Goal: Book appointment/travel/reservation

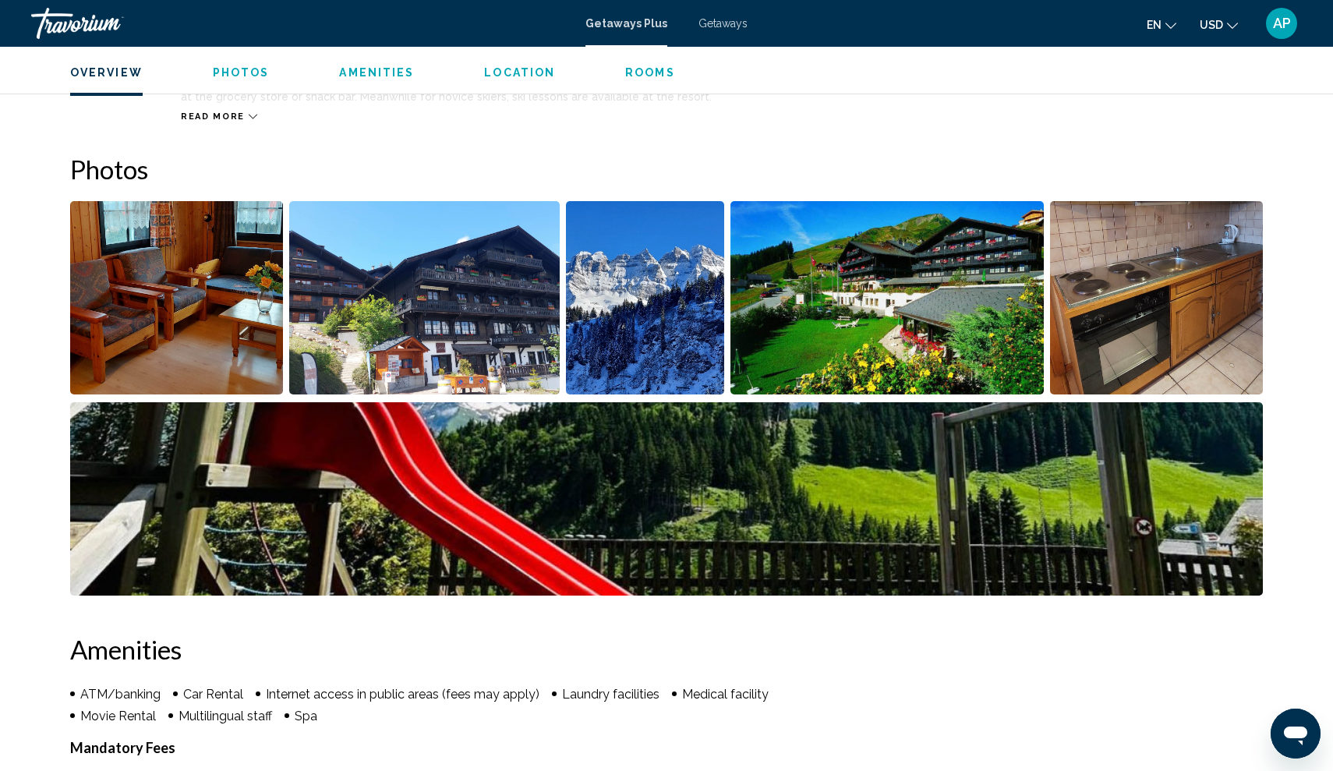
scroll to position [637, 0]
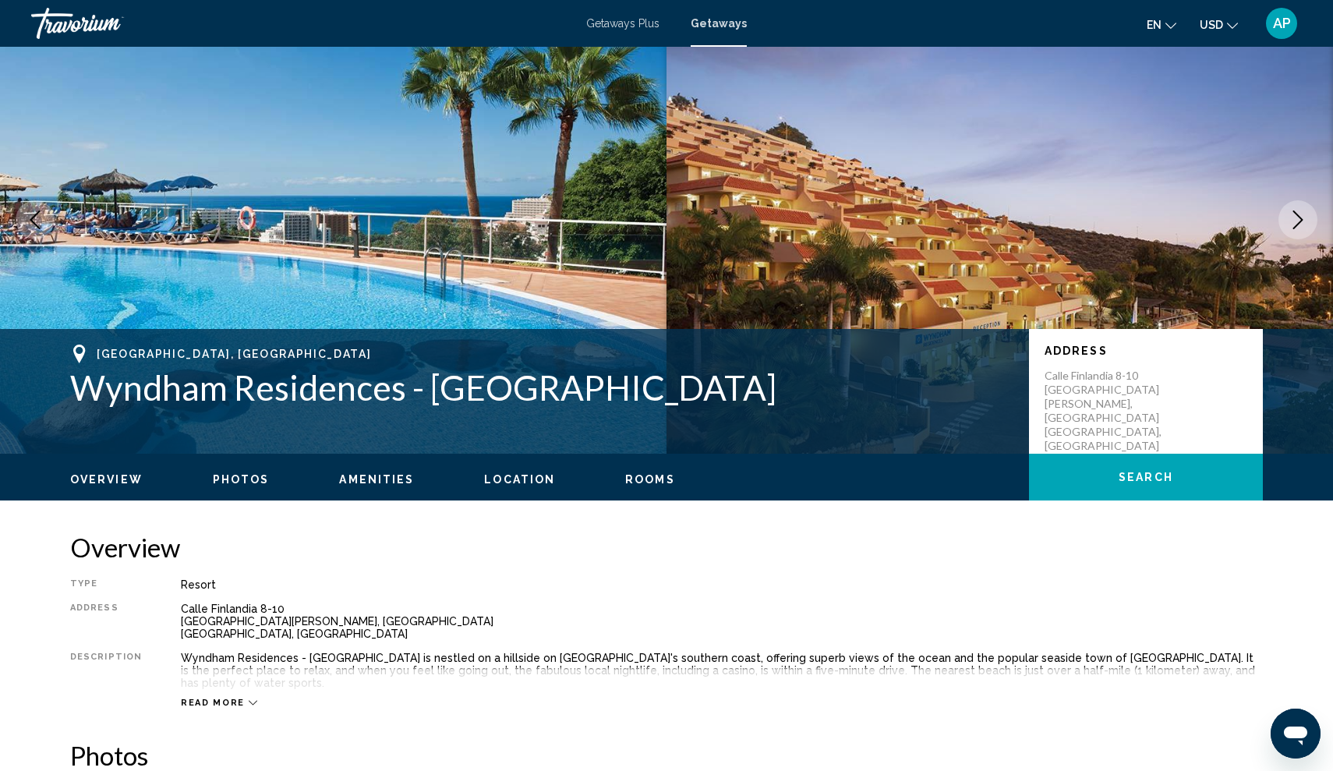
scroll to position [50, 0]
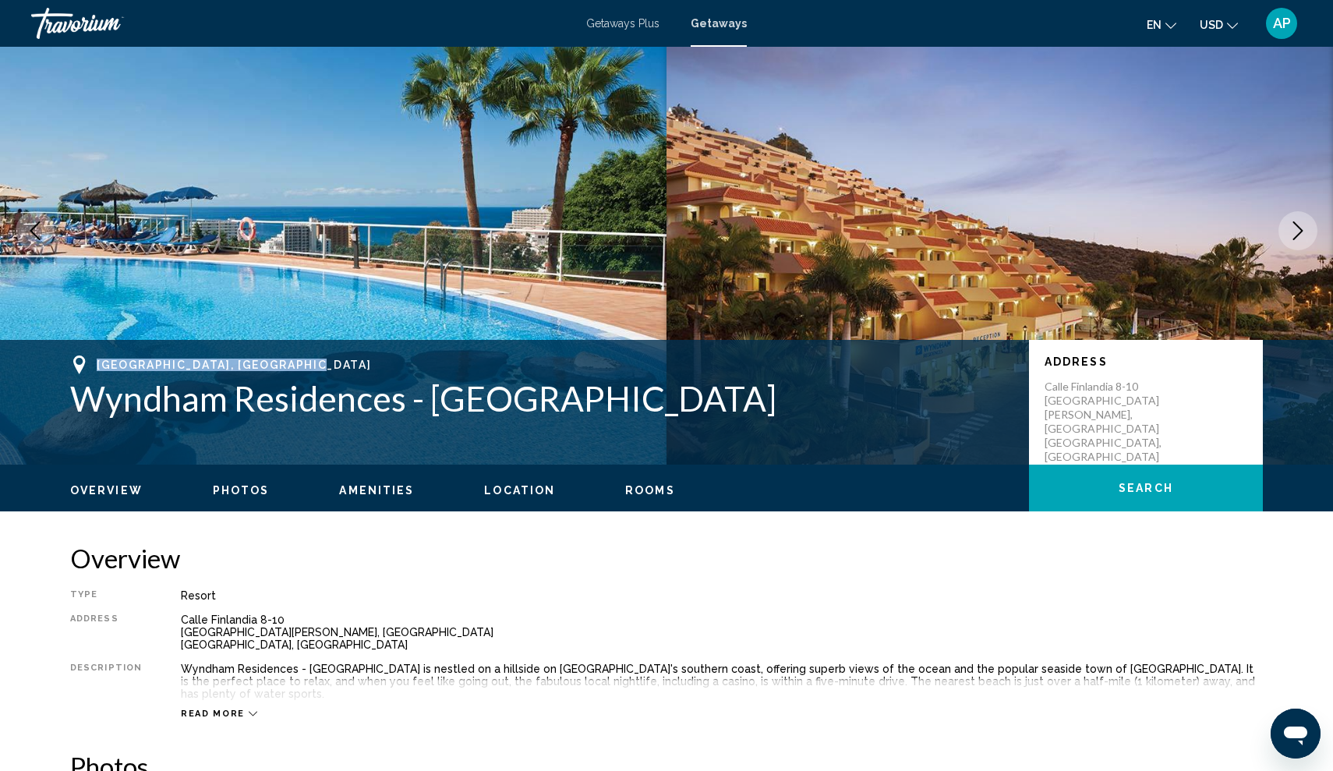
drag, startPoint x: 97, startPoint y: 355, endPoint x: 319, endPoint y: 358, distance: 222.1
click at [319, 358] on span "Playa de las Americas,Tenerife, 38660, ESP" at bounding box center [234, 364] width 274 height 12
copy span "Playa de las Americas,Tenerife"
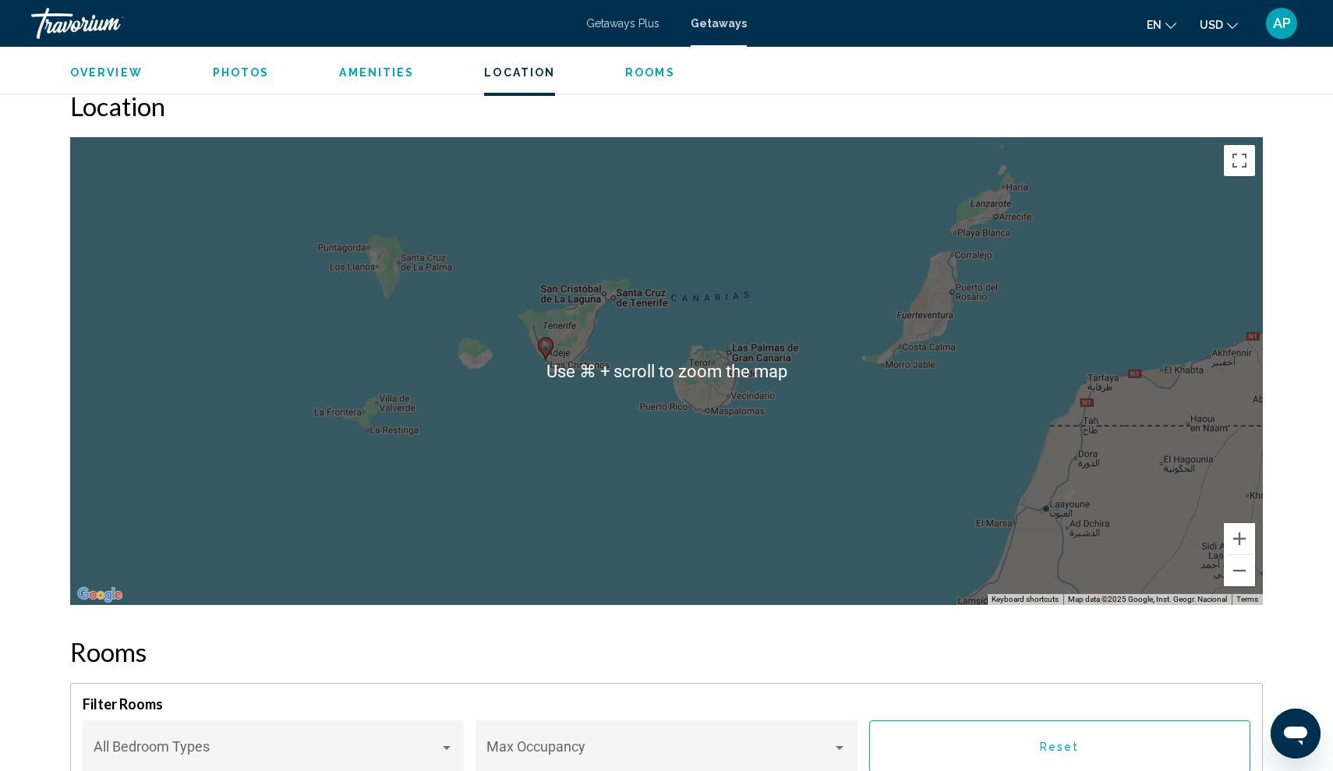
scroll to position [1958, 0]
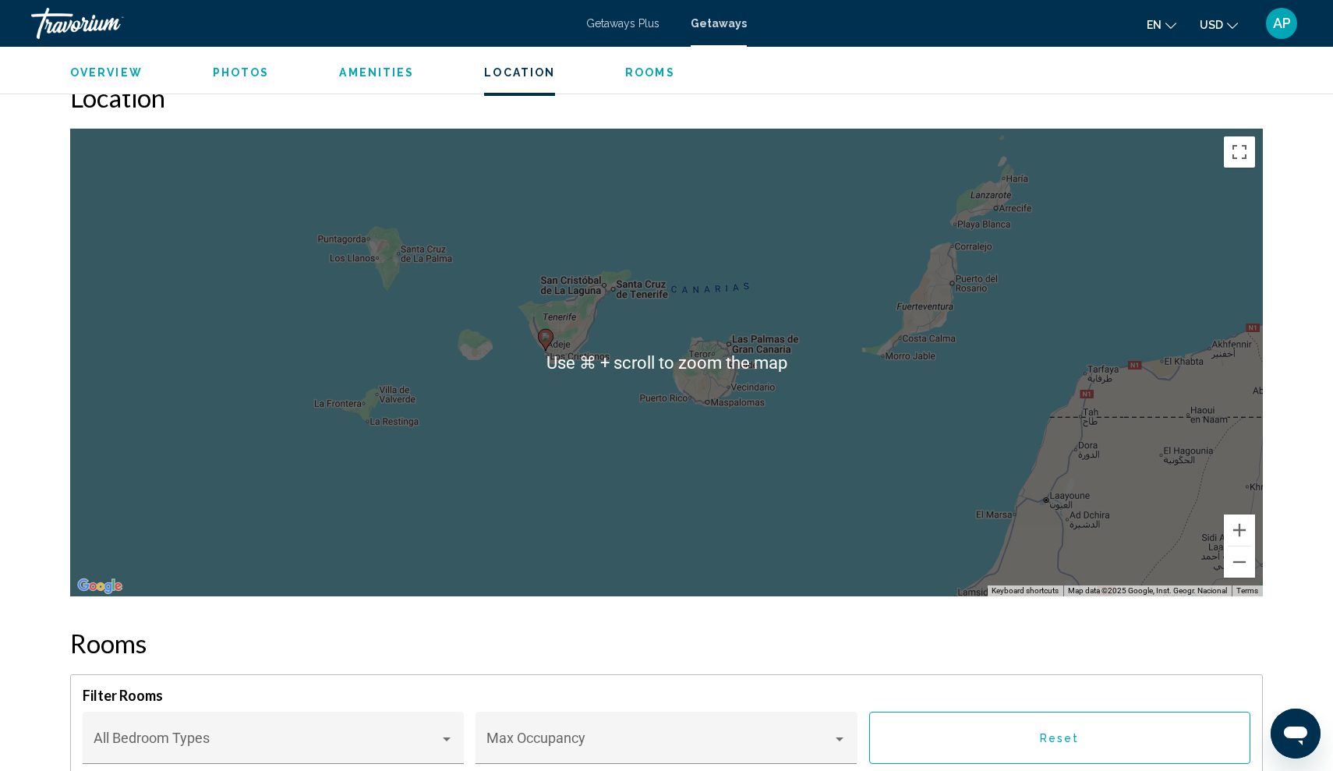
click at [553, 427] on div "To activate drag with keyboard, press Alt + Enter. Once in keyboard drag state,…" at bounding box center [666, 363] width 1192 height 468
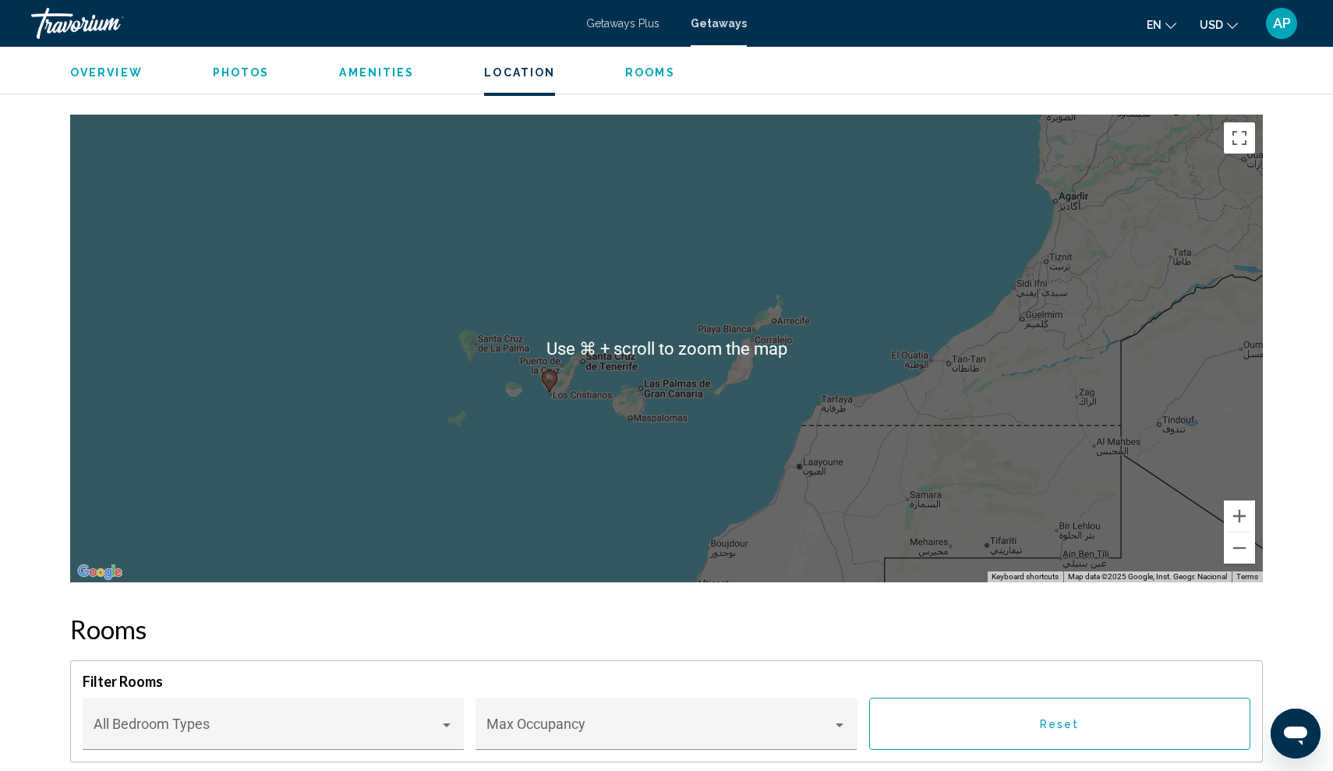
scroll to position [1972, 0]
click at [553, 427] on div "To activate drag with keyboard, press Alt + Enter. Once in keyboard drag state,…" at bounding box center [666, 349] width 1192 height 468
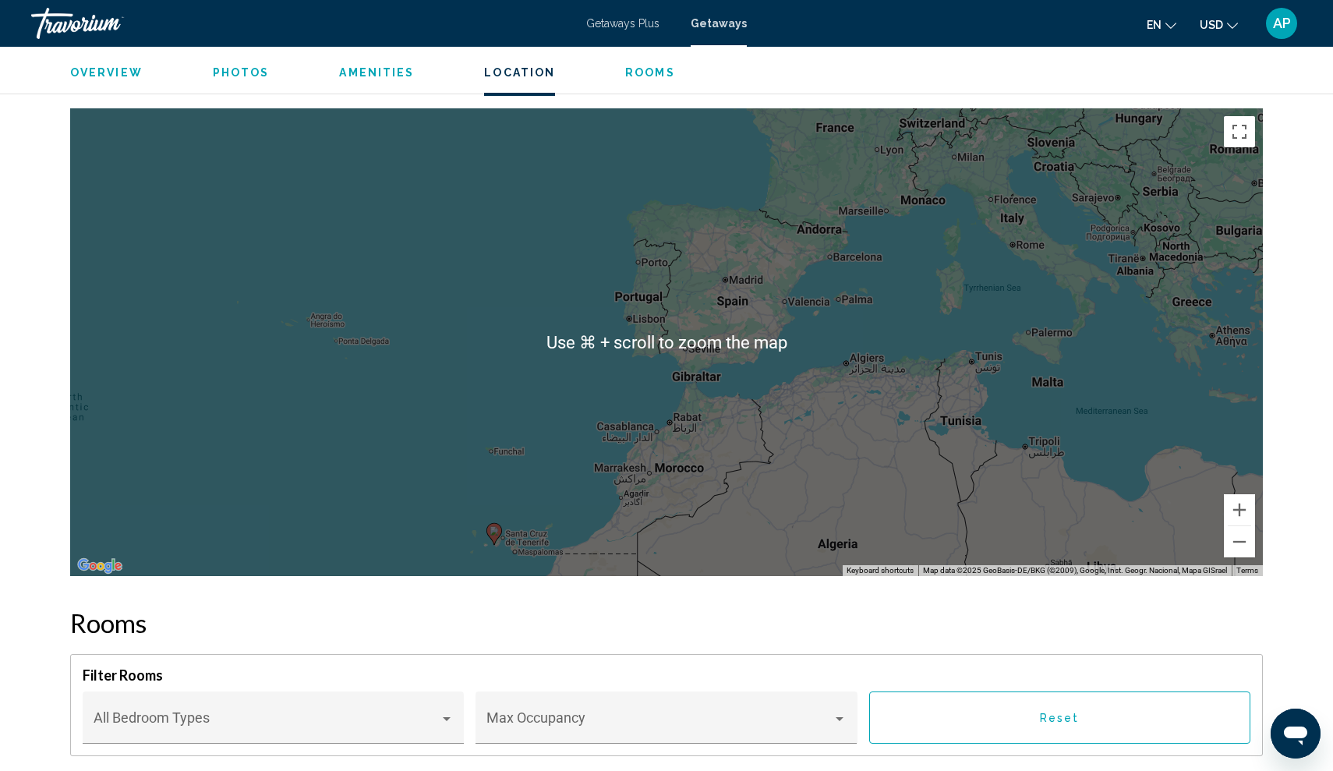
scroll to position [1978, 0]
click at [661, 297] on div "To activate drag with keyboard, press Alt + Enter. Once in keyboard drag state,…" at bounding box center [666, 342] width 1192 height 468
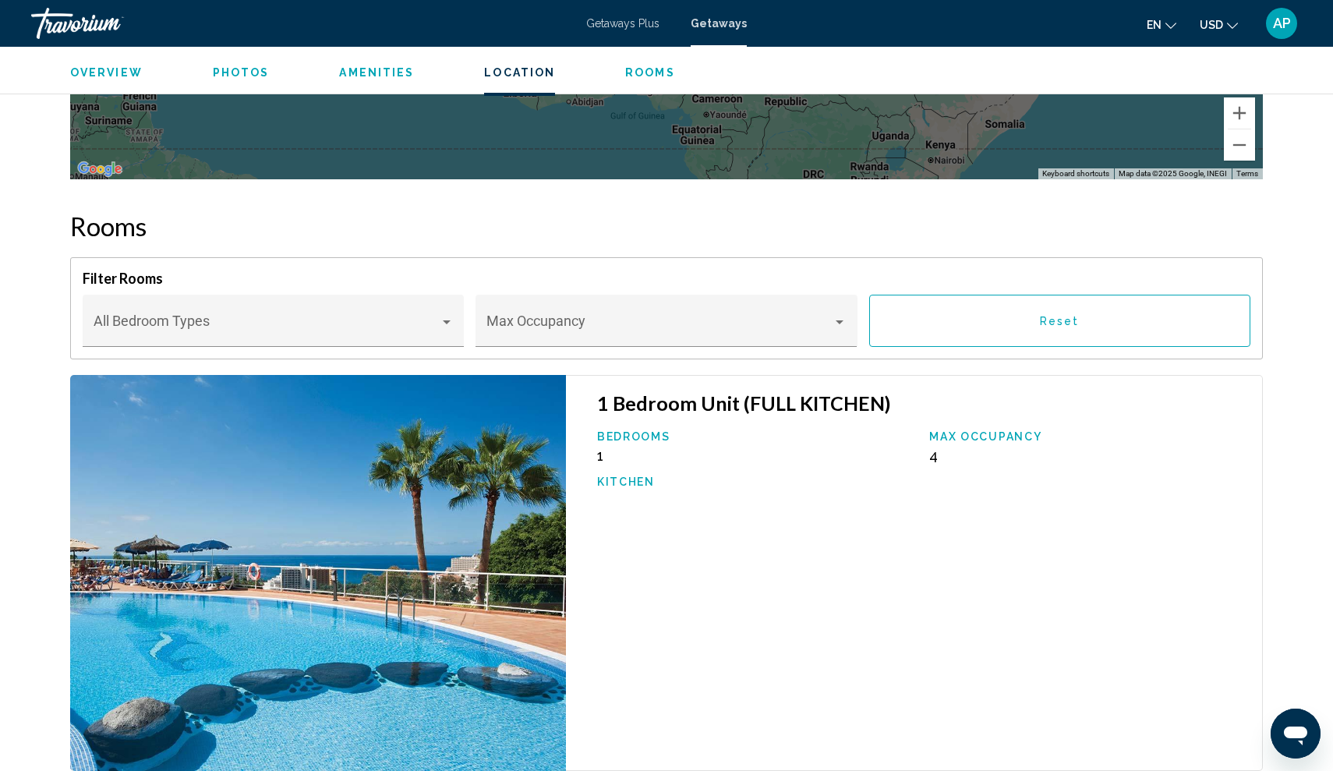
scroll to position [2378, 0]
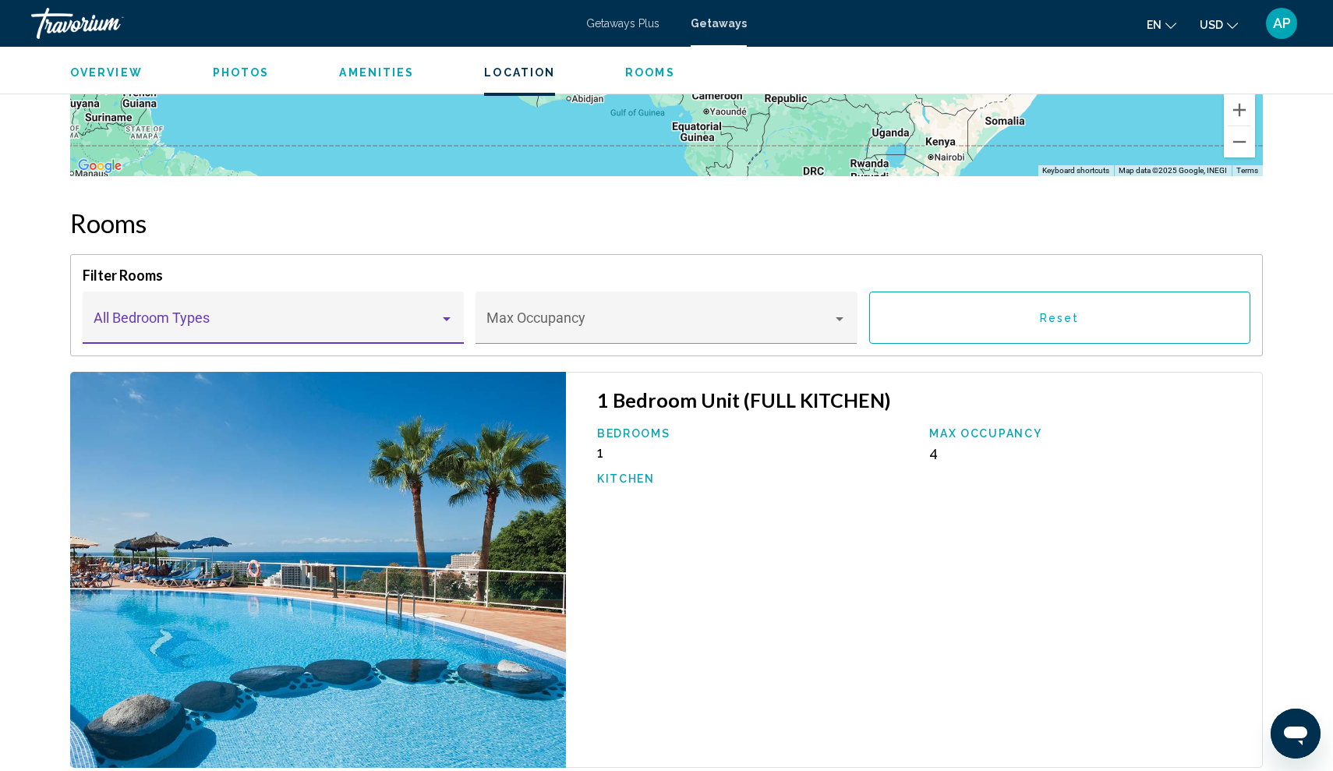
click at [447, 313] on div "Main content" at bounding box center [447, 319] width 14 height 12
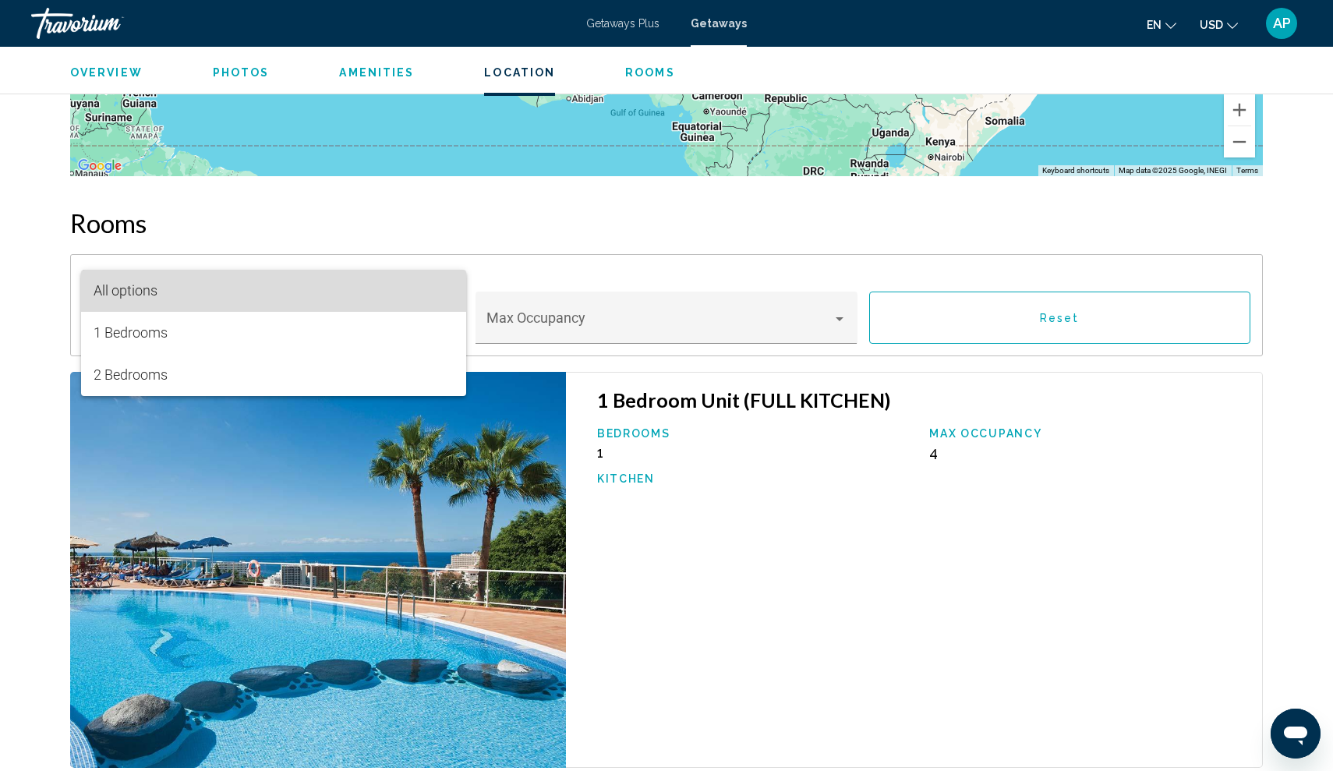
click at [447, 282] on span "All options" at bounding box center [274, 291] width 360 height 42
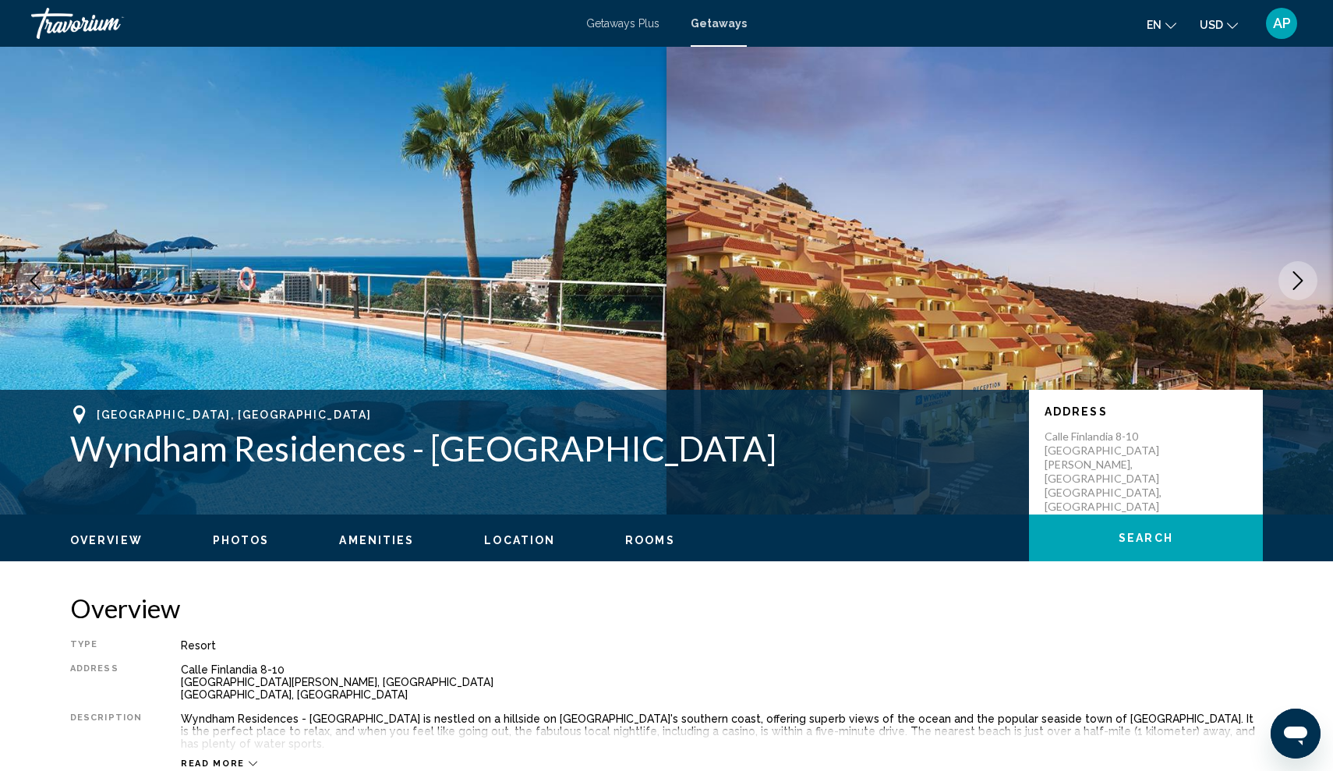
scroll to position [0, 0]
click at [310, 408] on span "Playa de las Americas,Tenerife, 38660, ESP" at bounding box center [234, 414] width 274 height 12
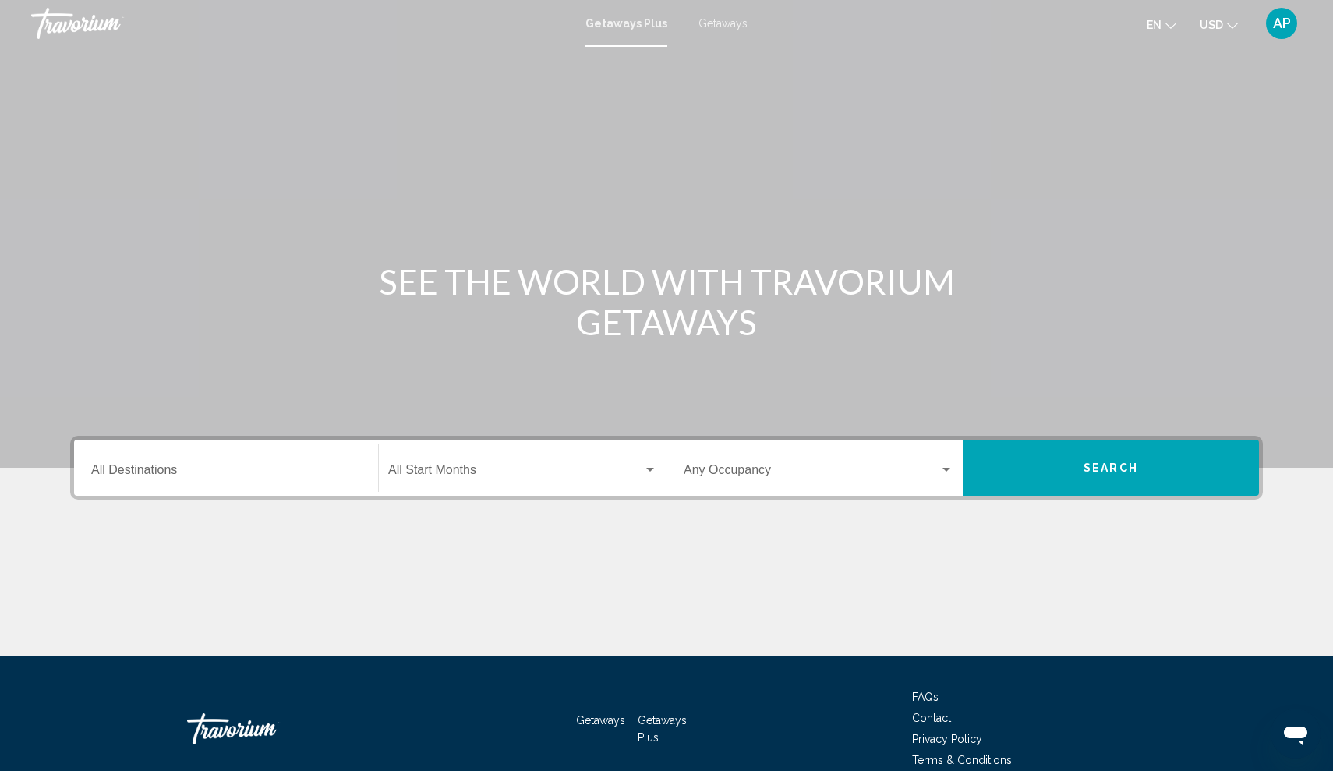
click at [722, 24] on span "Getaways" at bounding box center [722, 23] width 49 height 12
click at [256, 451] on div "Destination All Destinations" at bounding box center [226, 467] width 270 height 49
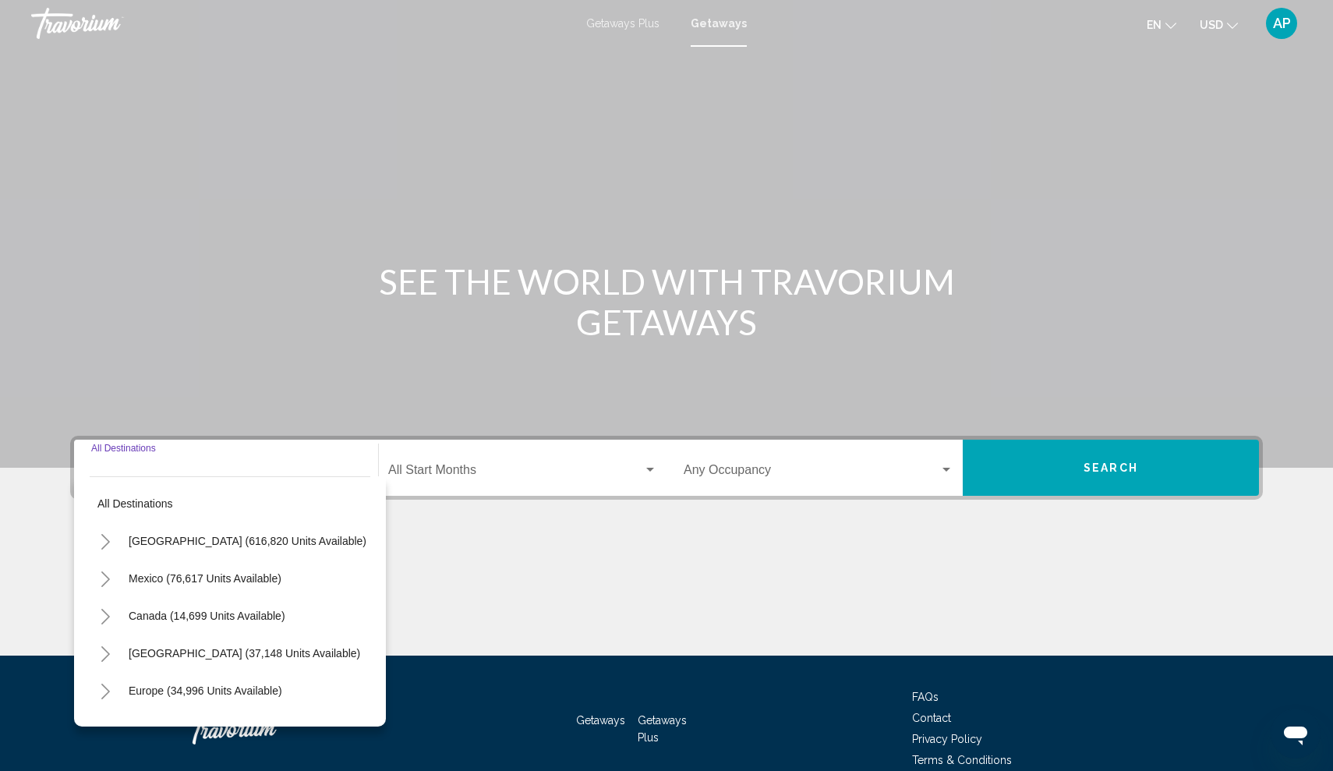
scroll to position [76, 0]
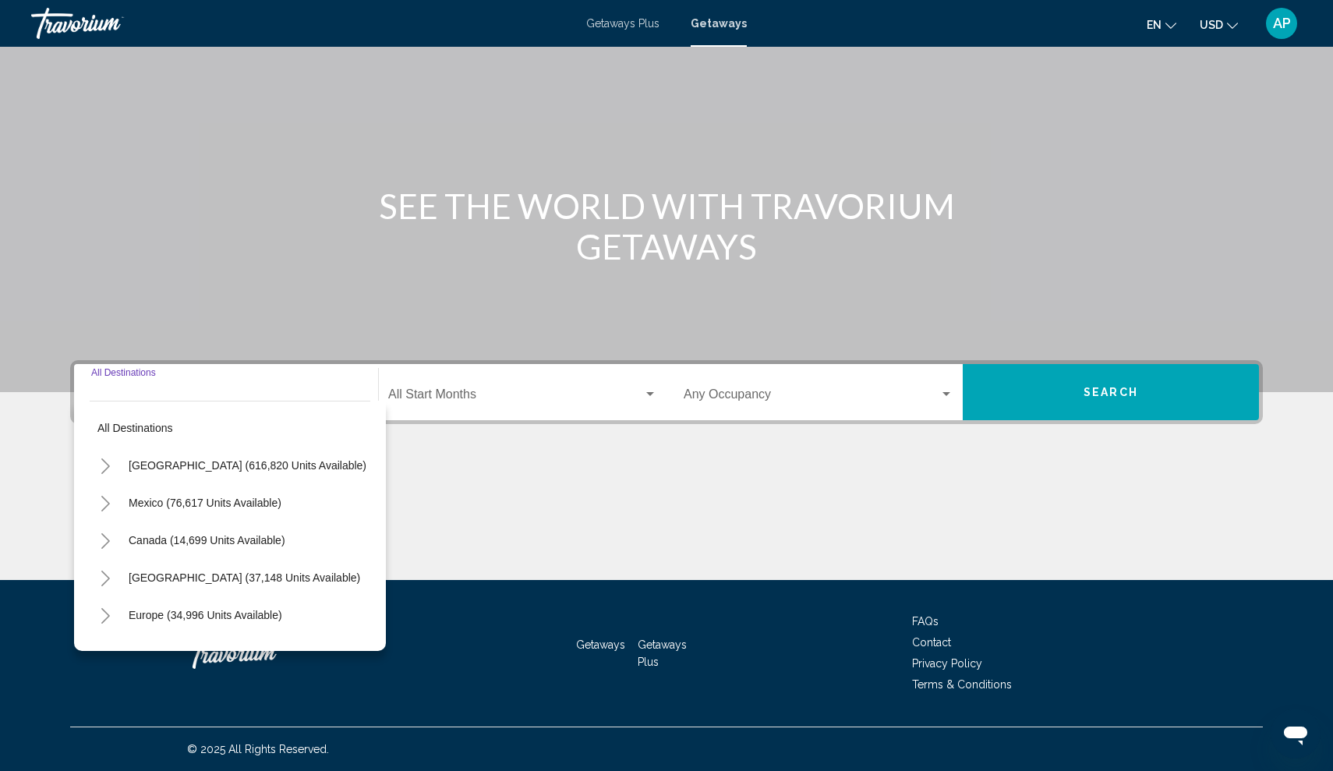
click at [105, 614] on icon "Toggle Europe (34,996 units available)" at bounding box center [106, 616] width 12 height 16
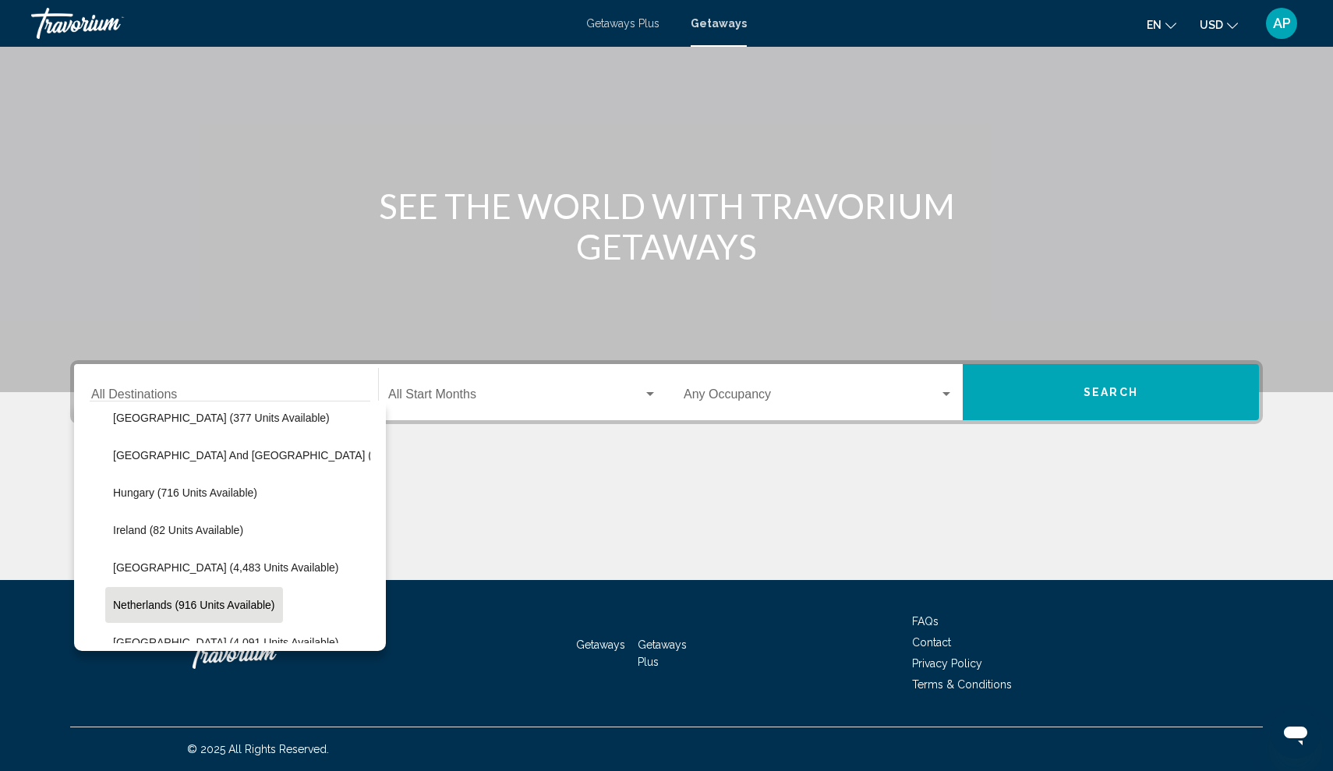
scroll to position [511, 0]
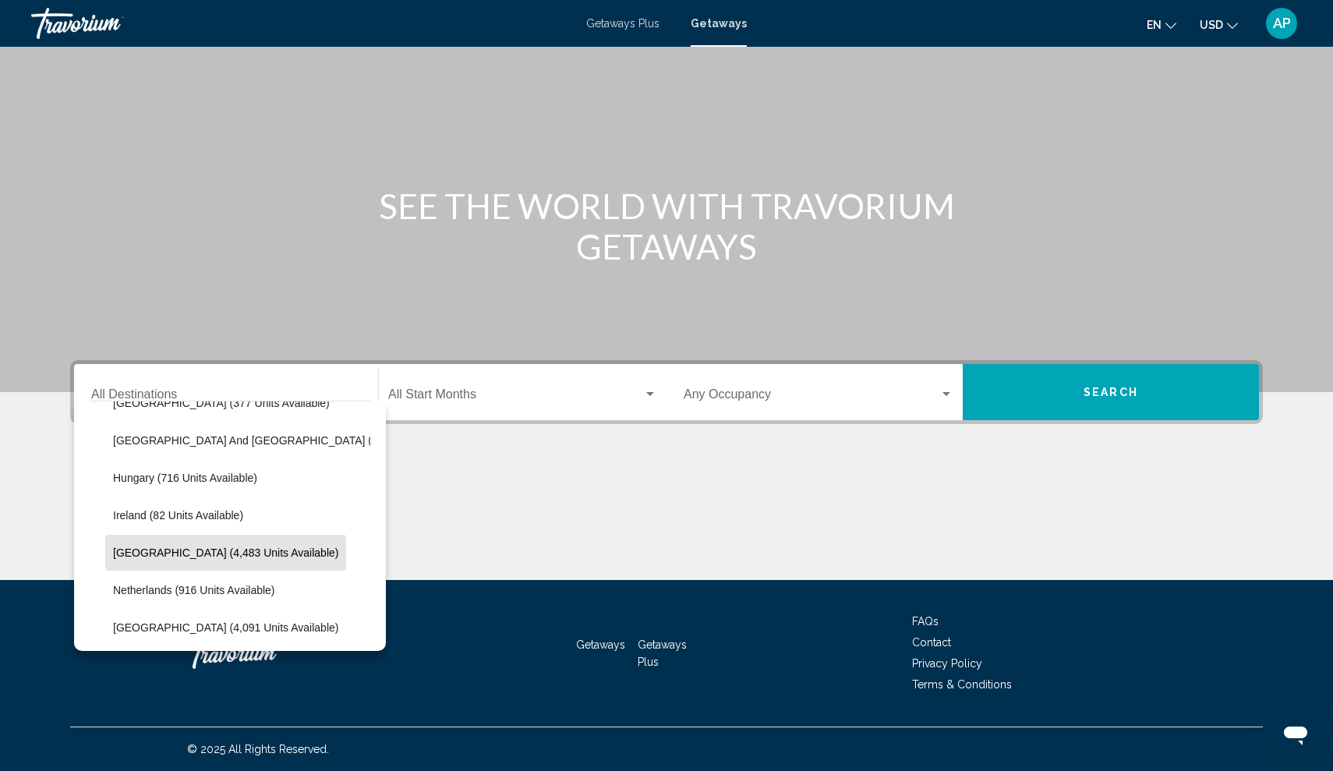
click at [114, 555] on span "Italy (4,483 units available)" at bounding box center [225, 552] width 225 height 12
type input "**********"
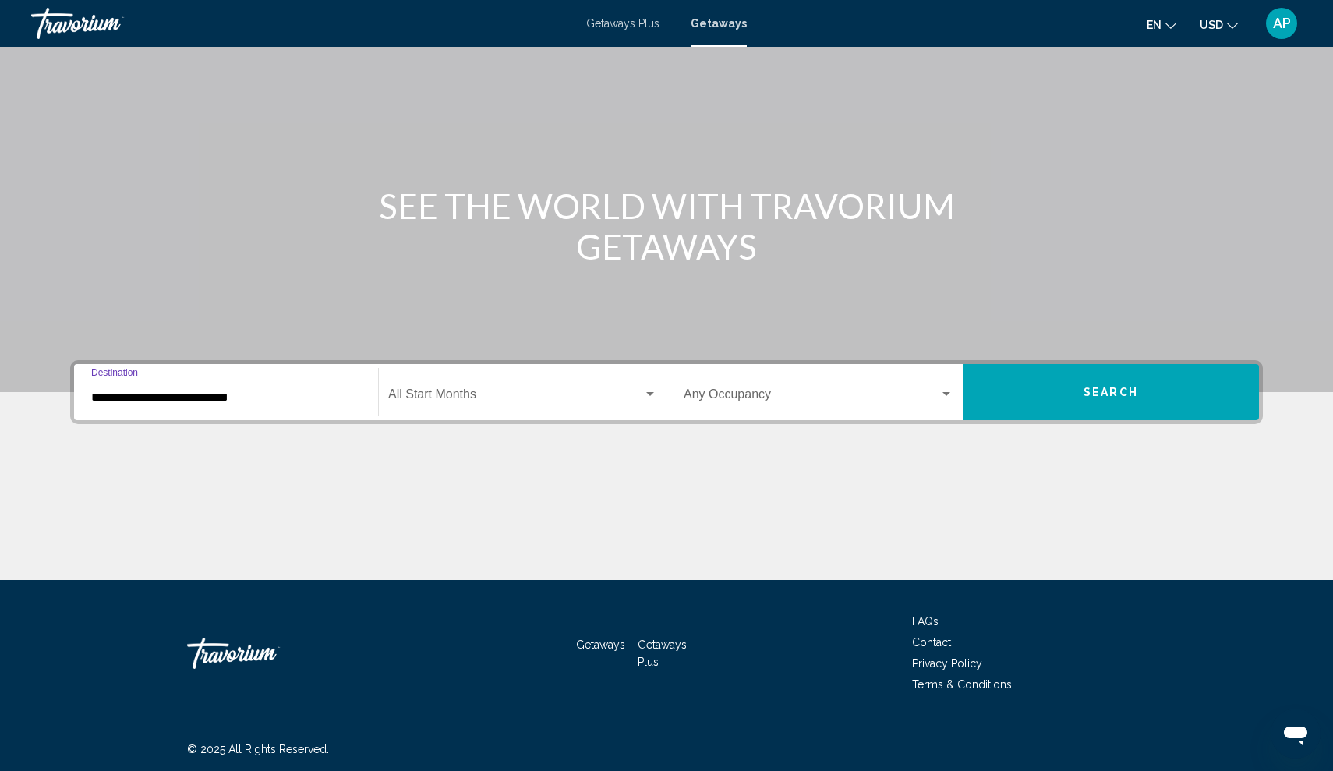
click at [438, 397] on span "Search widget" at bounding box center [515, 397] width 255 height 14
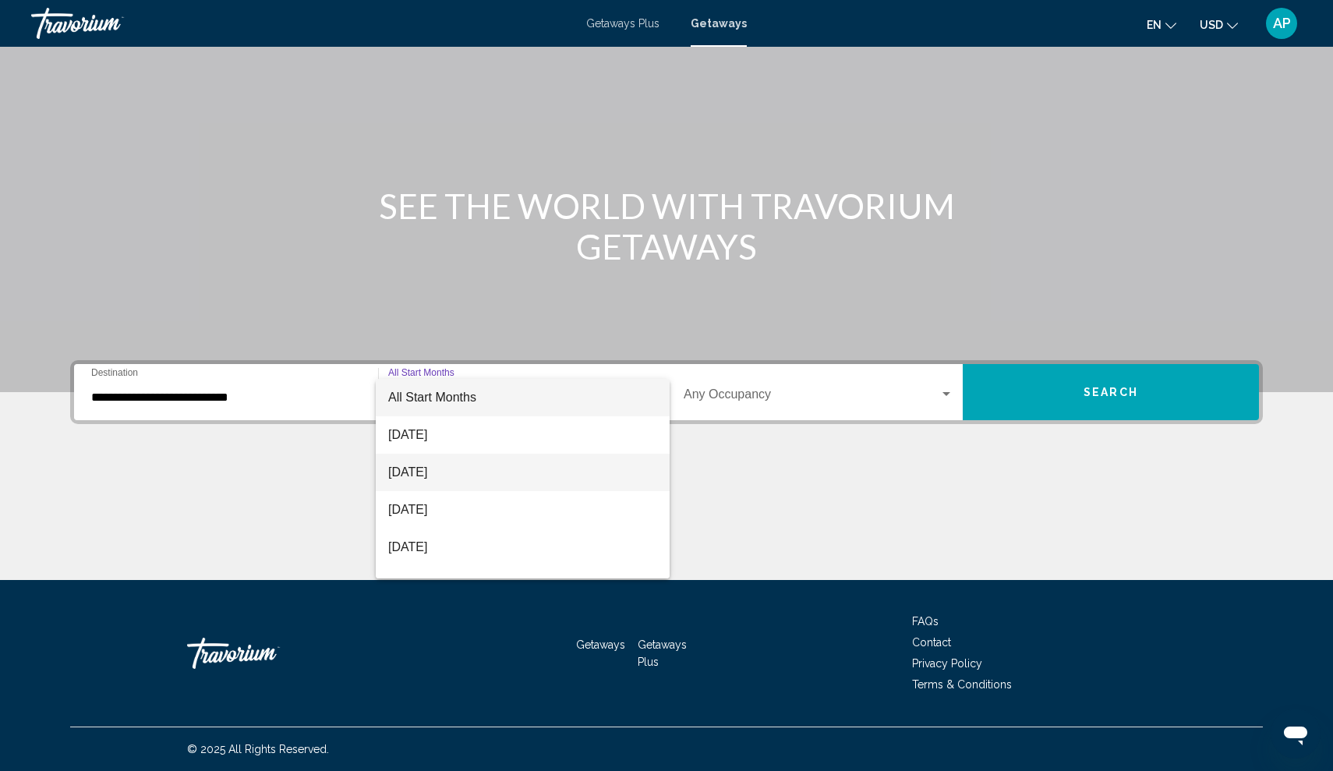
click at [435, 476] on span "[DATE]" at bounding box center [522, 472] width 269 height 37
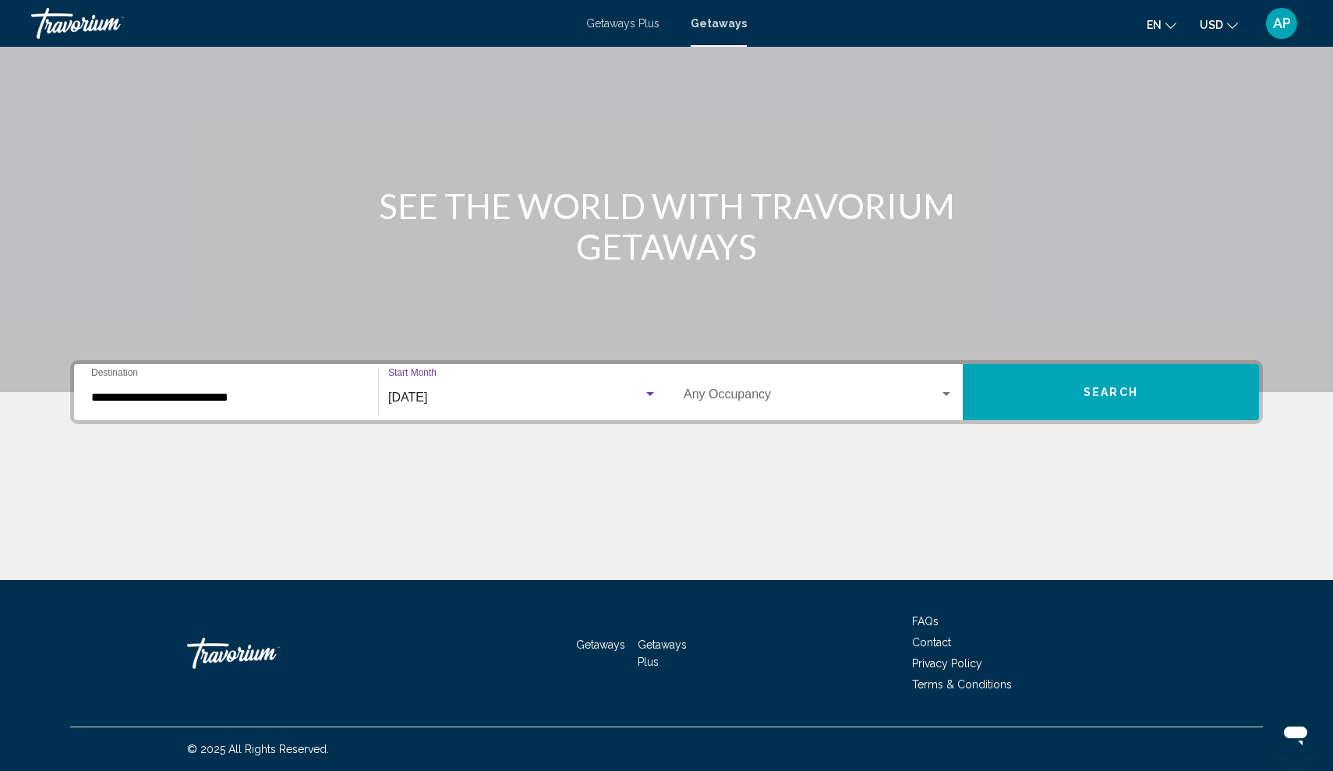
click at [716, 387] on div "Occupancy Any Occupancy" at bounding box center [818, 392] width 270 height 49
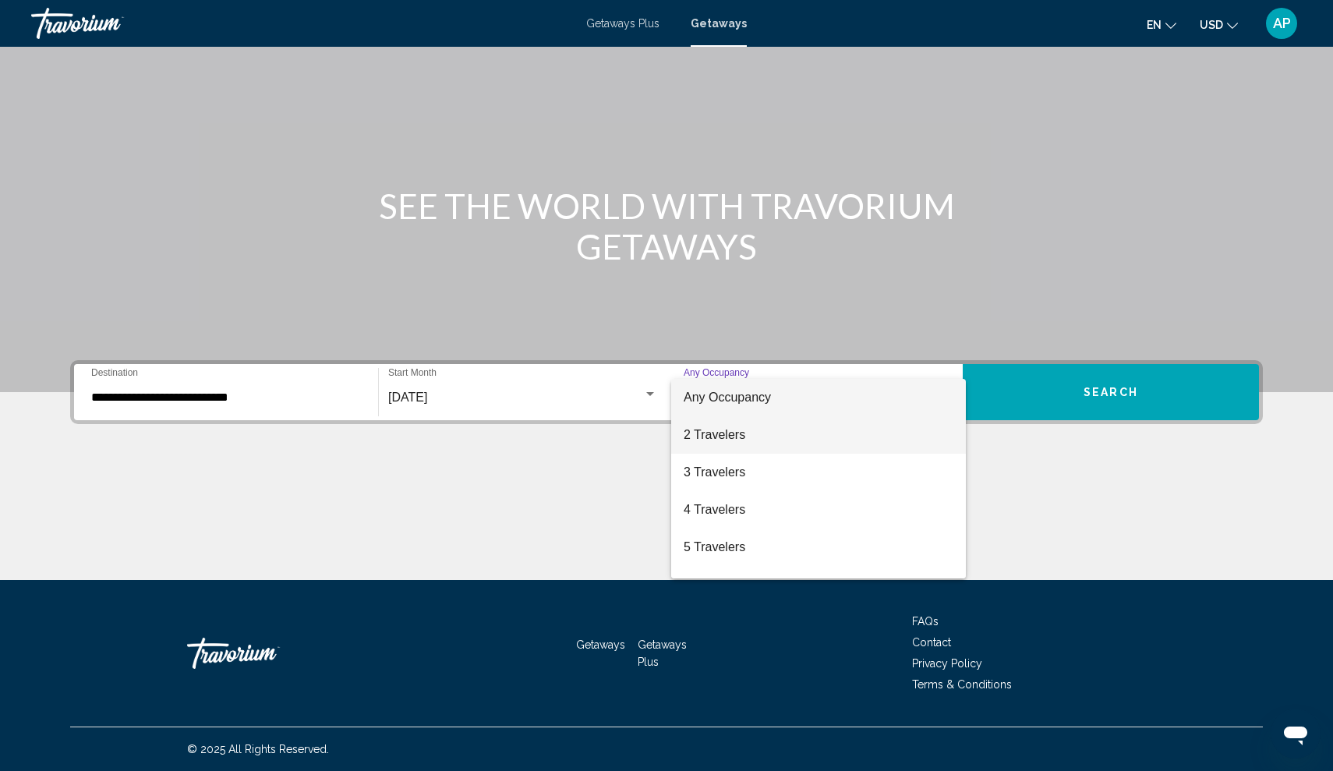
click at [721, 435] on span "2 Travelers" at bounding box center [818, 434] width 270 height 37
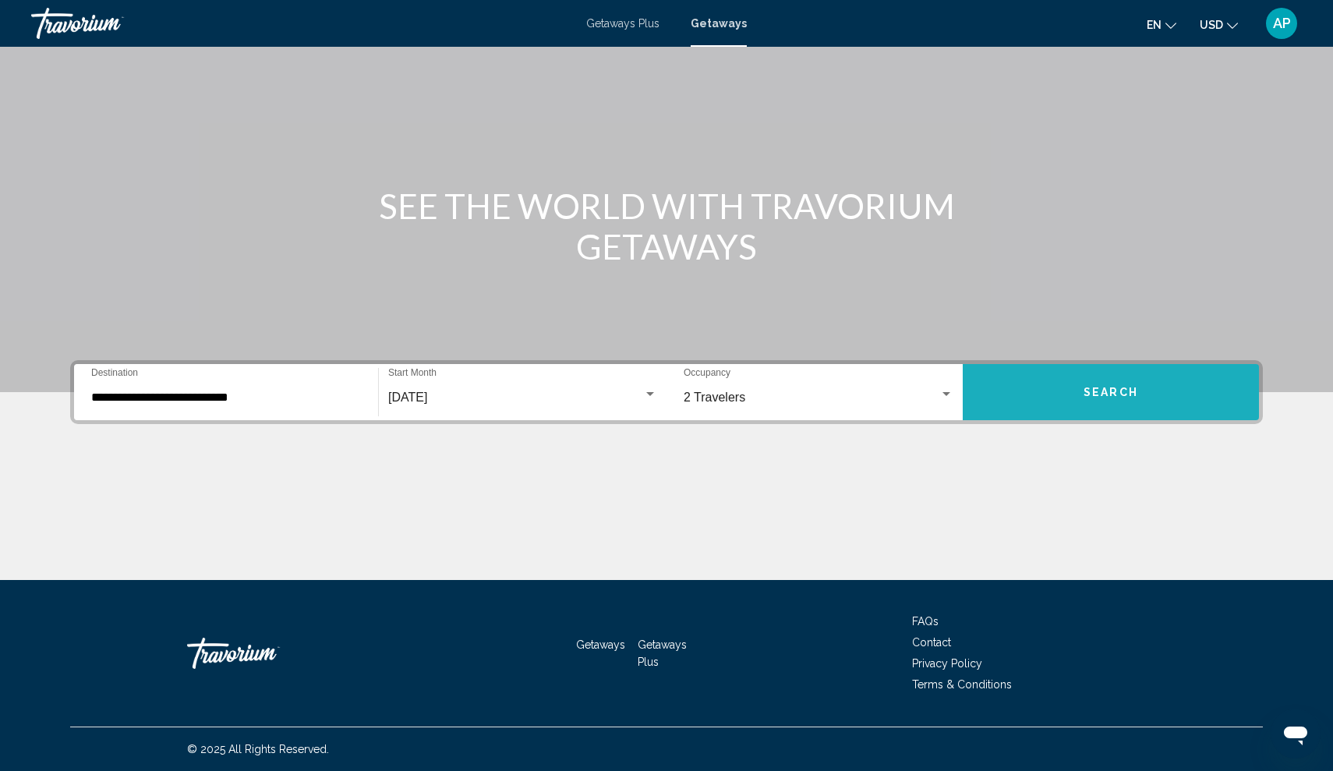
click at [1035, 408] on button "Search" at bounding box center [1110, 392] width 296 height 56
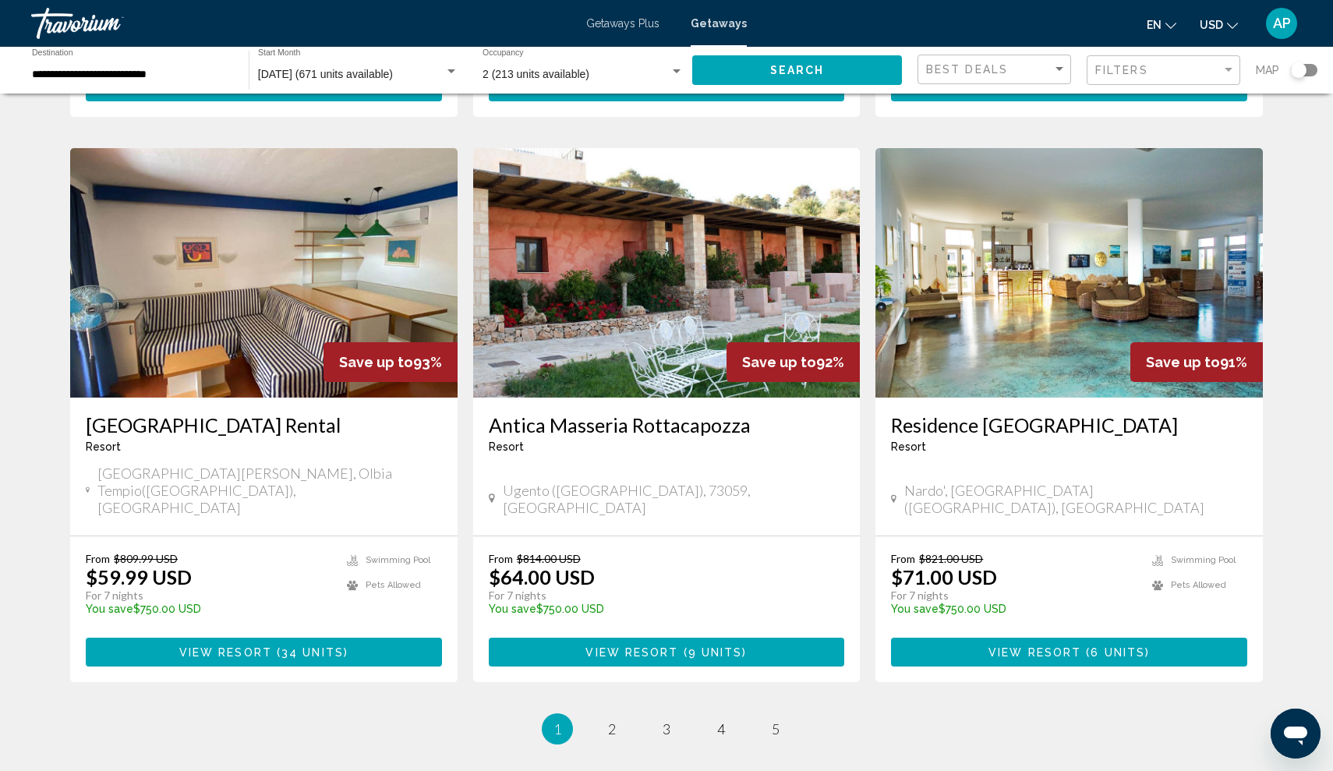
scroll to position [1644, 0]
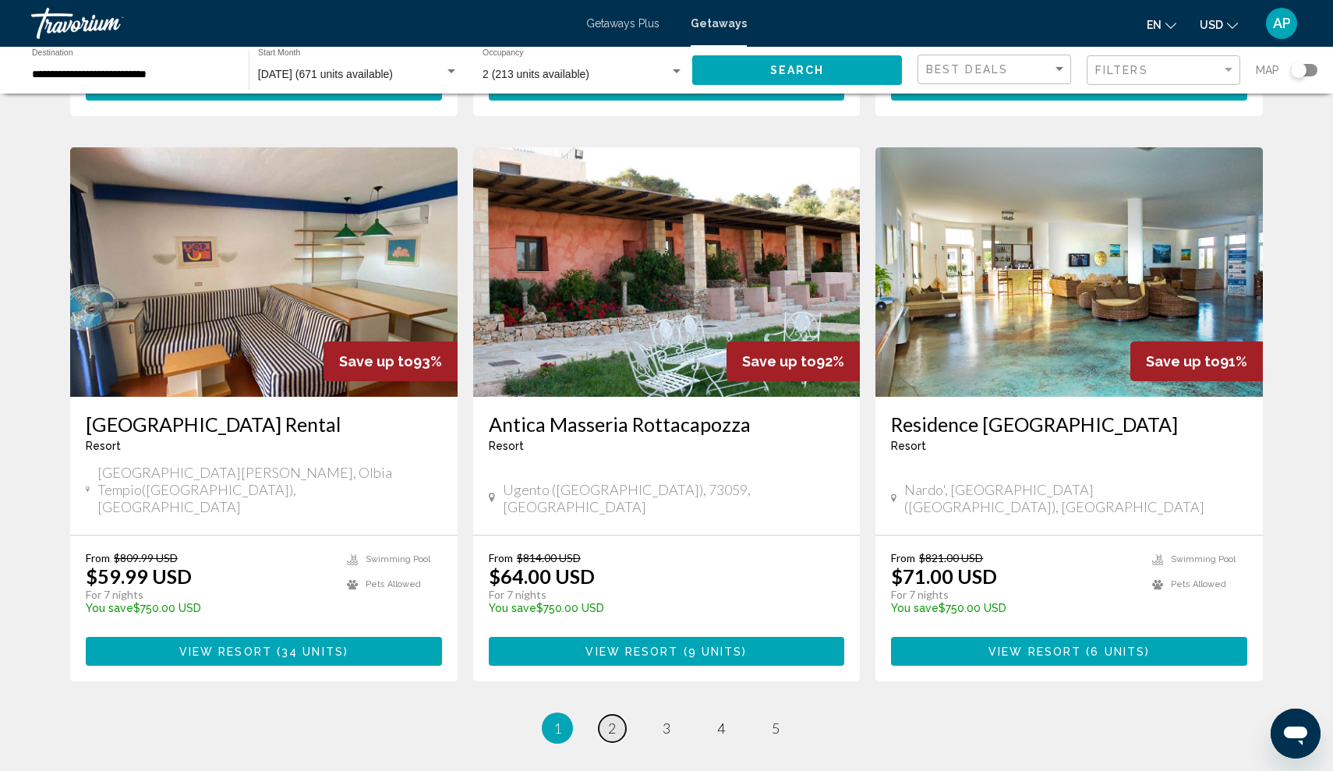
click at [613, 719] on span "2" at bounding box center [612, 727] width 8 height 17
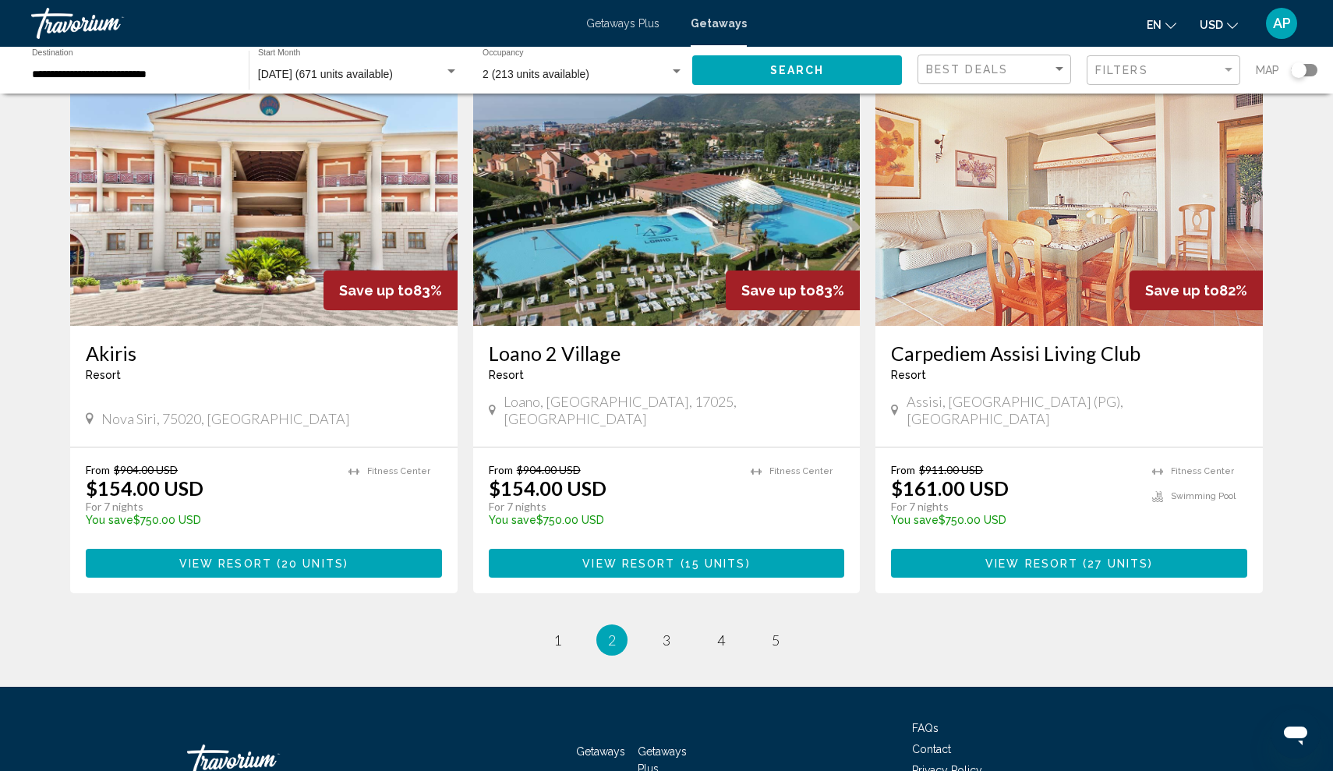
scroll to position [1739, 0]
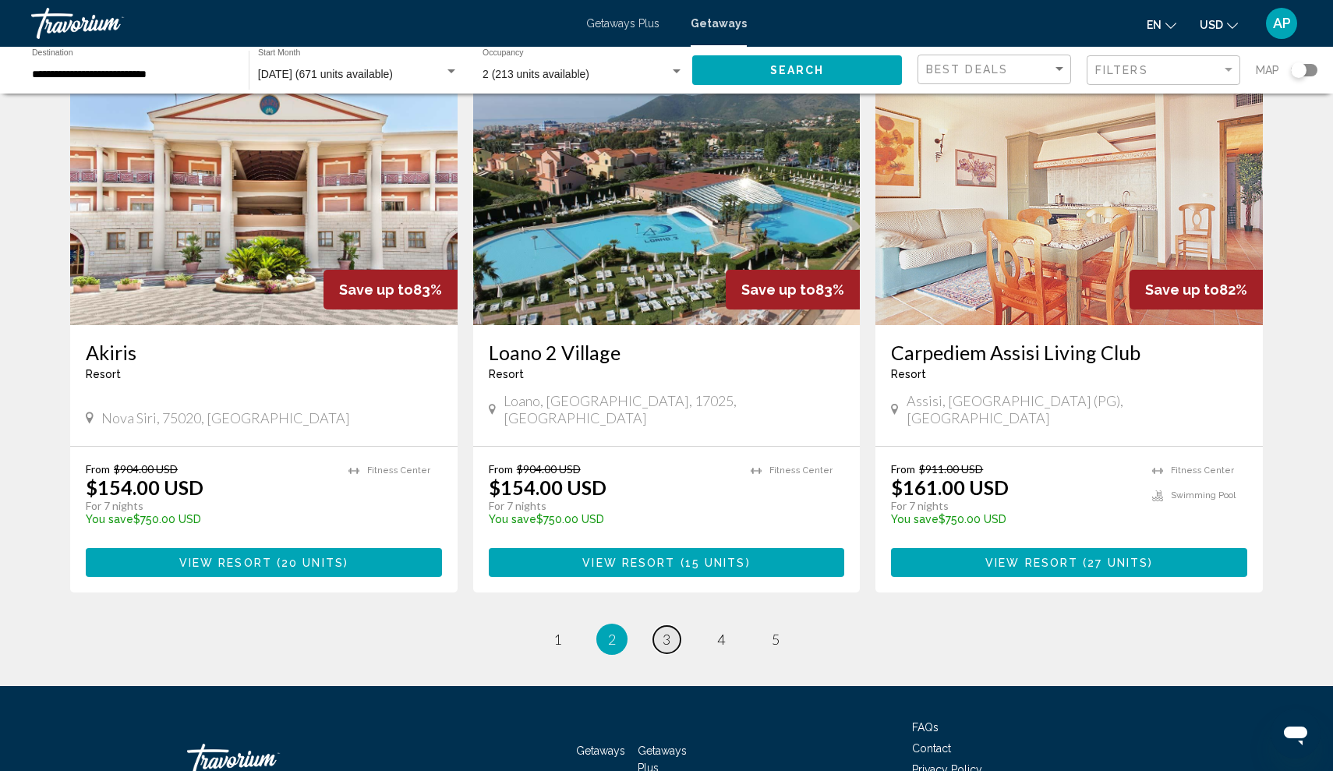
click at [674, 626] on link "page 3" at bounding box center [666, 639] width 27 height 27
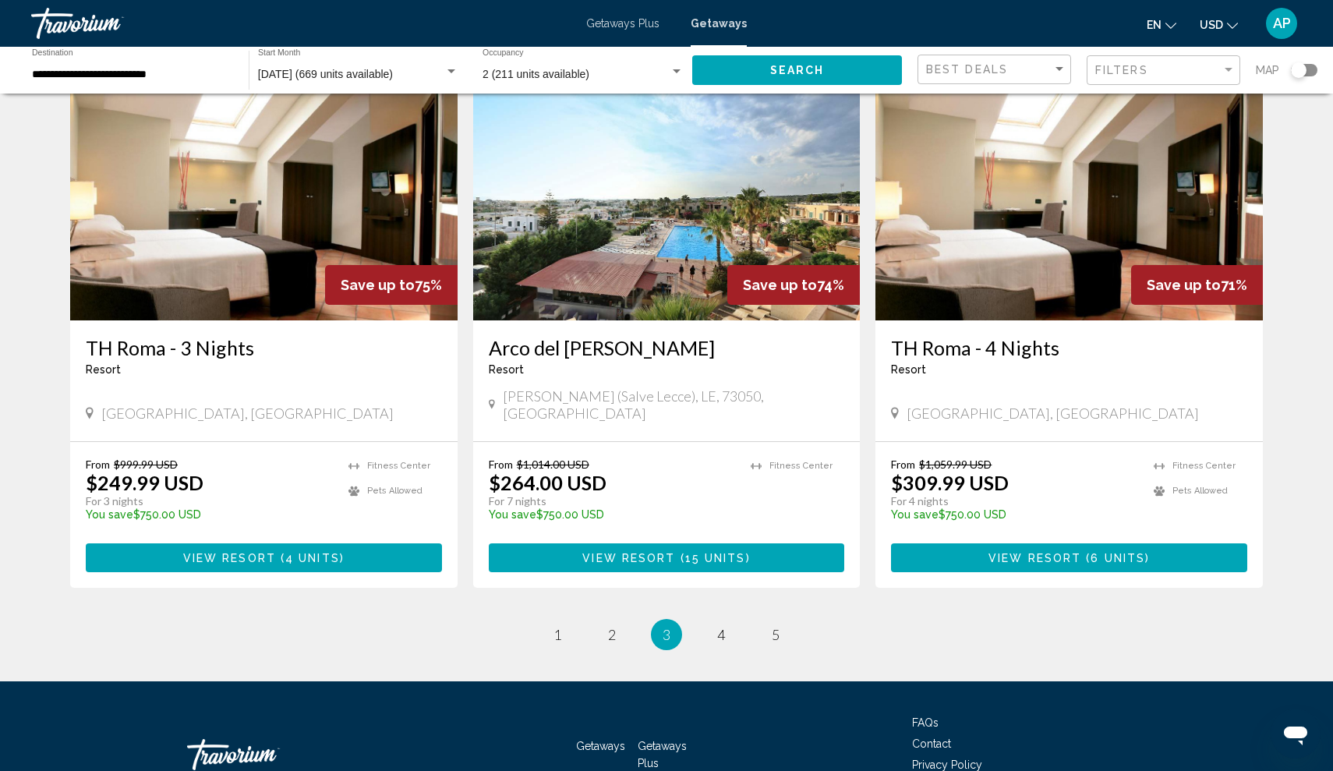
scroll to position [1771, 0]
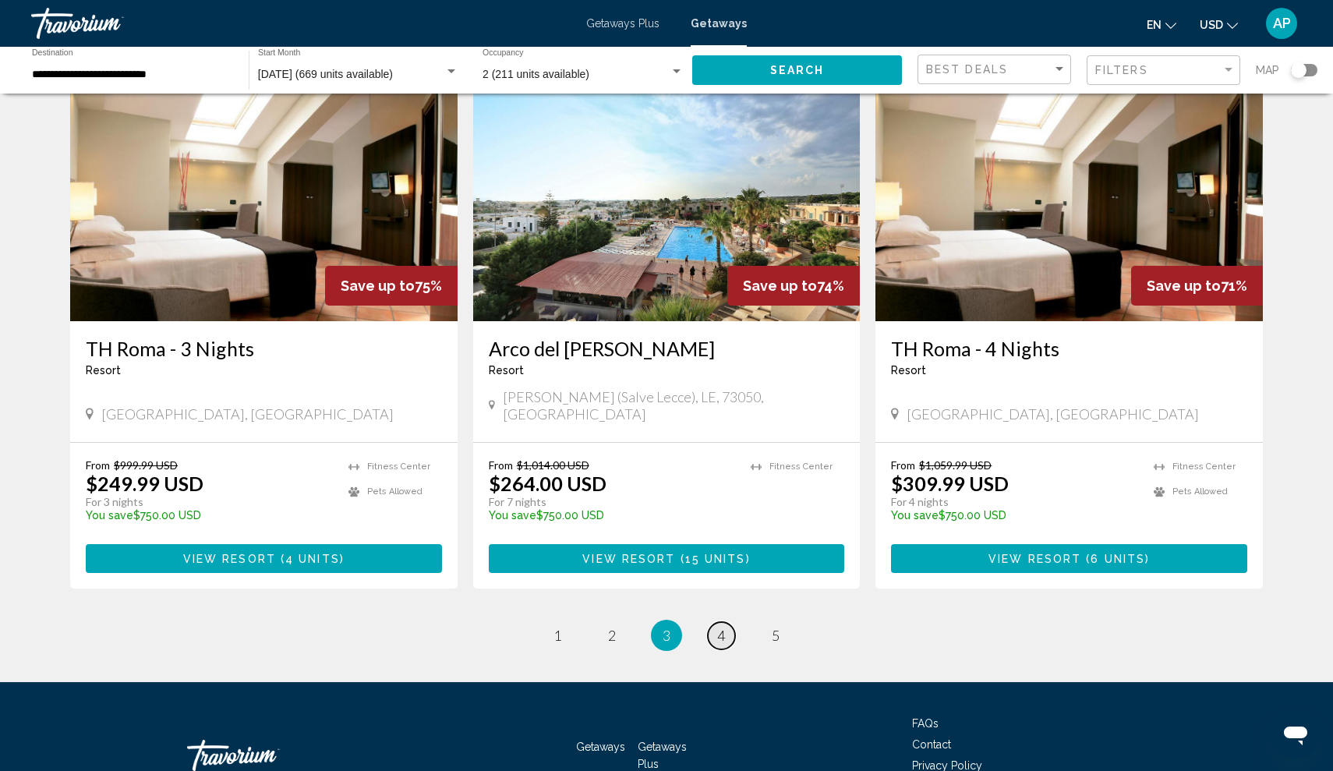
click at [711, 622] on link "page 4" at bounding box center [721, 635] width 27 height 27
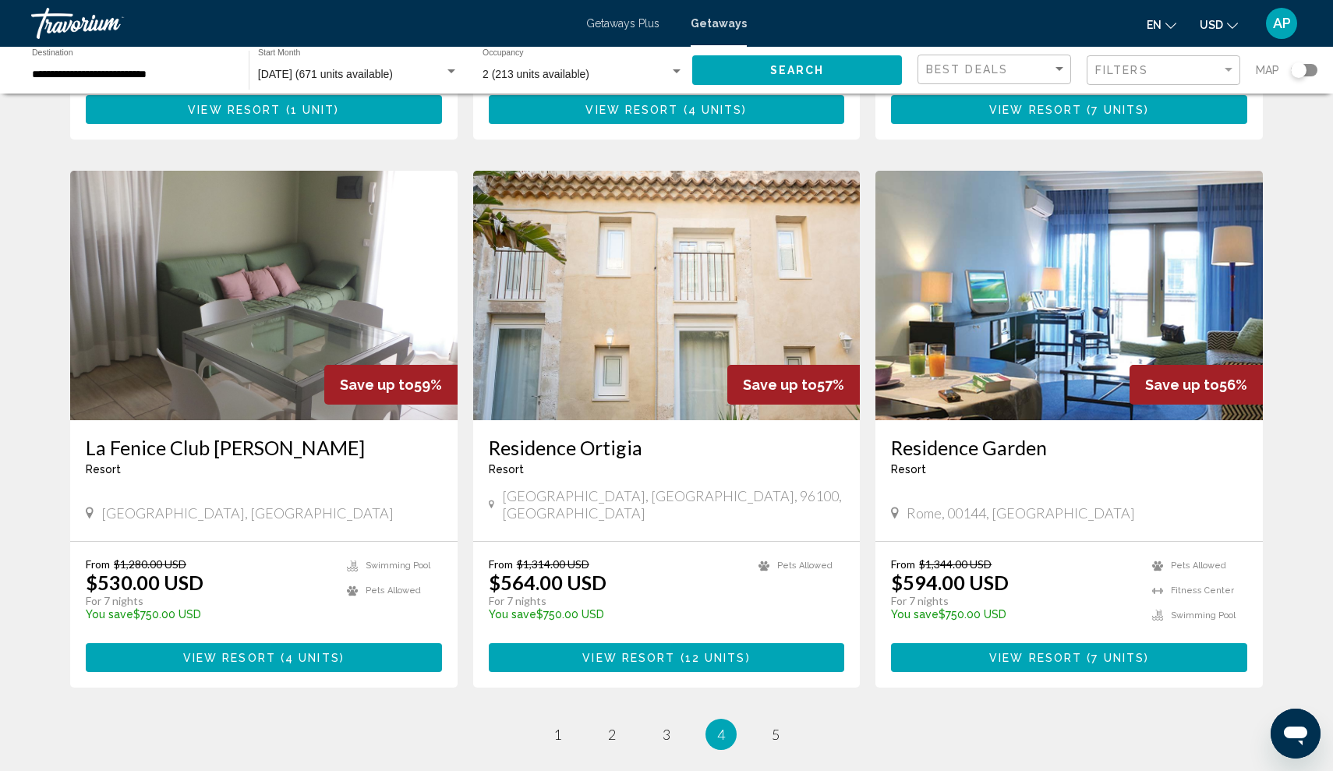
scroll to position [1661, 0]
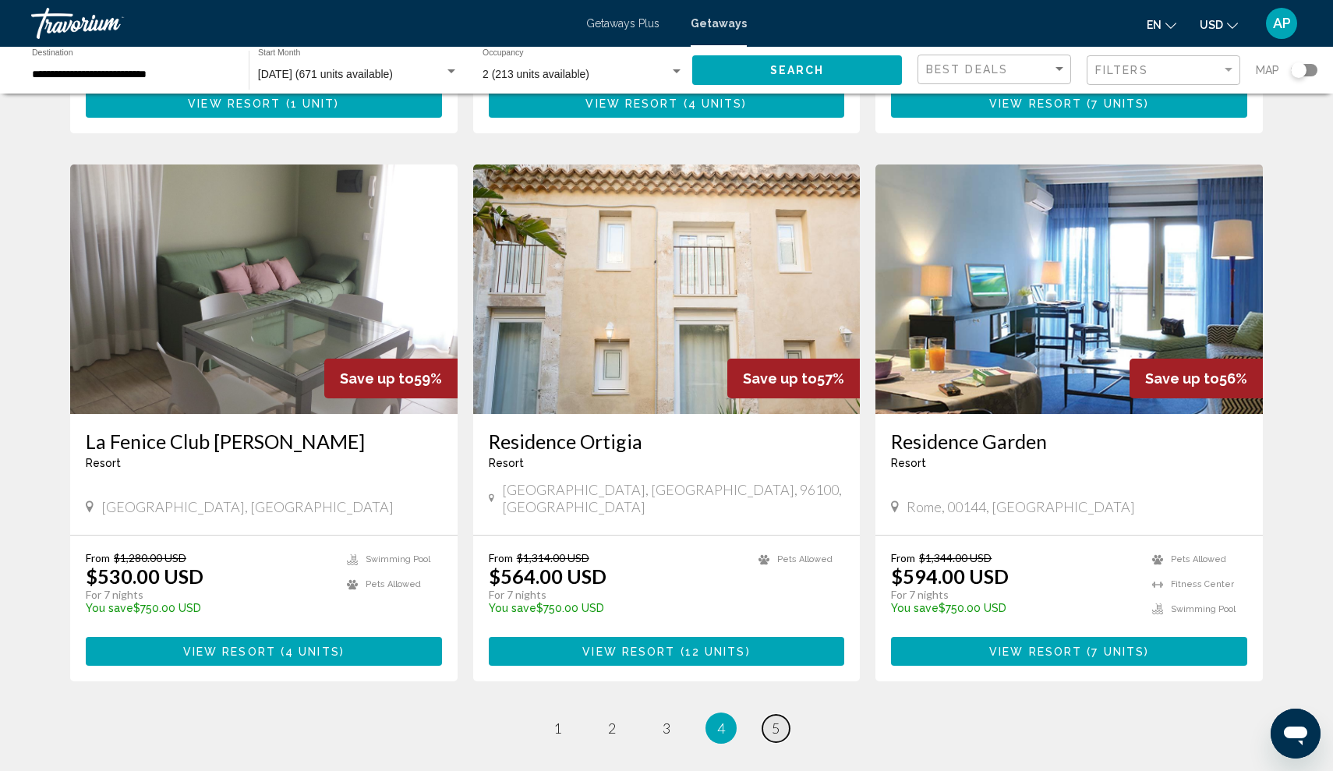
click at [774, 715] on link "page 5" at bounding box center [775, 728] width 27 height 27
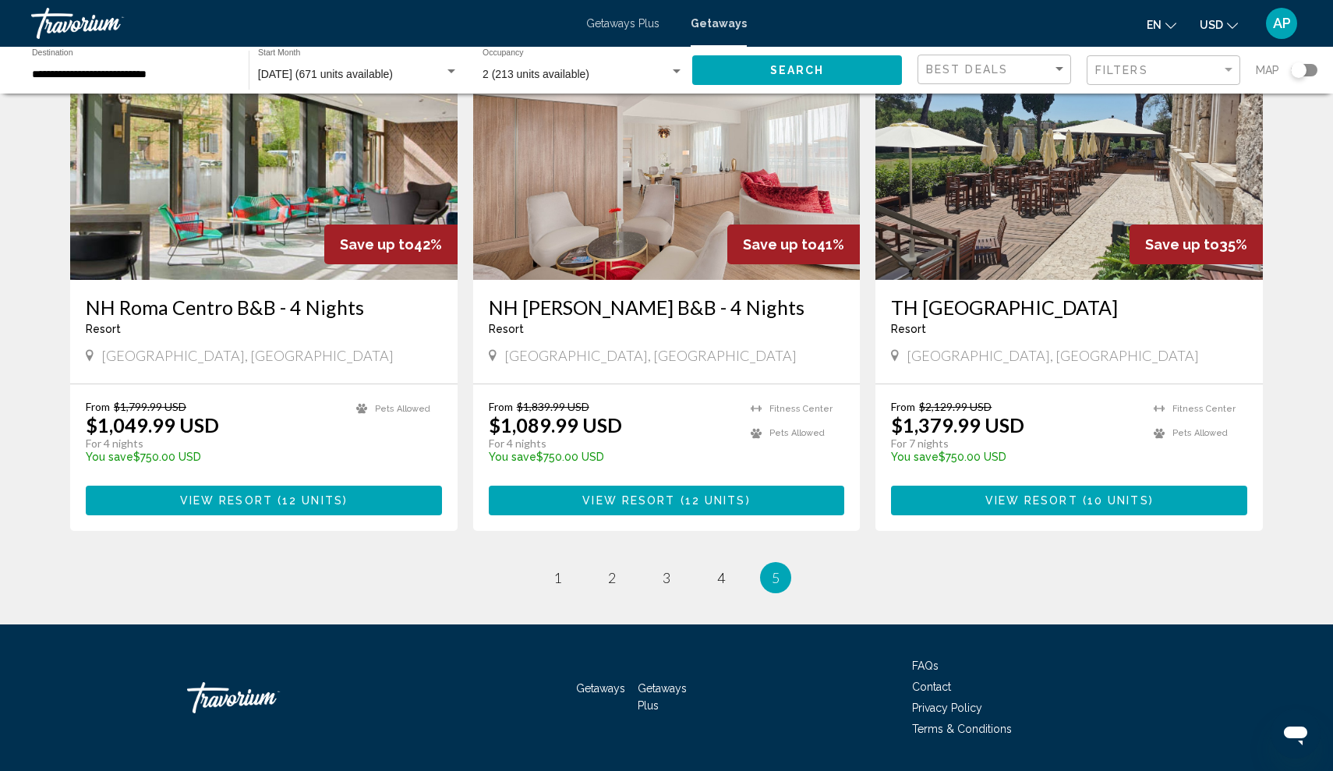
scroll to position [665, 0]
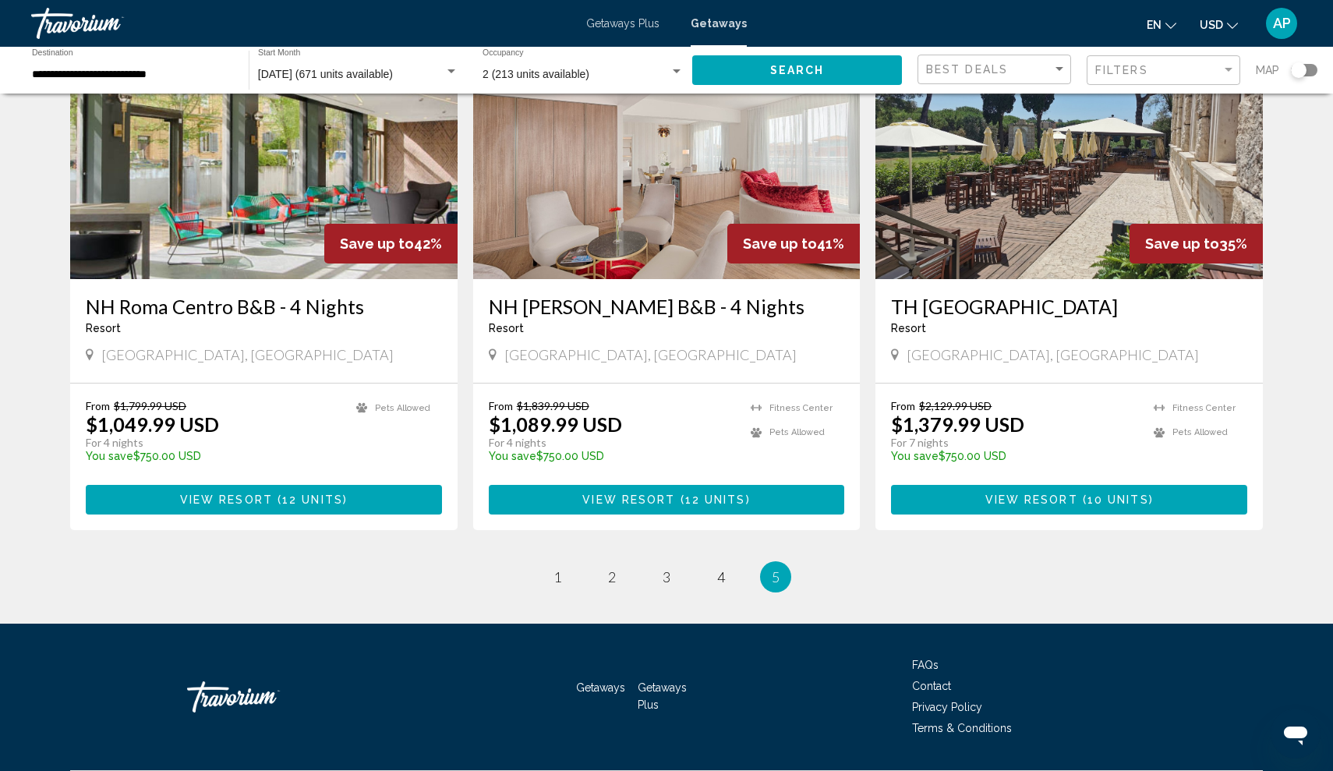
click at [539, 584] on ul "5 / 5 page 1 page 2 page 3 page 4 You're on page 5" at bounding box center [666, 576] width 1192 height 31
click at [567, 579] on link "page 1" at bounding box center [557, 576] width 27 height 27
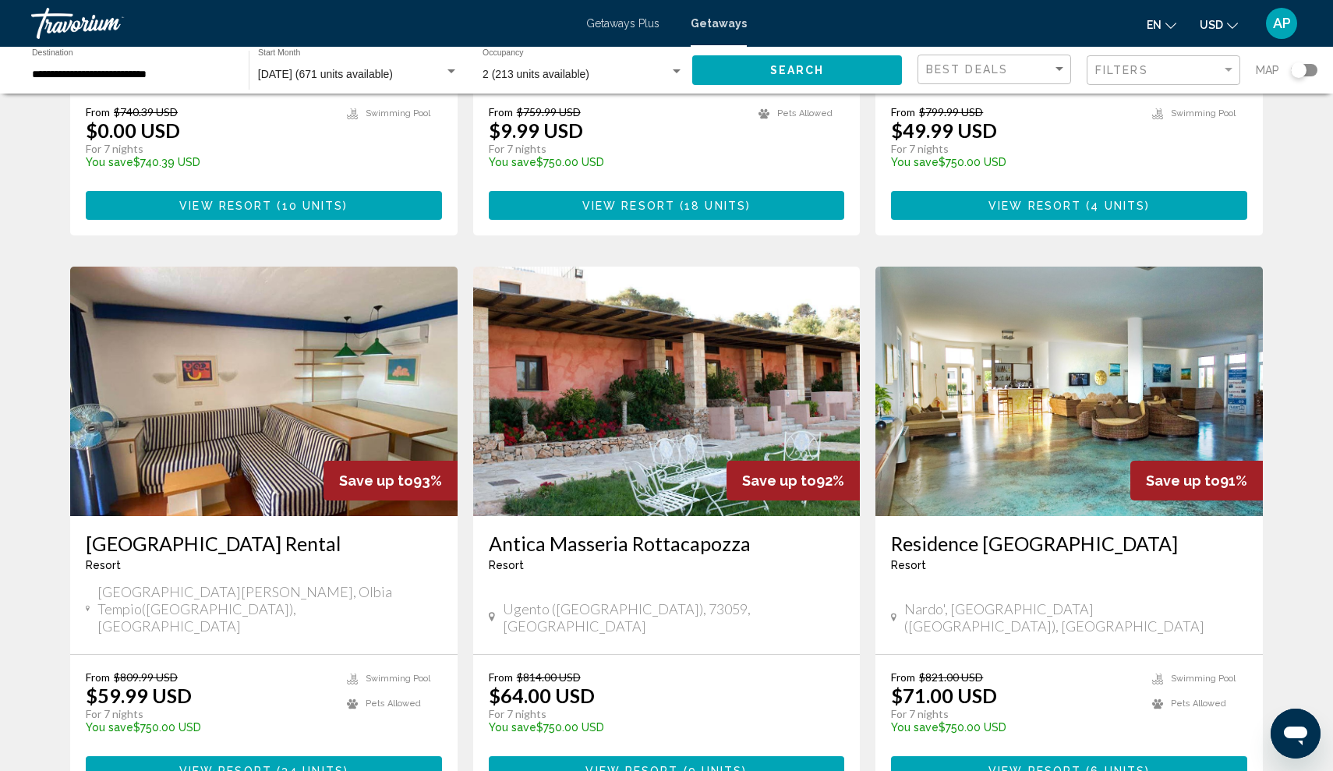
scroll to position [1524, 0]
click at [273, 765] on span "Main content" at bounding box center [274, 771] width 5 height 12
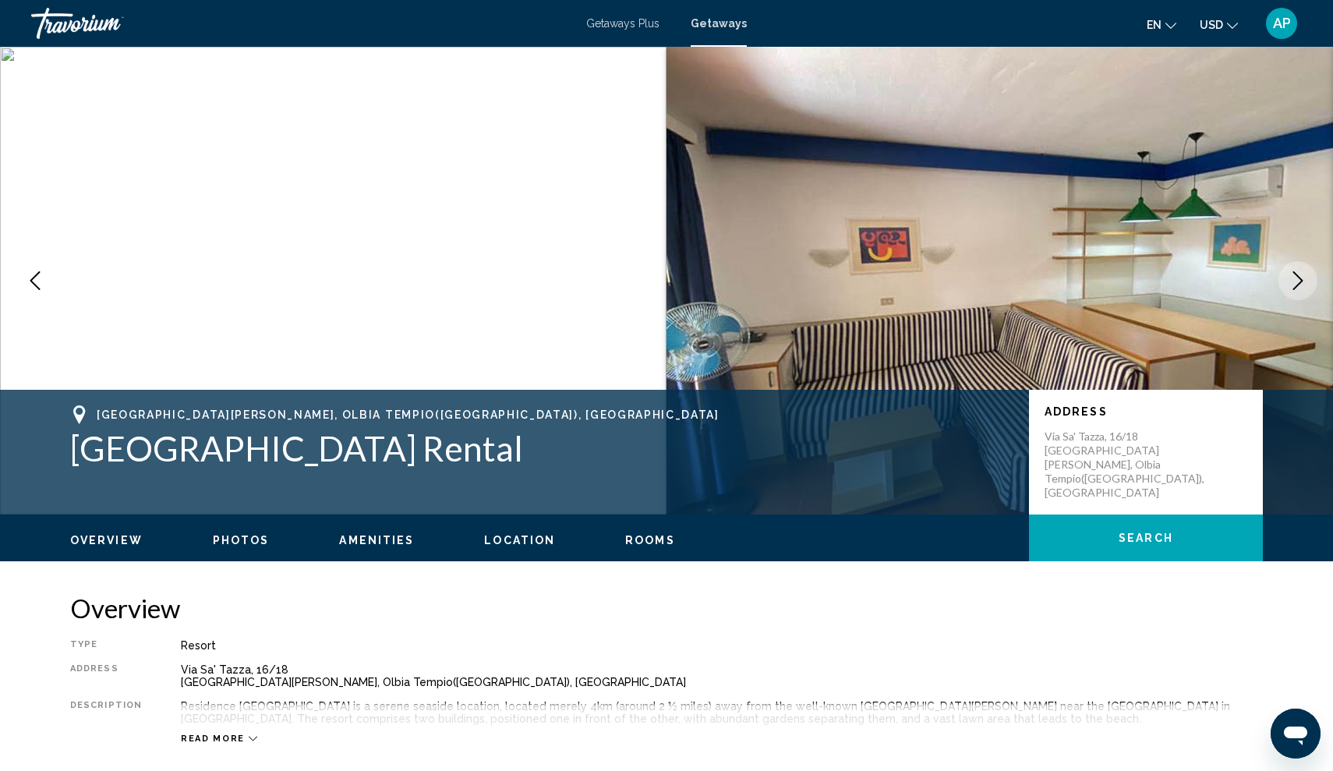
click at [254, 540] on span "Photos" at bounding box center [241, 540] width 57 height 12
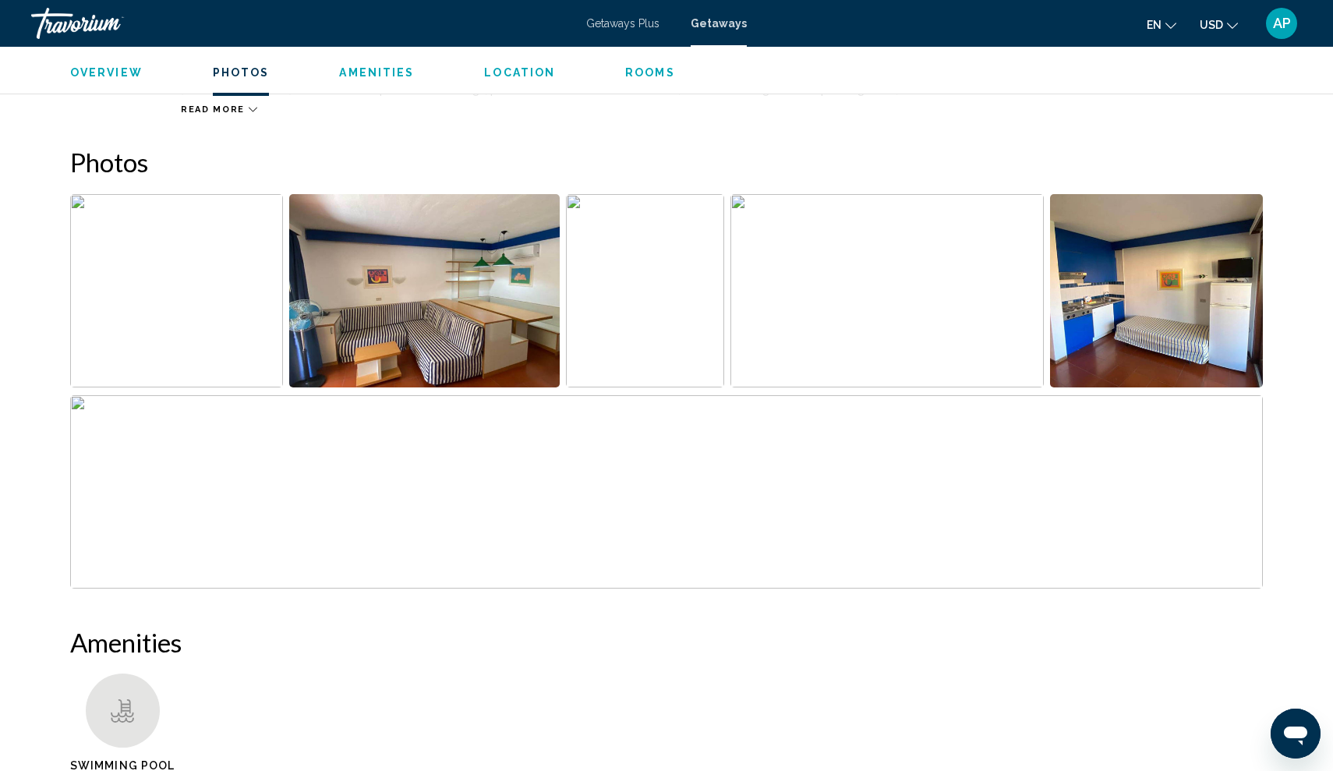
scroll to position [682, 0]
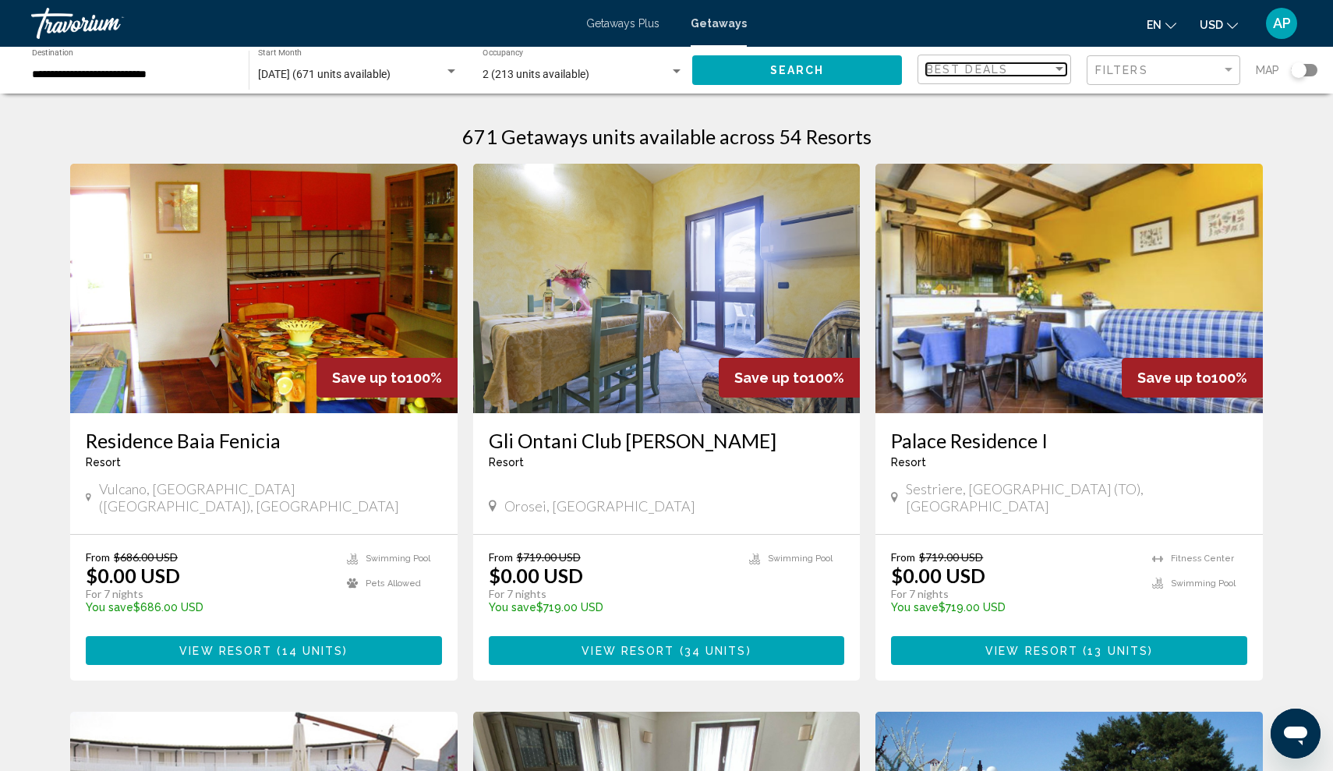
click at [1012, 69] on div "Best Deals" at bounding box center [989, 69] width 126 height 12
click at [1105, 126] on div at bounding box center [666, 385] width 1333 height 771
click at [1132, 69] on span "Filters" at bounding box center [1121, 70] width 53 height 12
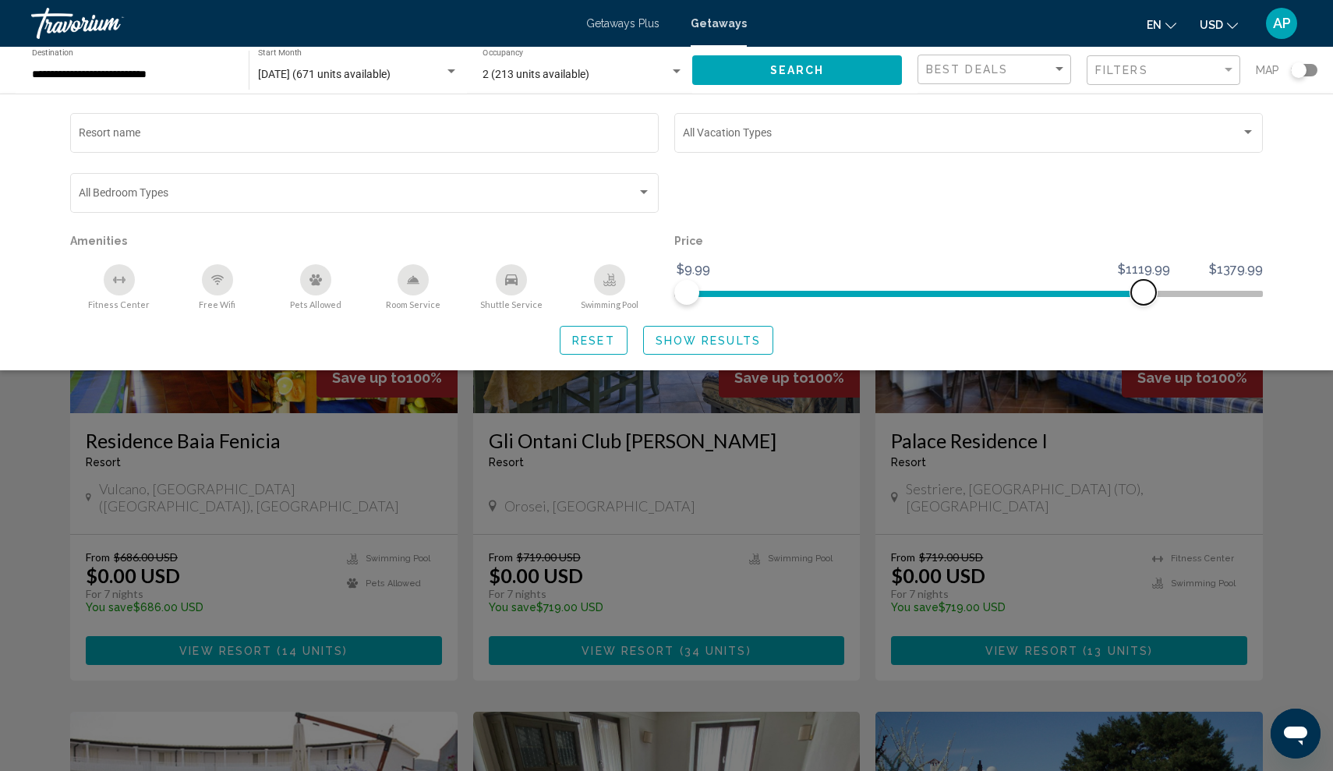
drag, startPoint x: 1255, startPoint y: 295, endPoint x: 1143, endPoint y: 293, distance: 111.5
click at [1143, 293] on span "Search widget" at bounding box center [1143, 292] width 25 height 25
drag, startPoint x: 1145, startPoint y: 291, endPoint x: 1302, endPoint y: 275, distance: 158.3
click at [1302, 275] on div "Resort name Vacation Types All Vacation Types Bedroom Types All Bedroom Types A…" at bounding box center [666, 232] width 1333 height 277
click at [1315, 155] on div "Resort name Vacation Types All Vacation Types Bedroom Types All Bedroom Types A…" at bounding box center [666, 232] width 1333 height 277
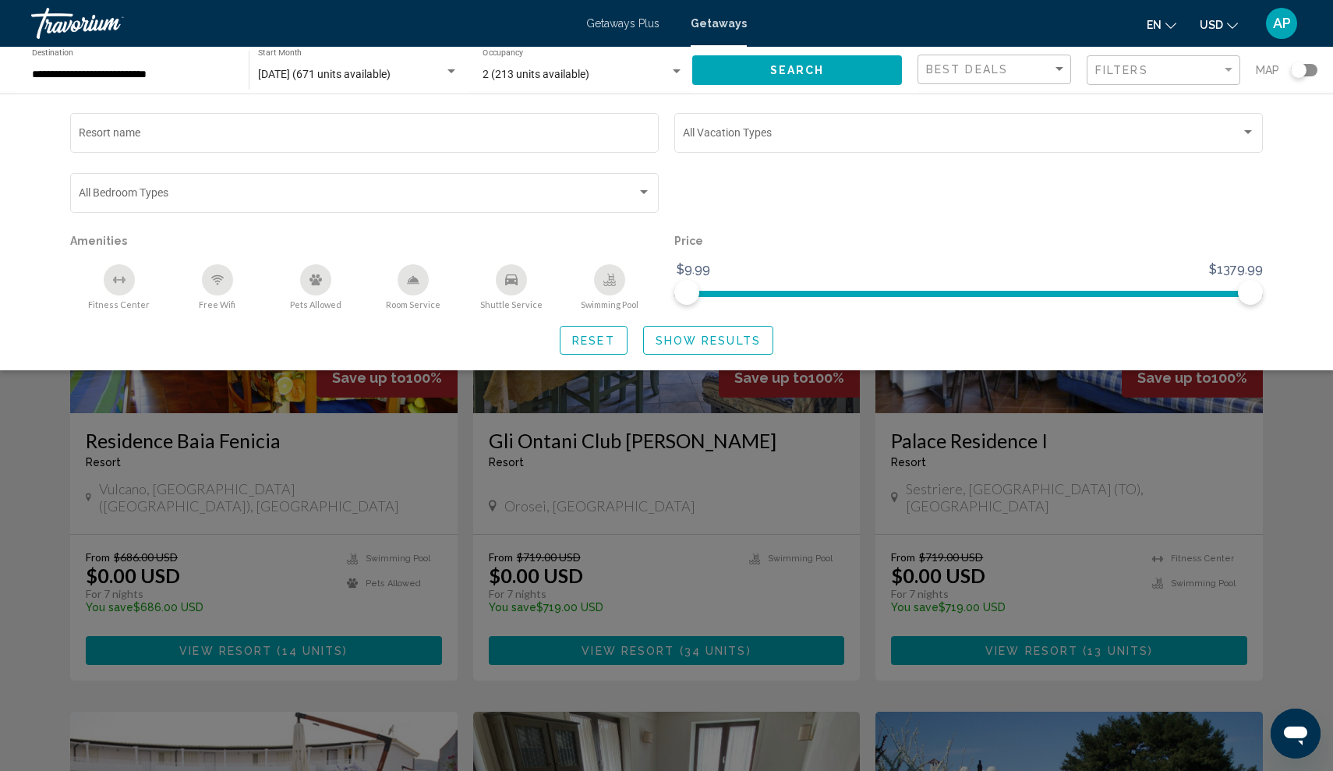
click at [768, 79] on button "Search" at bounding box center [797, 69] width 210 height 29
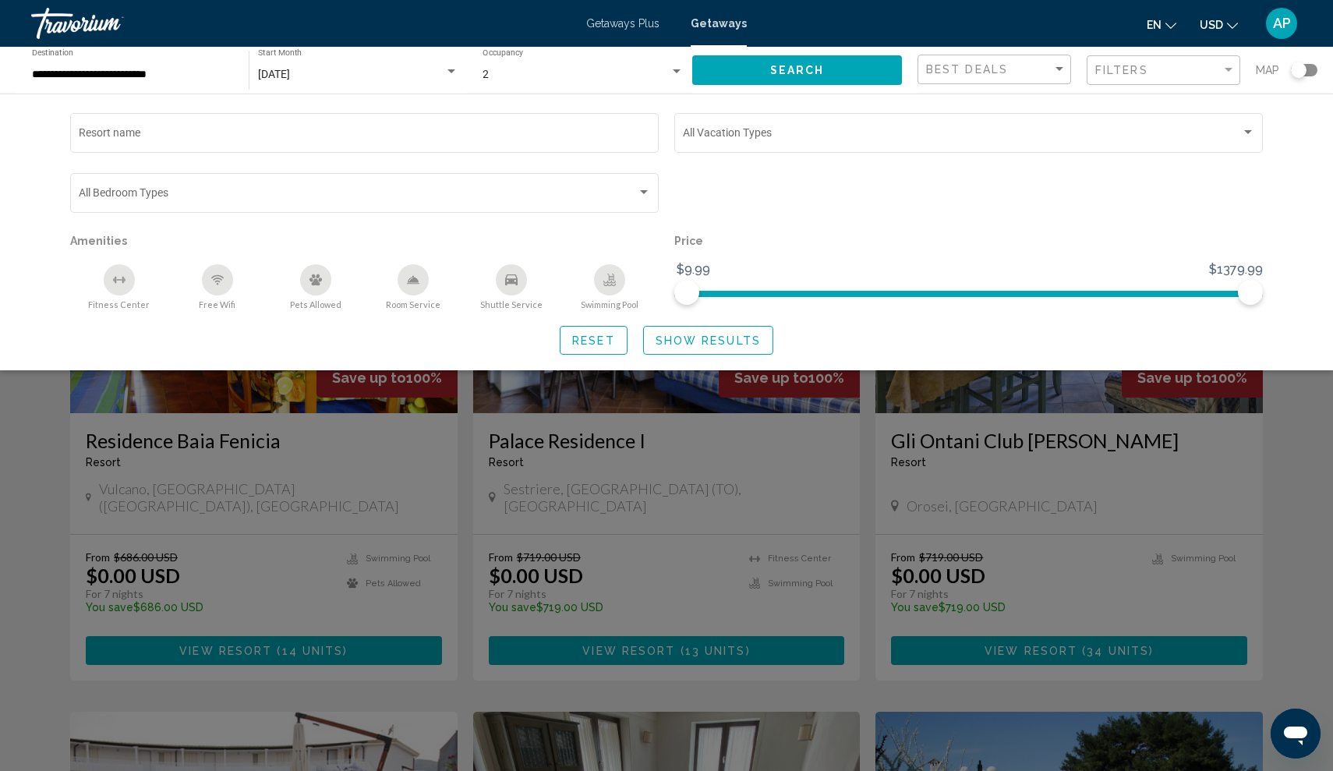
click at [1128, 178] on div "Search widget" at bounding box center [968, 200] width 604 height 60
click at [805, 429] on div "Search widget" at bounding box center [666, 502] width 1333 height 537
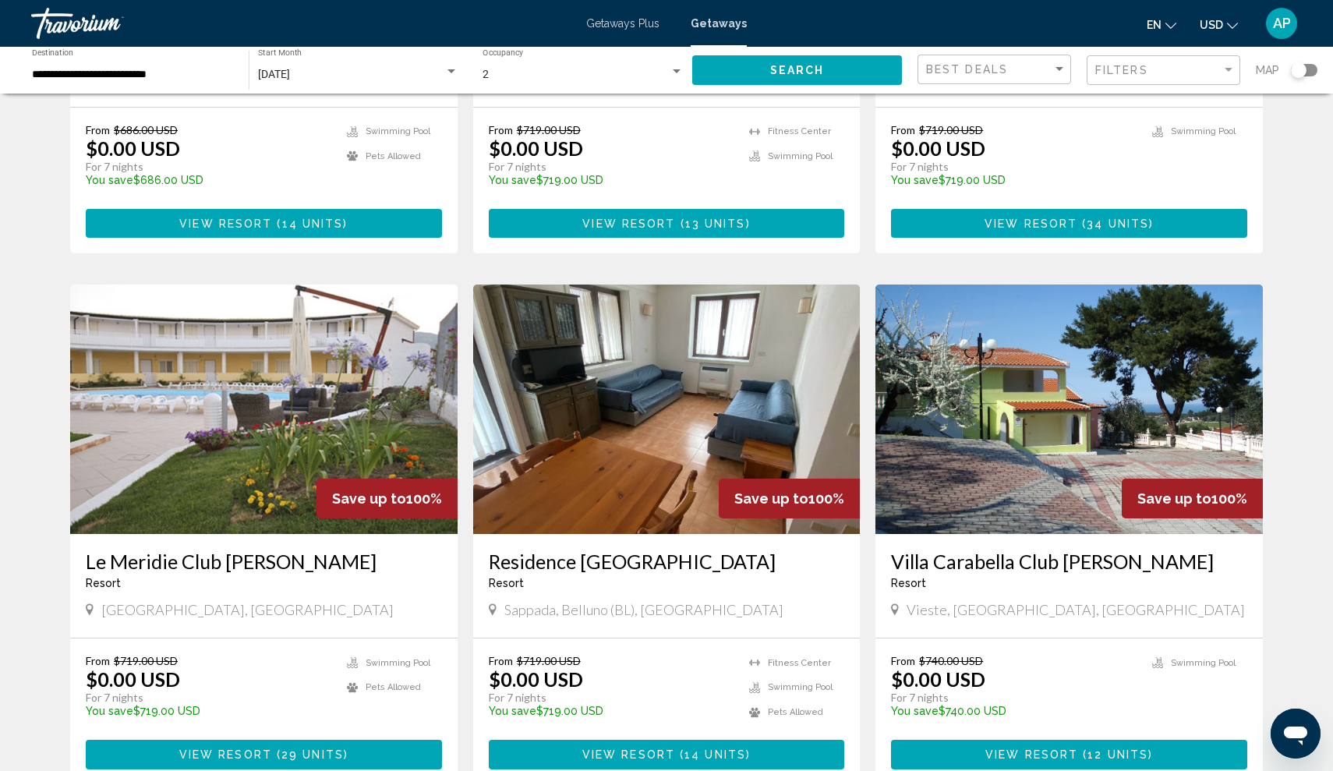
scroll to position [429, 0]
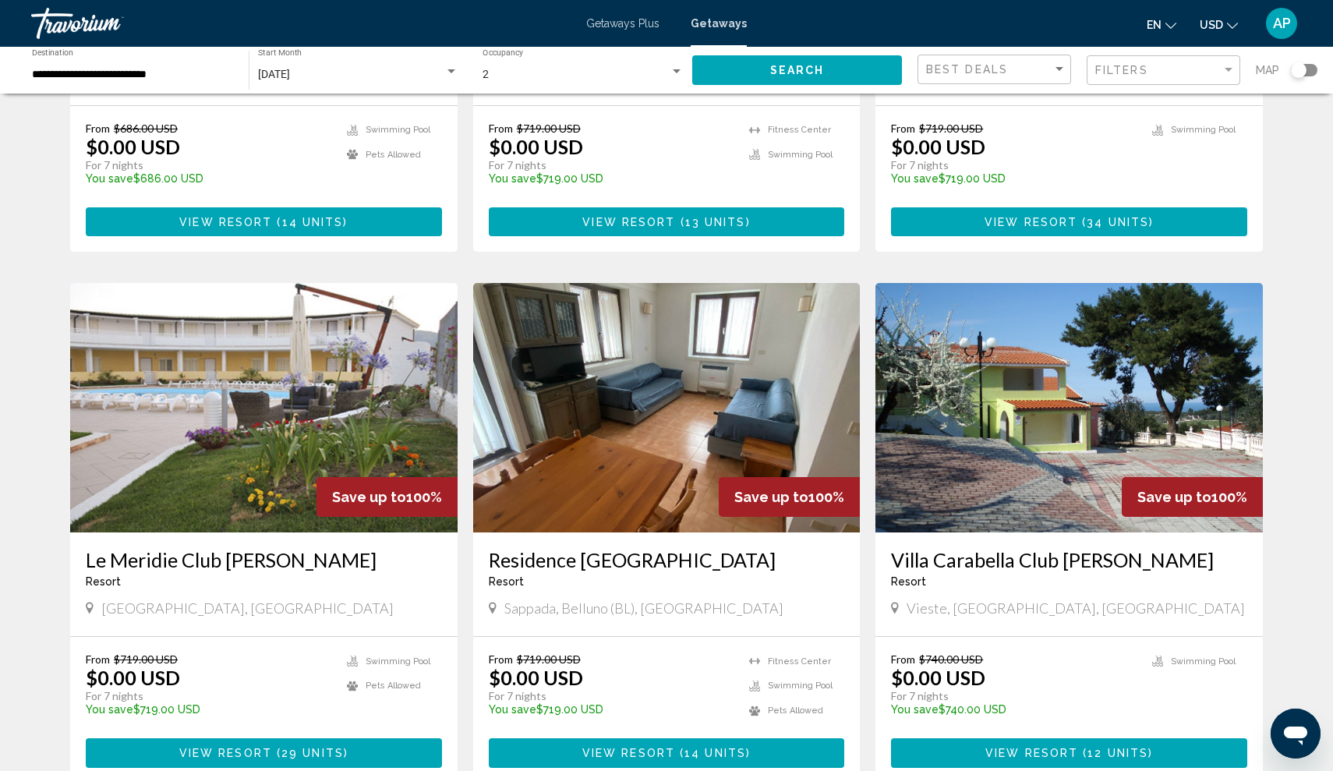
click at [792, 423] on img "Main content" at bounding box center [666, 407] width 387 height 249
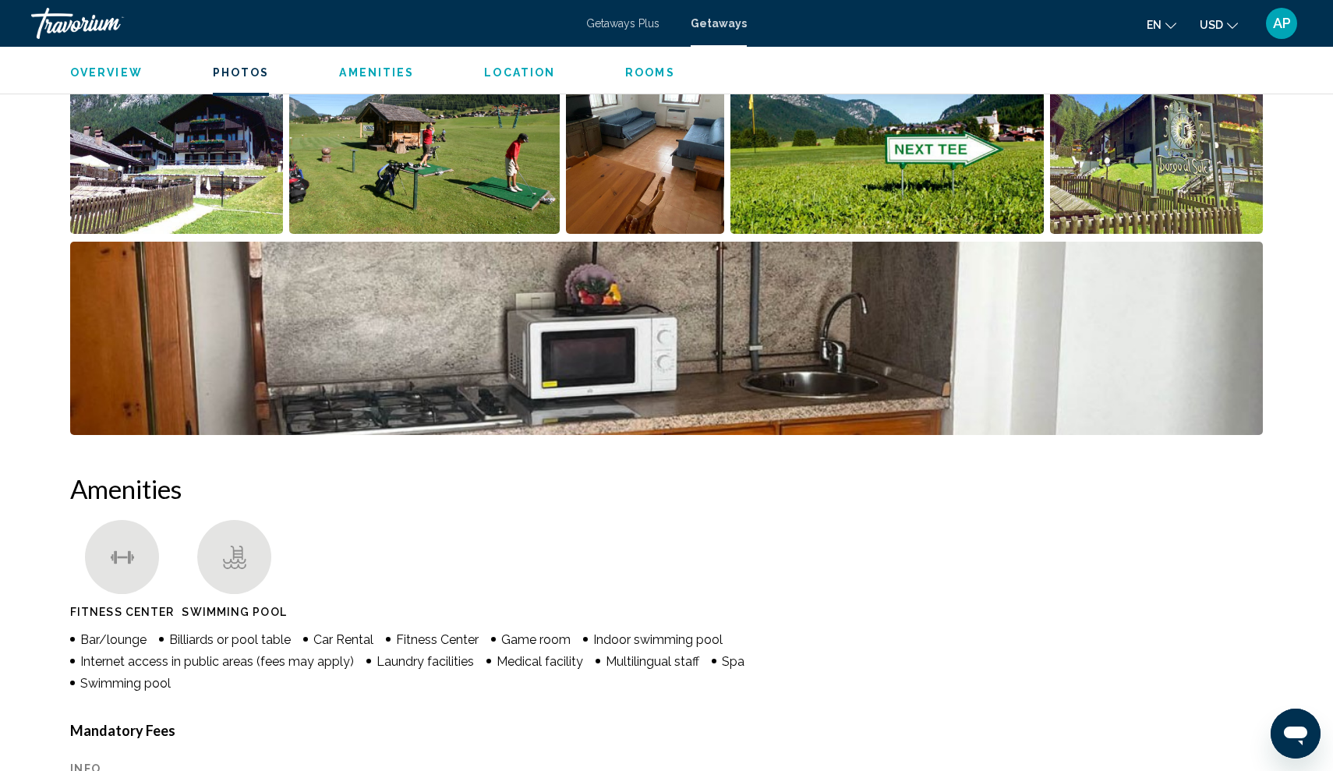
scroll to position [797, 0]
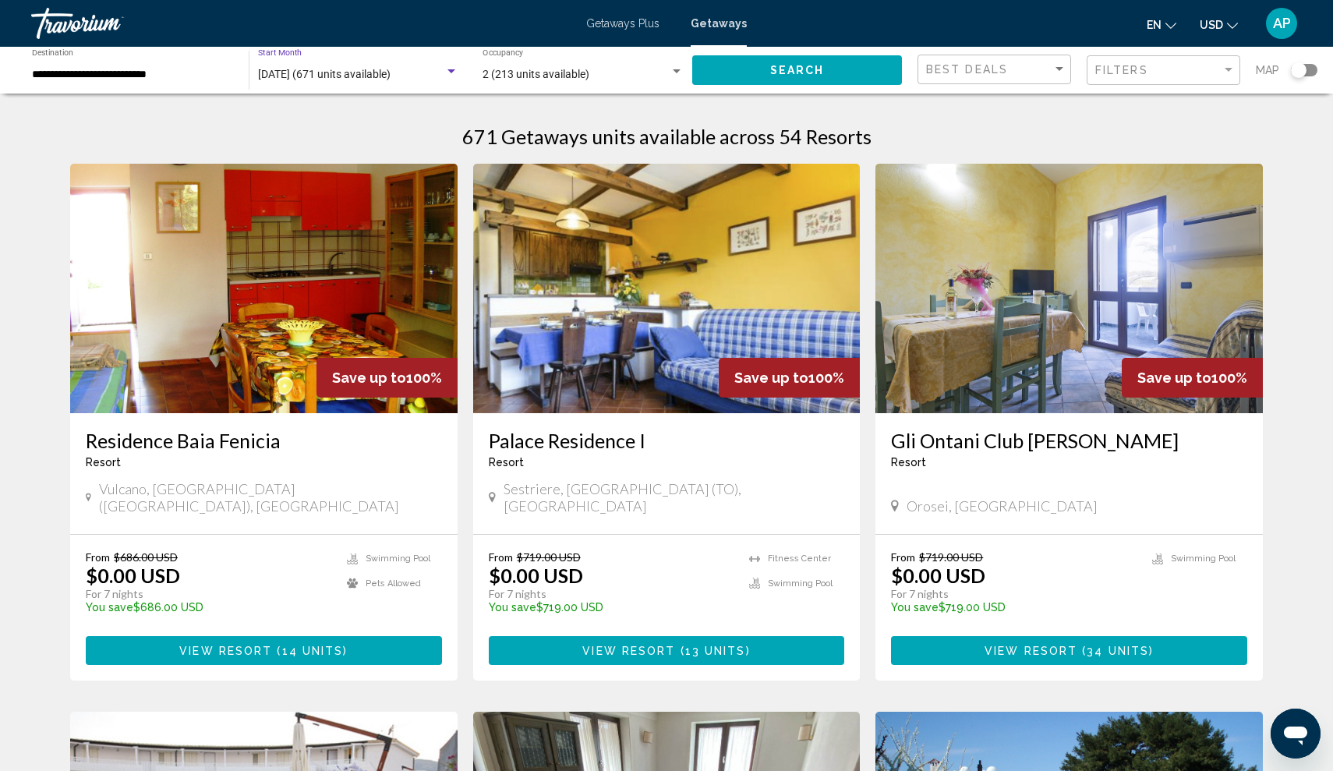
click at [293, 69] on span "September 2025 (671 units available)" at bounding box center [324, 74] width 132 height 12
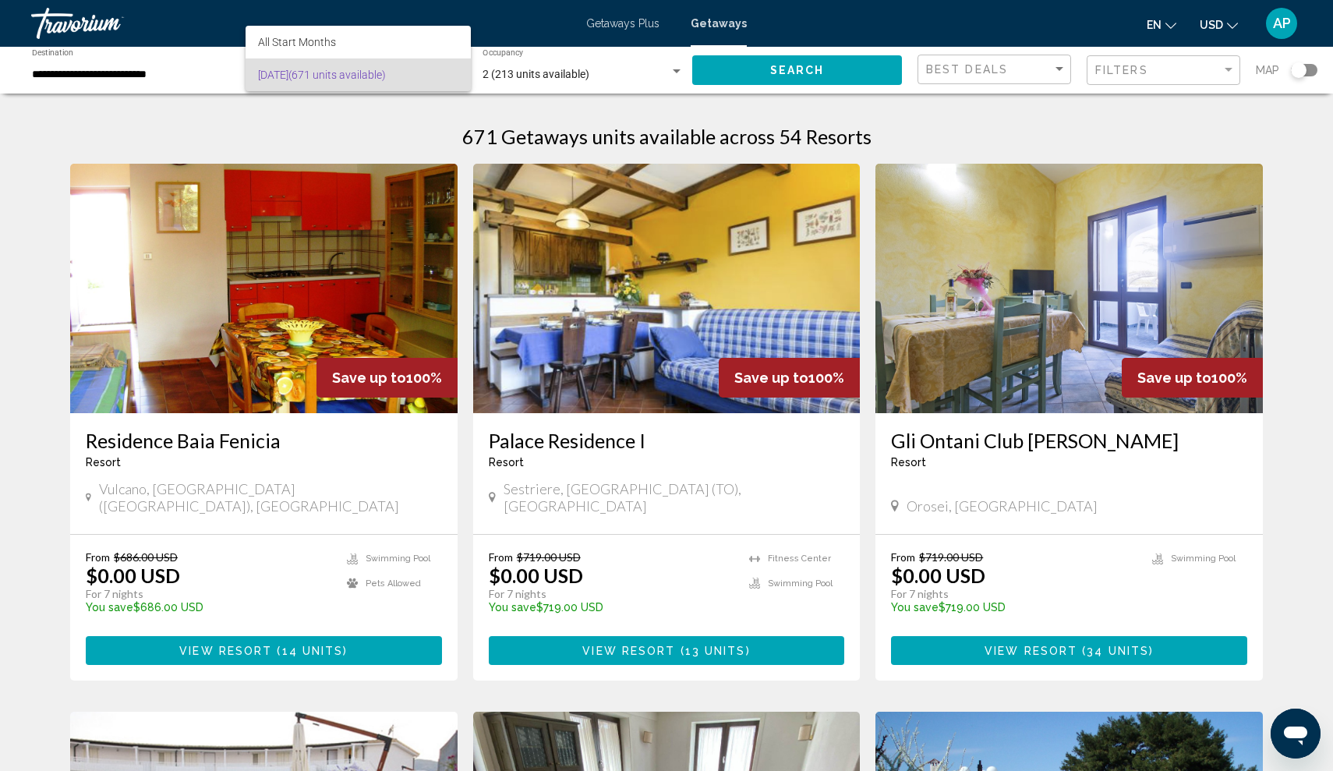
click at [190, 75] on div at bounding box center [666, 385] width 1333 height 771
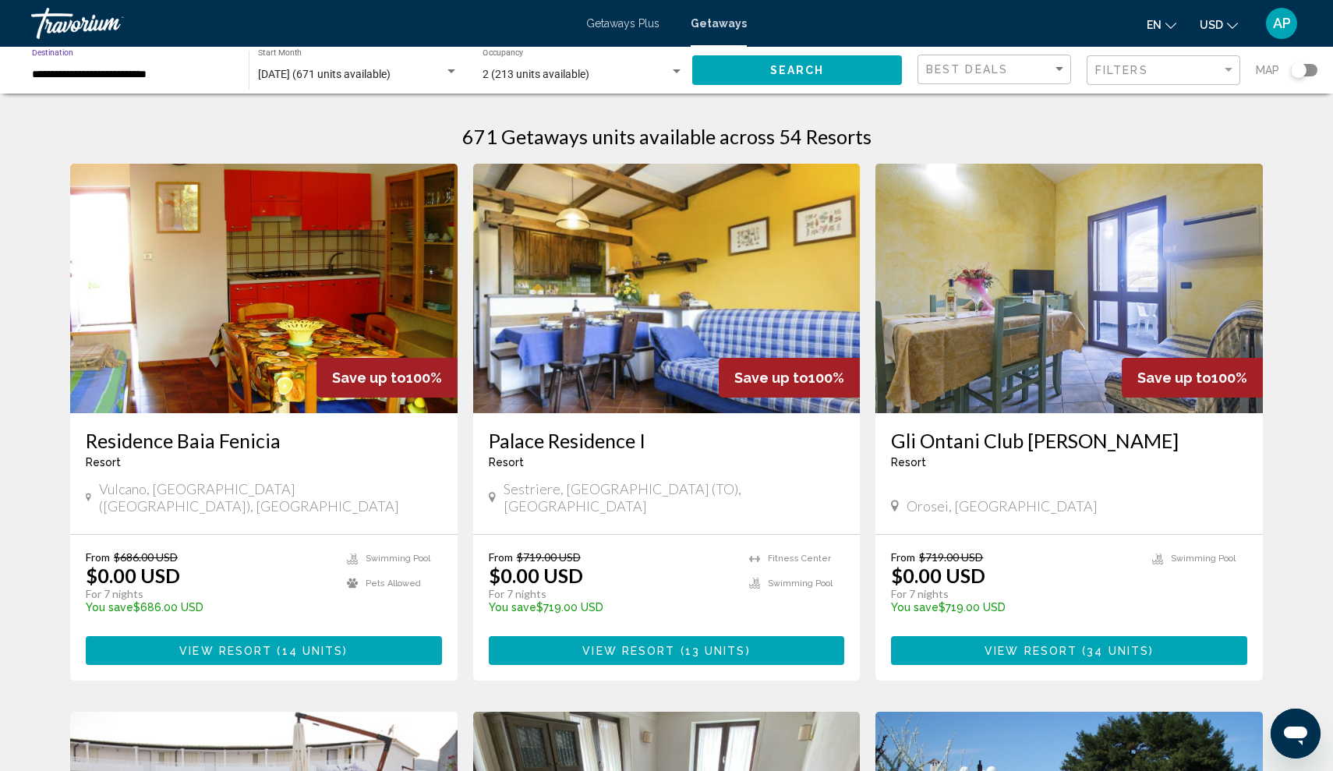
click at [132, 75] on input "**********" at bounding box center [132, 75] width 201 height 12
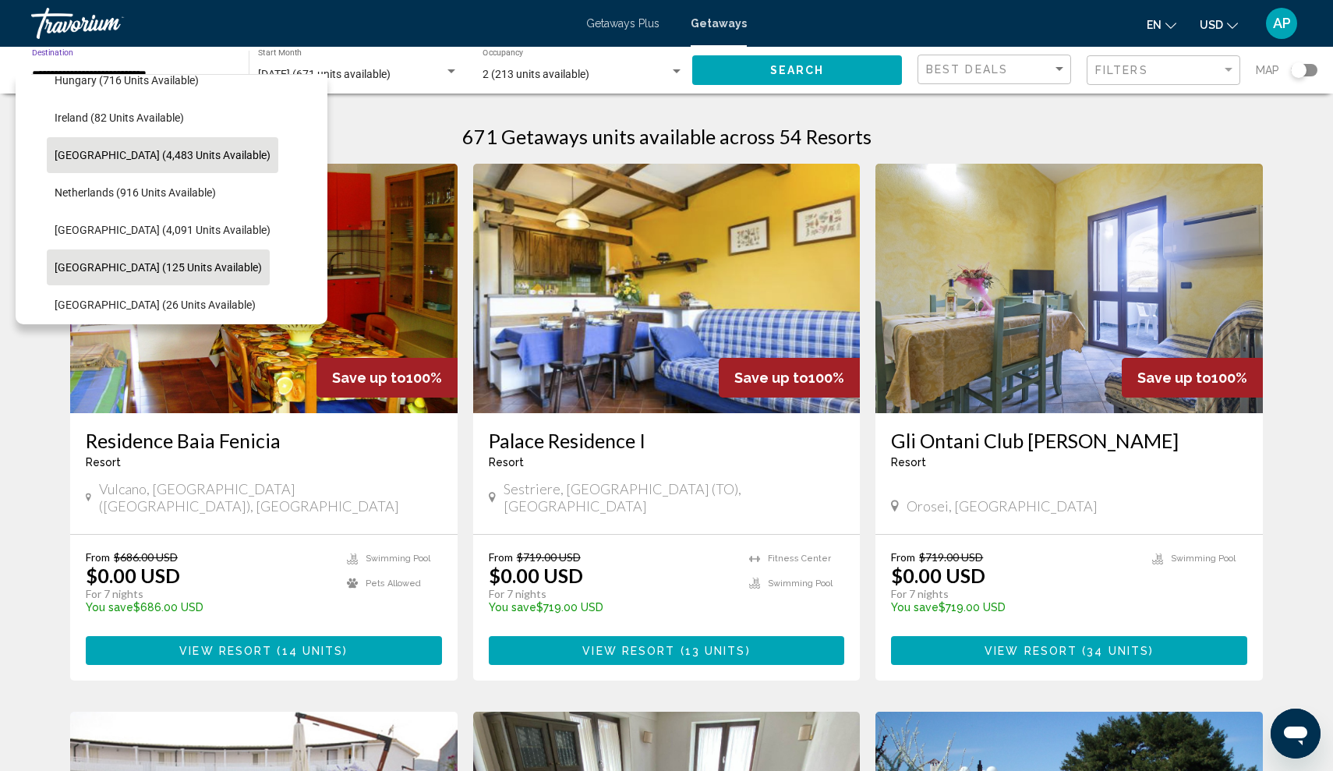
scroll to position [582, 0]
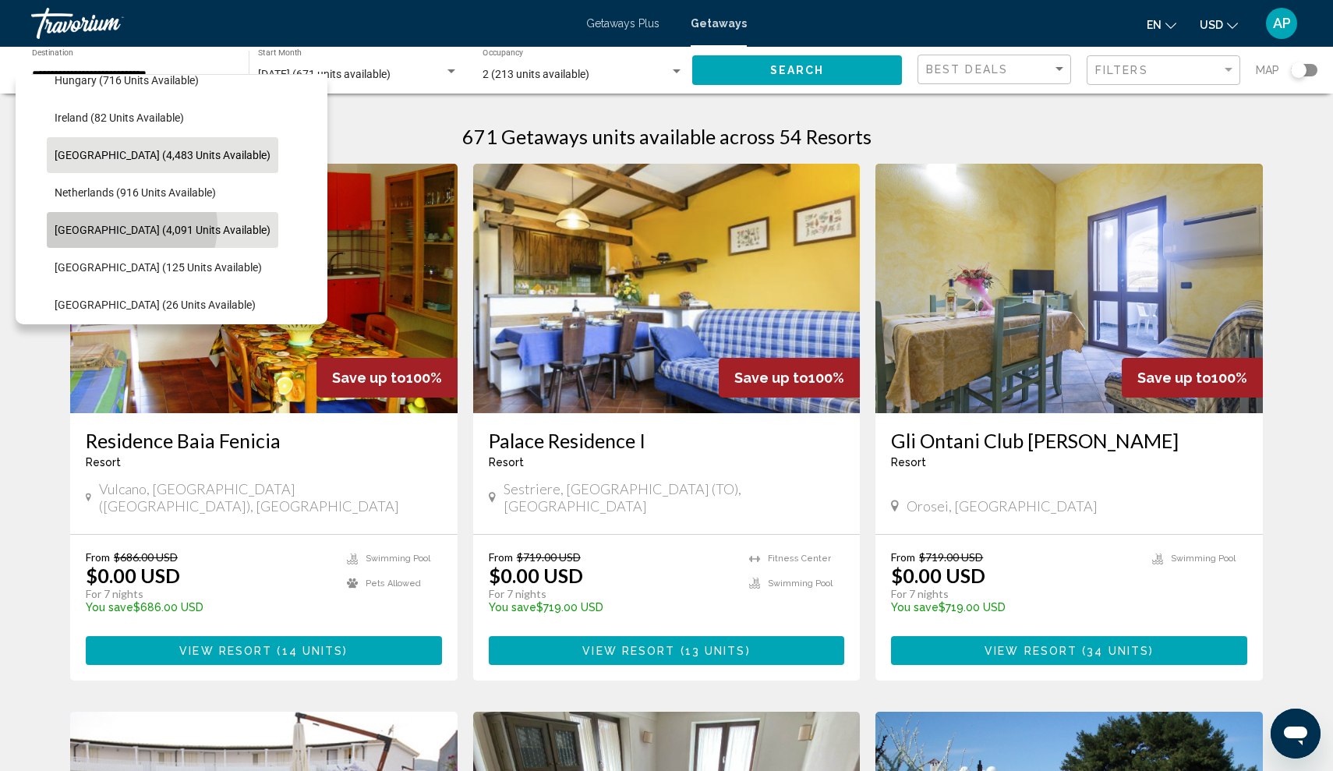
click at [129, 226] on span "Portugal (4,091 units available)" at bounding box center [163, 230] width 216 height 12
type input "**********"
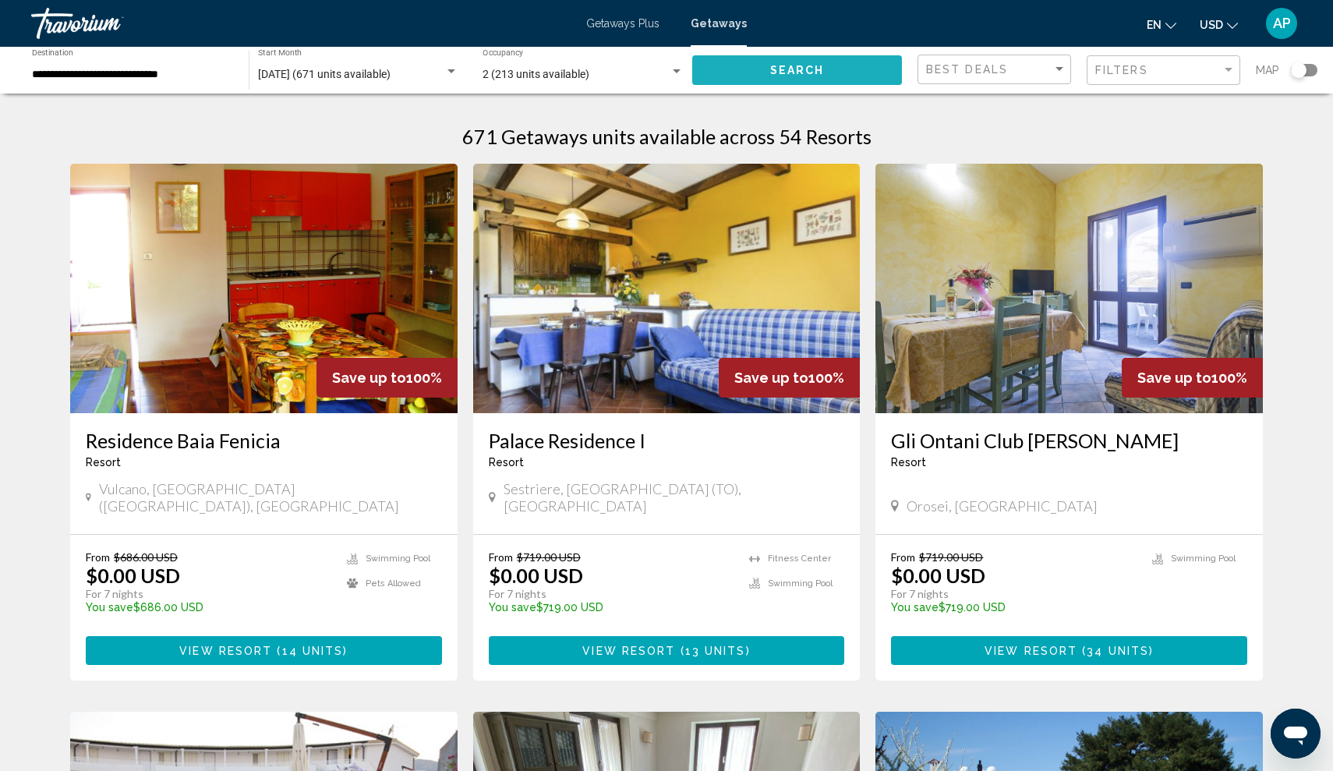
click at [741, 80] on button "Search" at bounding box center [797, 69] width 210 height 29
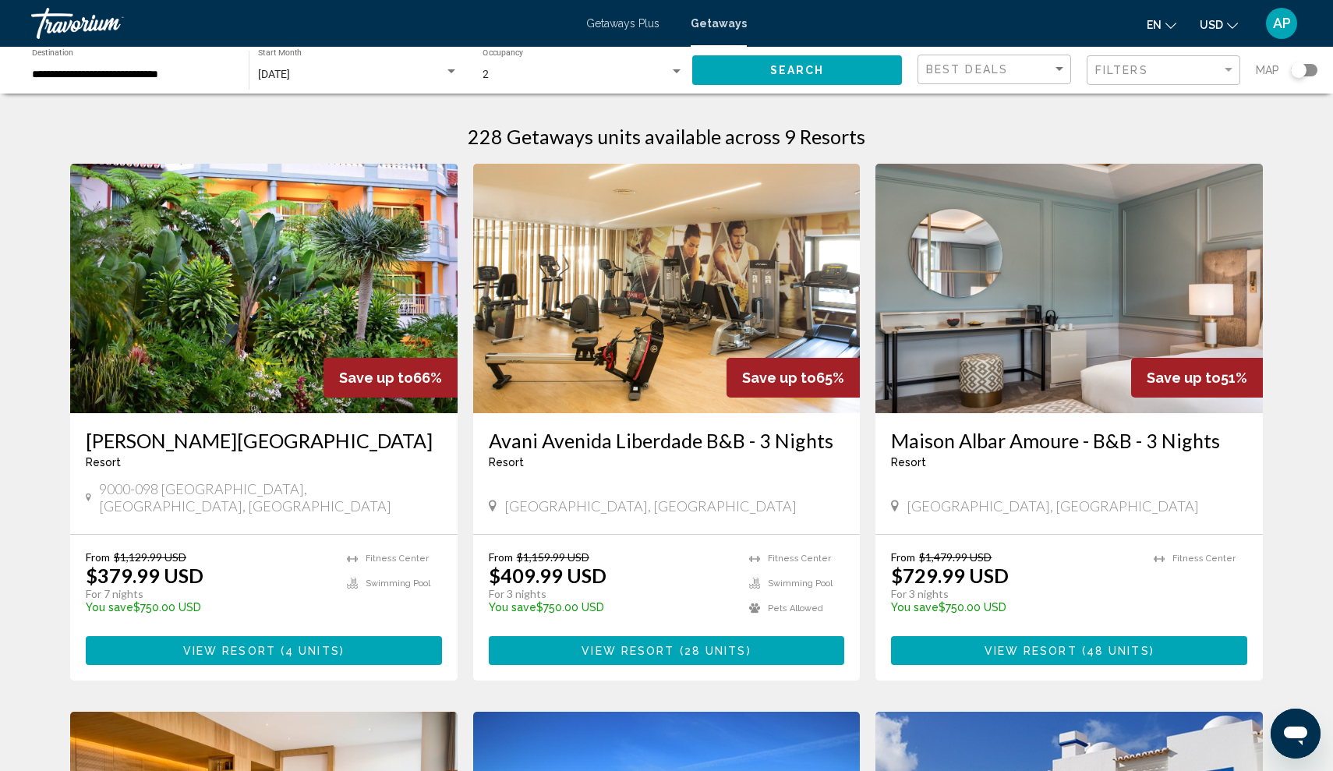
click at [262, 267] on img "Main content" at bounding box center [263, 288] width 387 height 249
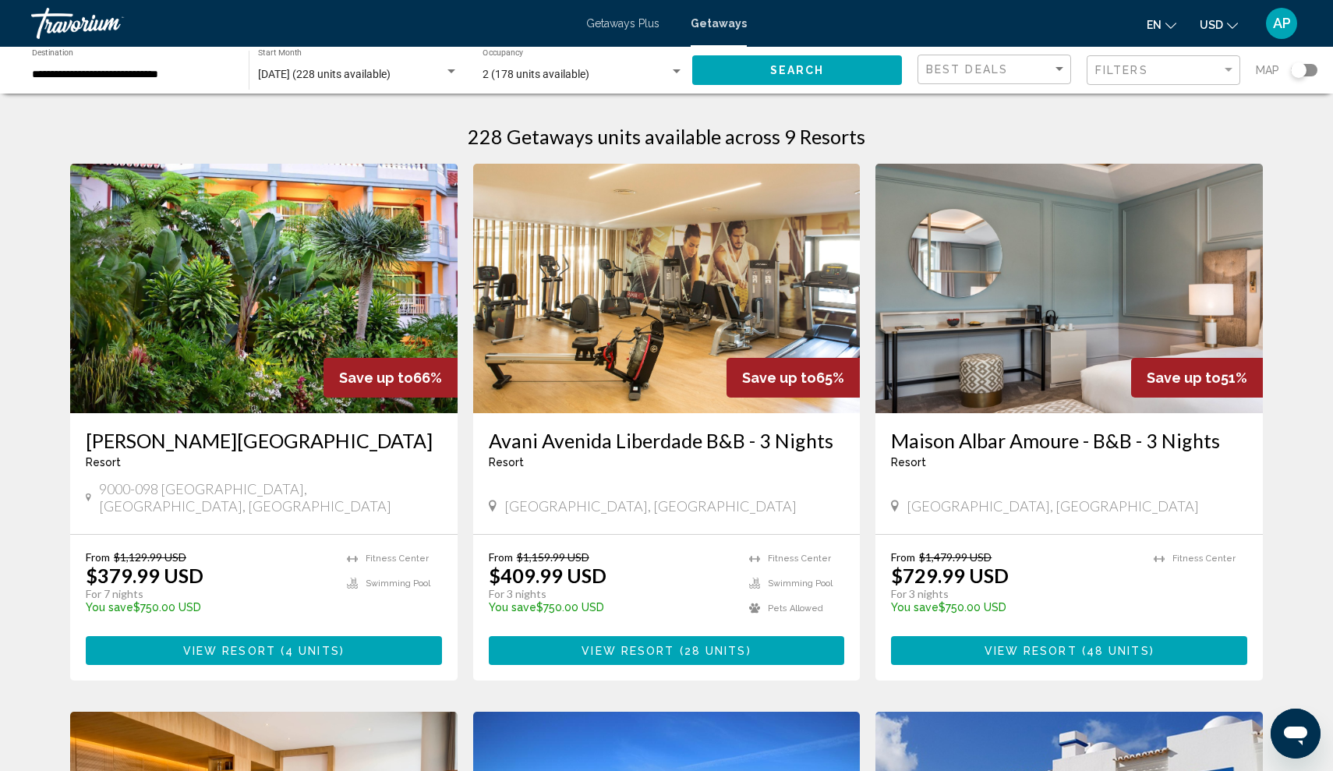
click at [573, 240] on img "Main content" at bounding box center [666, 288] width 387 height 249
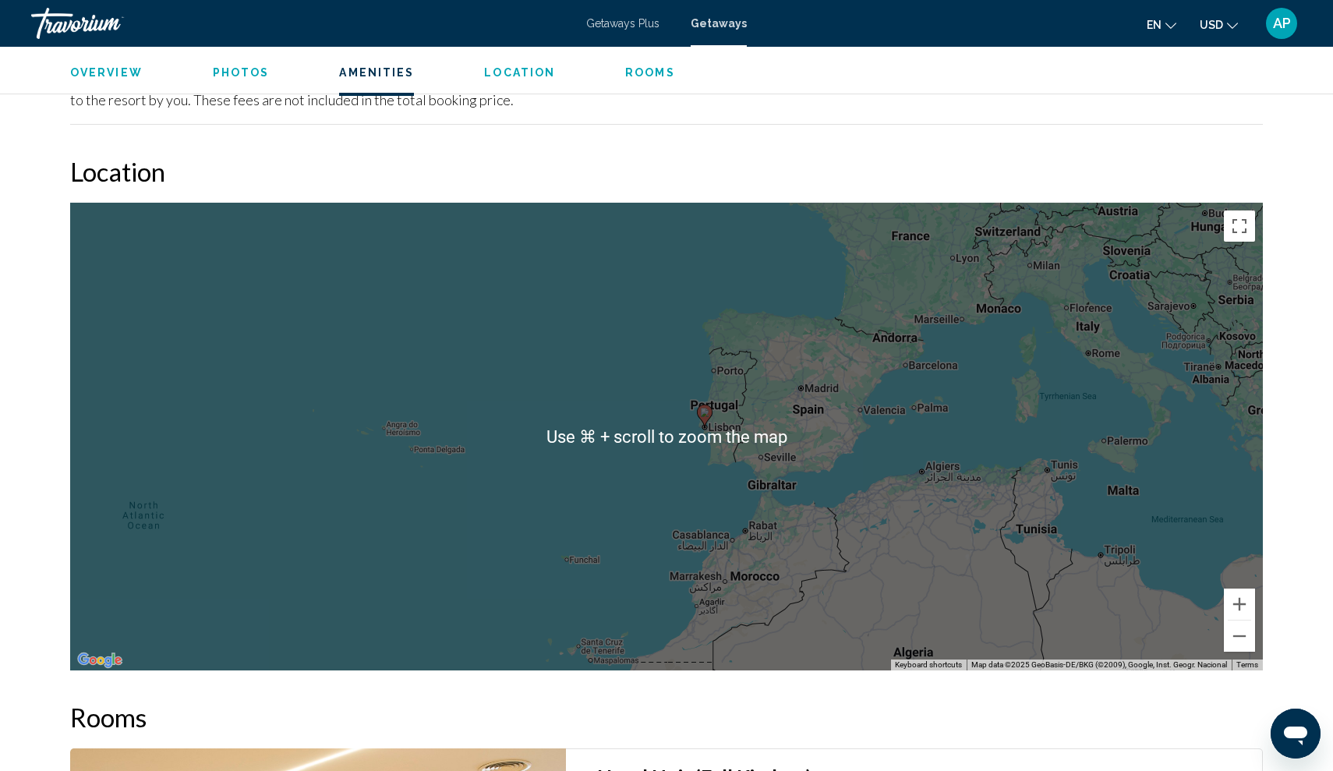
scroll to position [1801, 0]
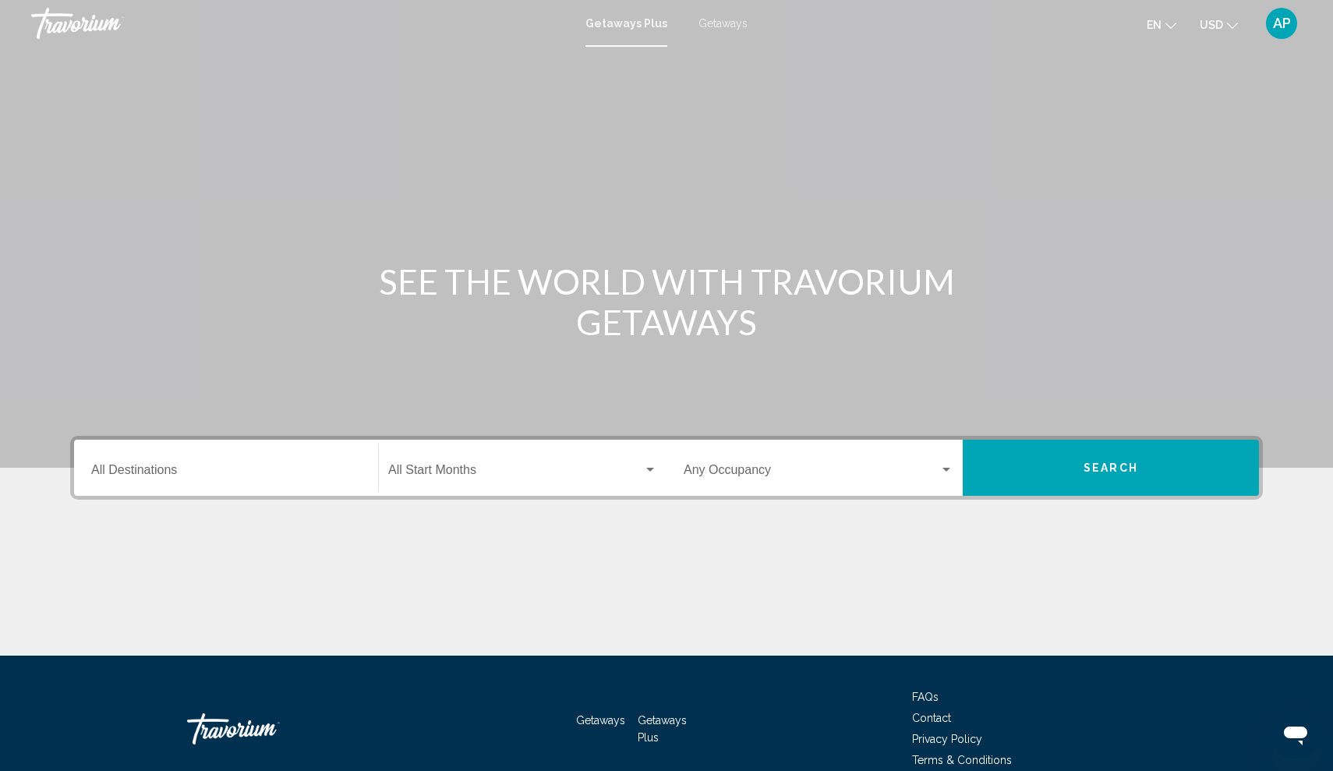
click at [161, 478] on input "Destination All Destinations" at bounding box center [226, 473] width 270 height 14
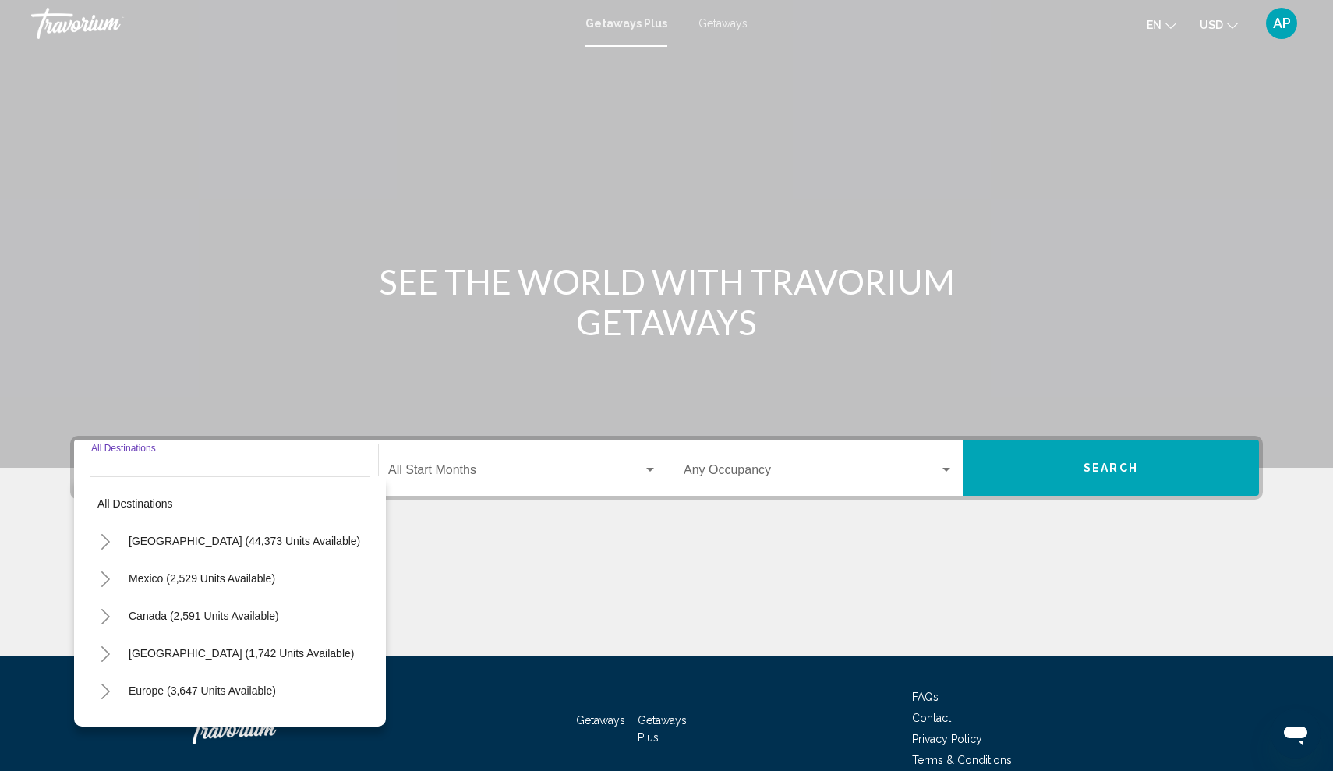
scroll to position [76, 0]
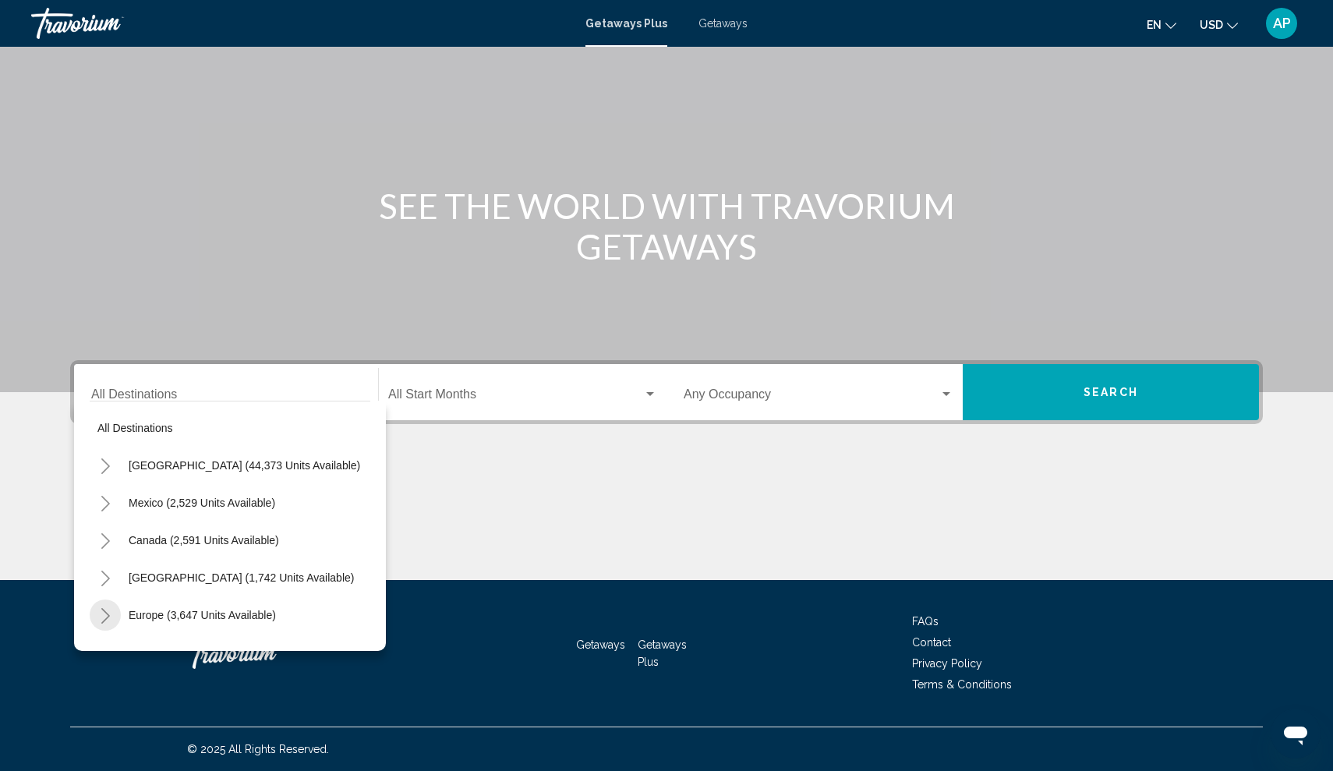
click at [103, 615] on icon "Toggle Europe (3,647 units available)" at bounding box center [106, 616] width 12 height 16
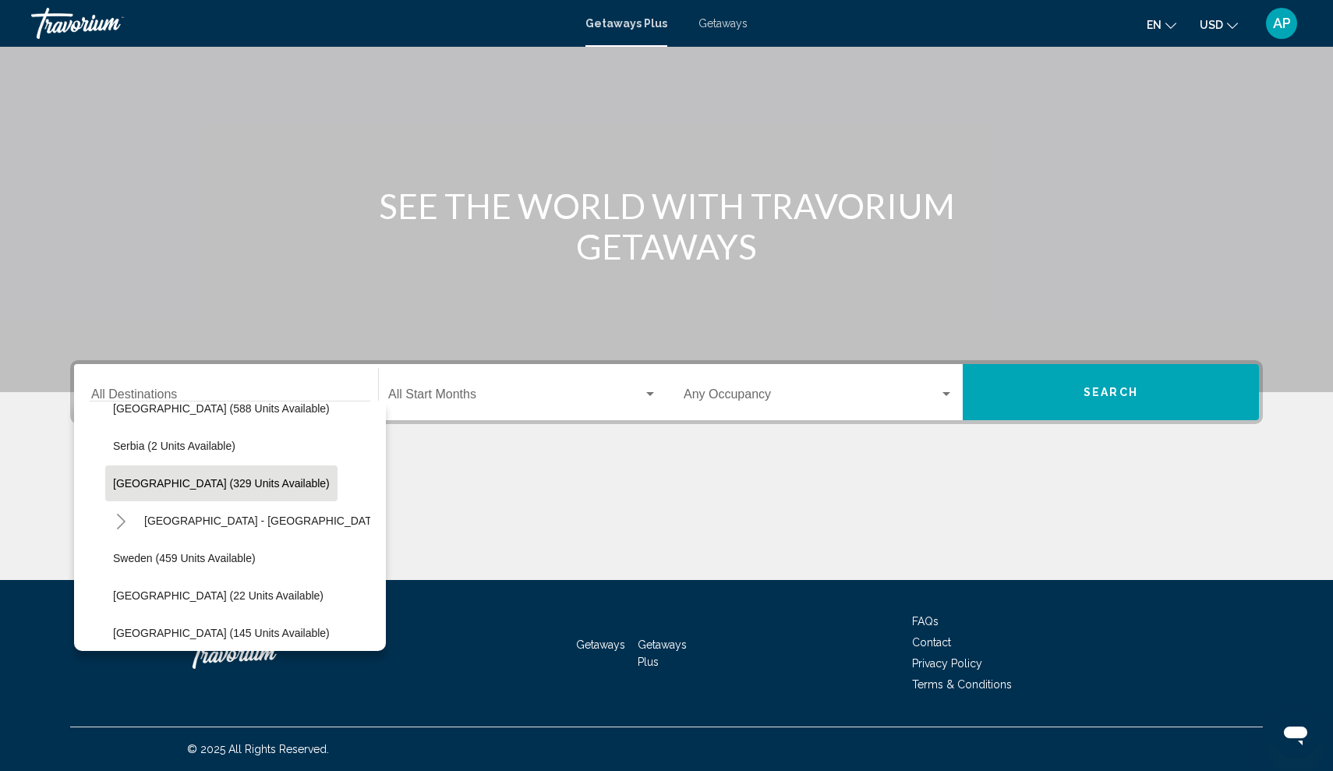
scroll to position [583, 0]
click at [136, 488] on button "[GEOGRAPHIC_DATA] (329 units available)" at bounding box center [221, 481] width 232 height 36
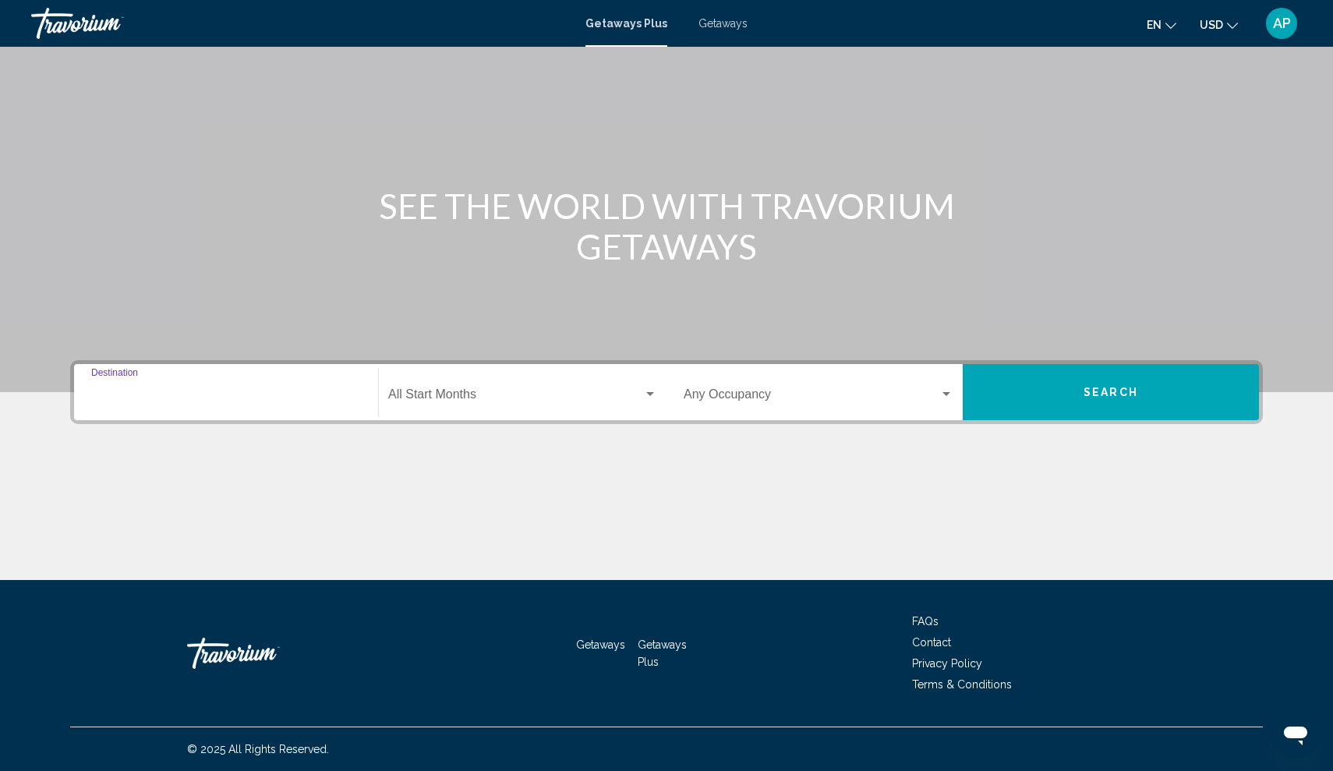
type input "**********"
click at [576, 390] on span "Search widget" at bounding box center [515, 397] width 255 height 14
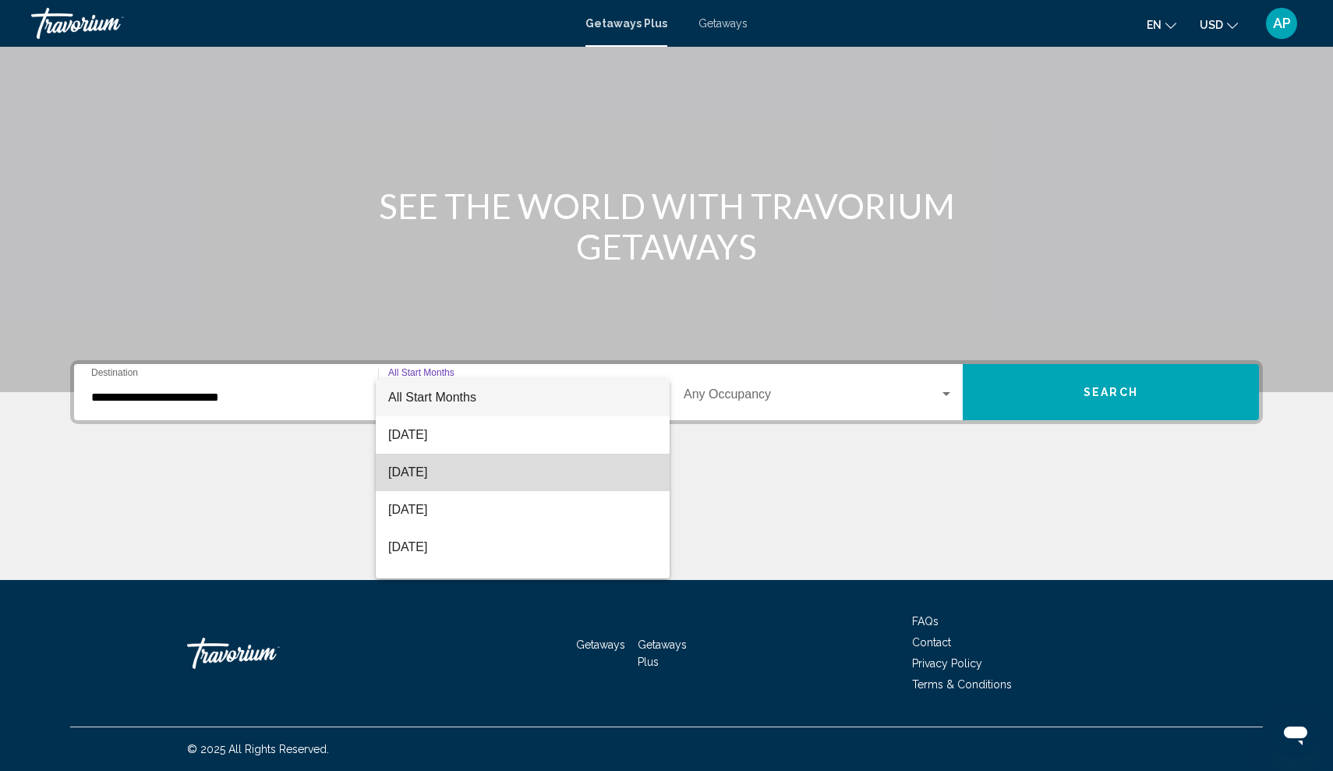
click at [573, 471] on span "[DATE]" at bounding box center [522, 472] width 269 height 37
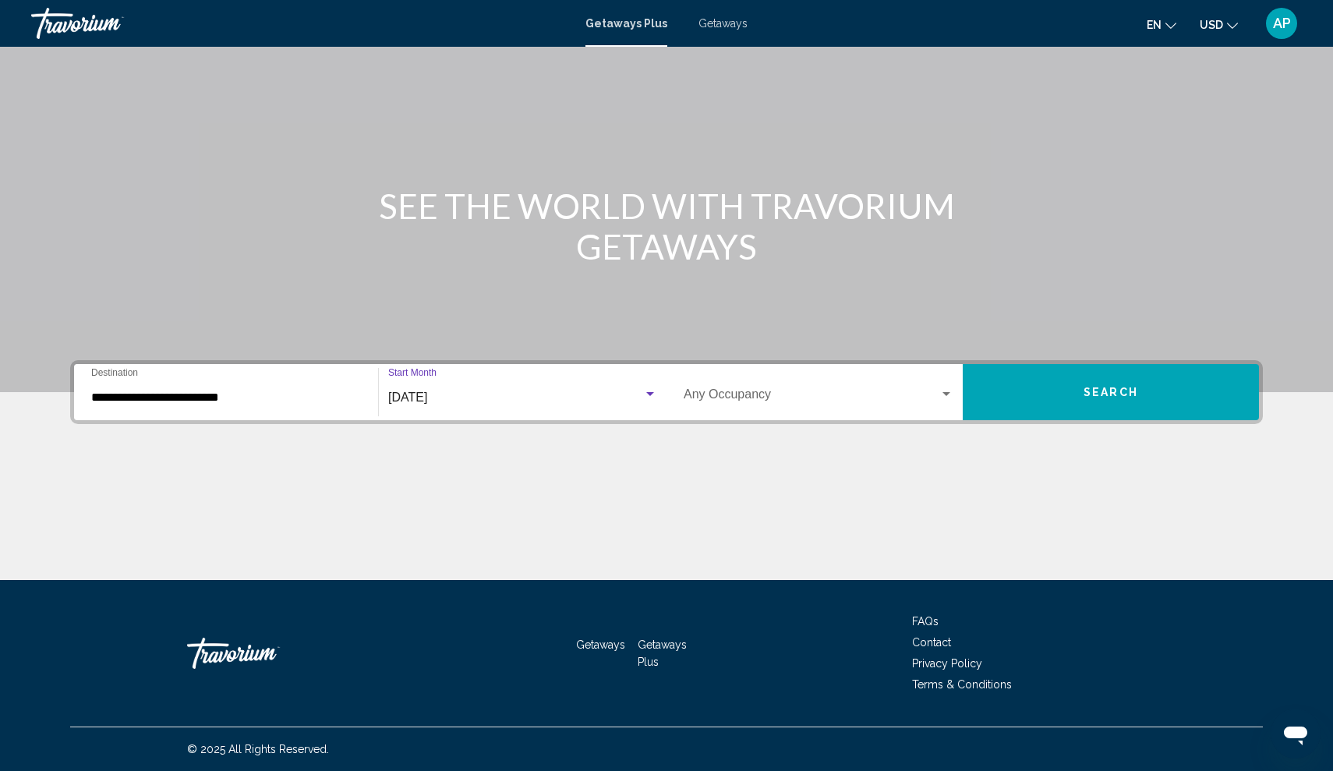
click at [756, 397] on span "Search widget" at bounding box center [811, 397] width 256 height 14
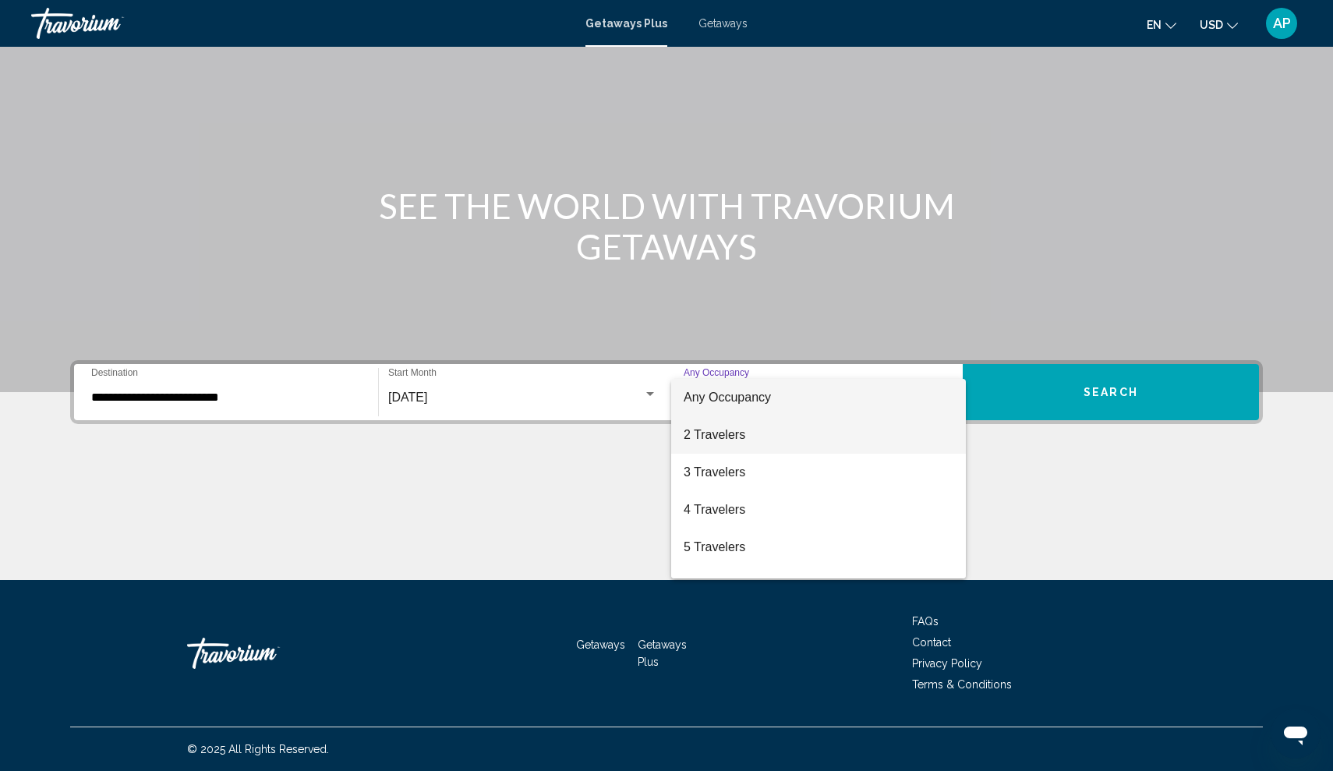
click at [750, 447] on span "2 Travelers" at bounding box center [818, 434] width 270 height 37
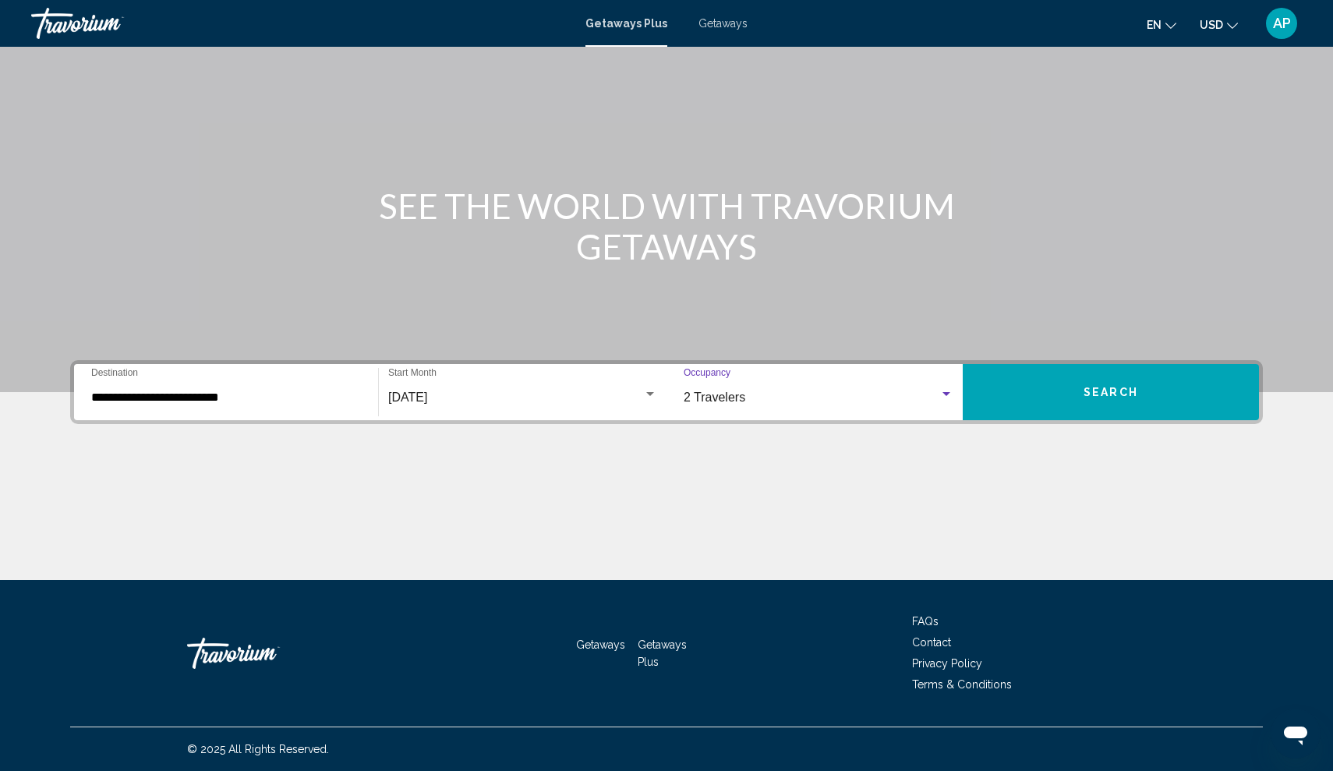
scroll to position [76, 0]
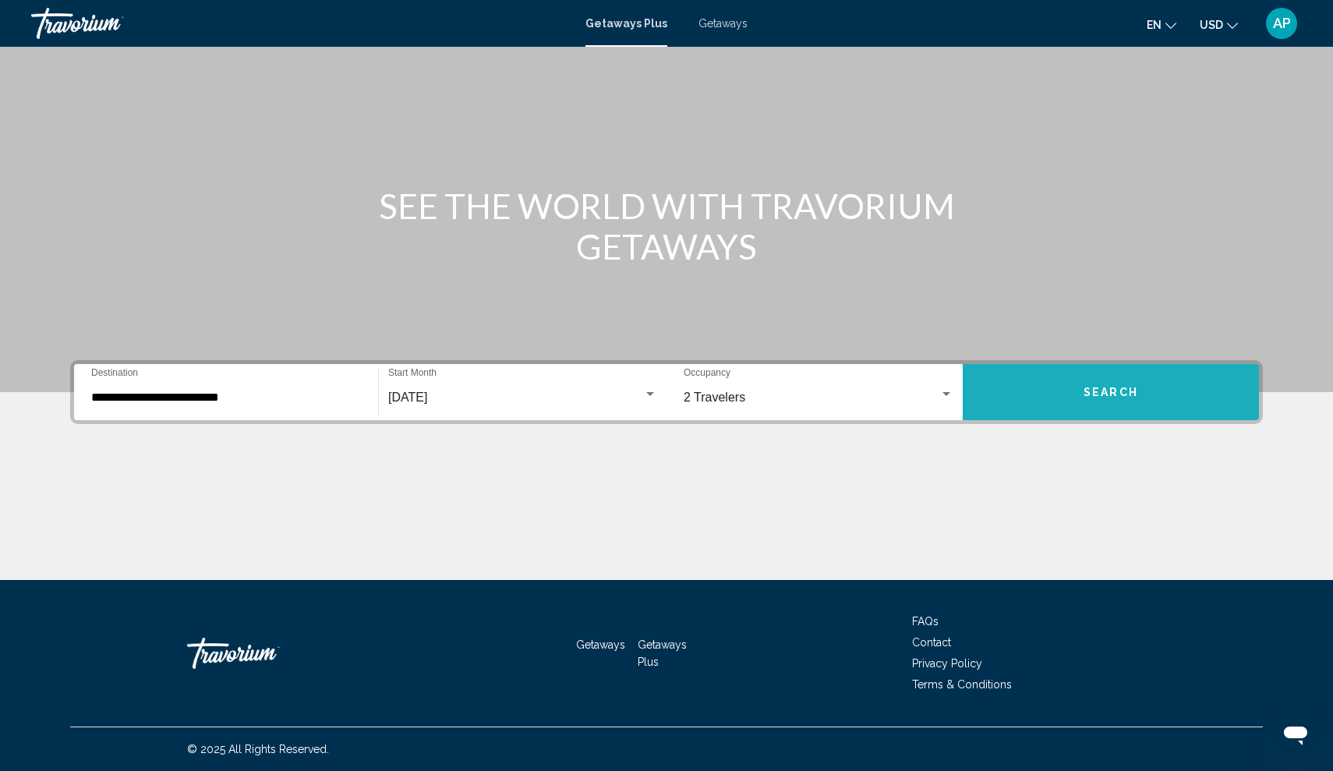
click at [1150, 385] on button "Search" at bounding box center [1110, 392] width 296 height 56
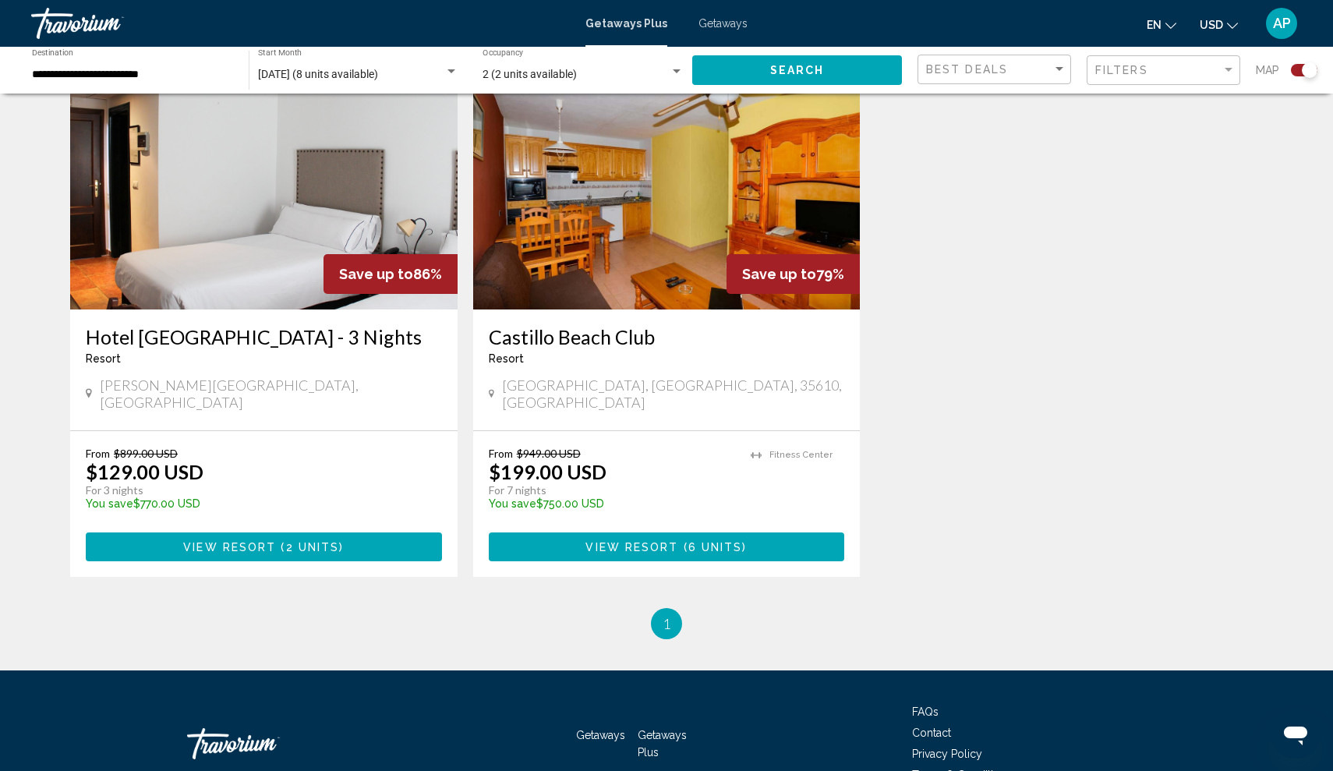
scroll to position [589, 0]
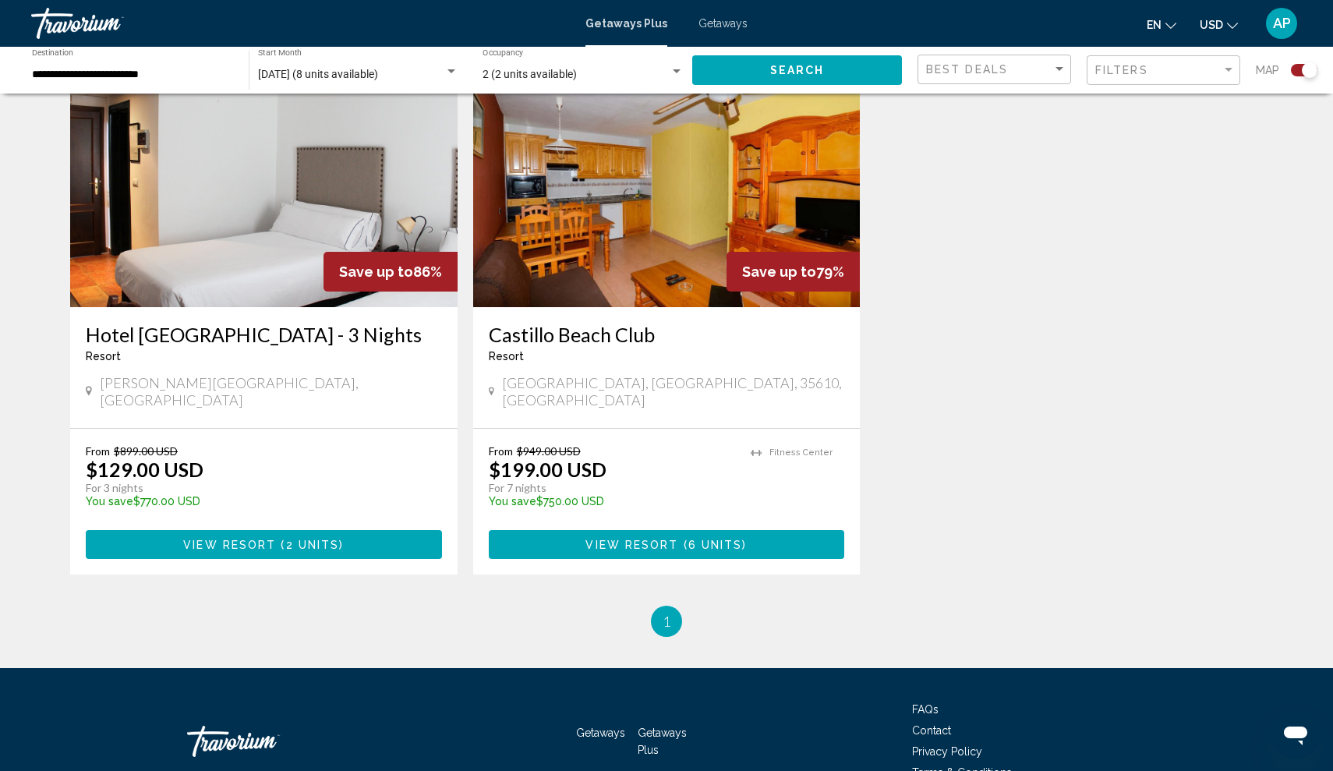
click at [439, 376] on div "[PERSON_NAME][GEOGRAPHIC_DATA], [GEOGRAPHIC_DATA]" at bounding box center [264, 391] width 356 height 34
click at [312, 539] on span "2 units" at bounding box center [313, 545] width 54 height 12
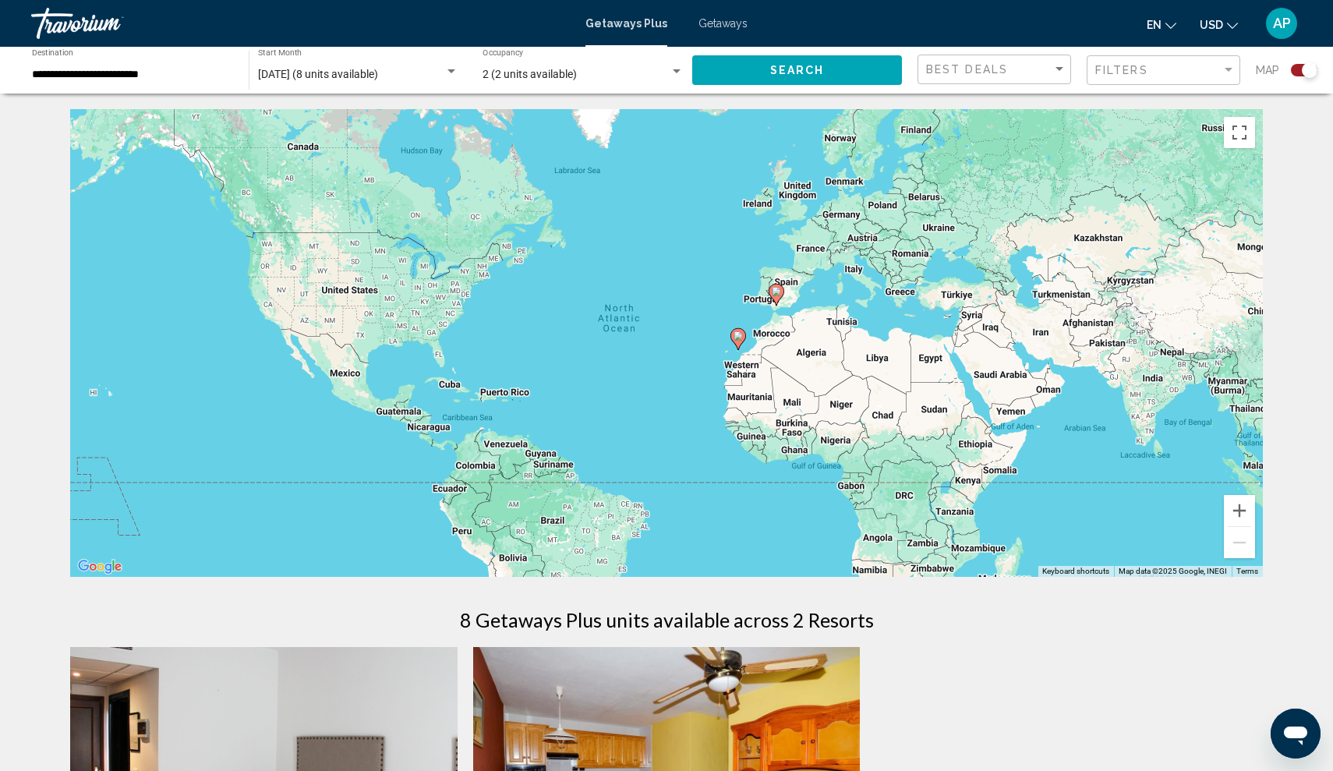
click at [142, 69] on input "**********" at bounding box center [132, 75] width 201 height 12
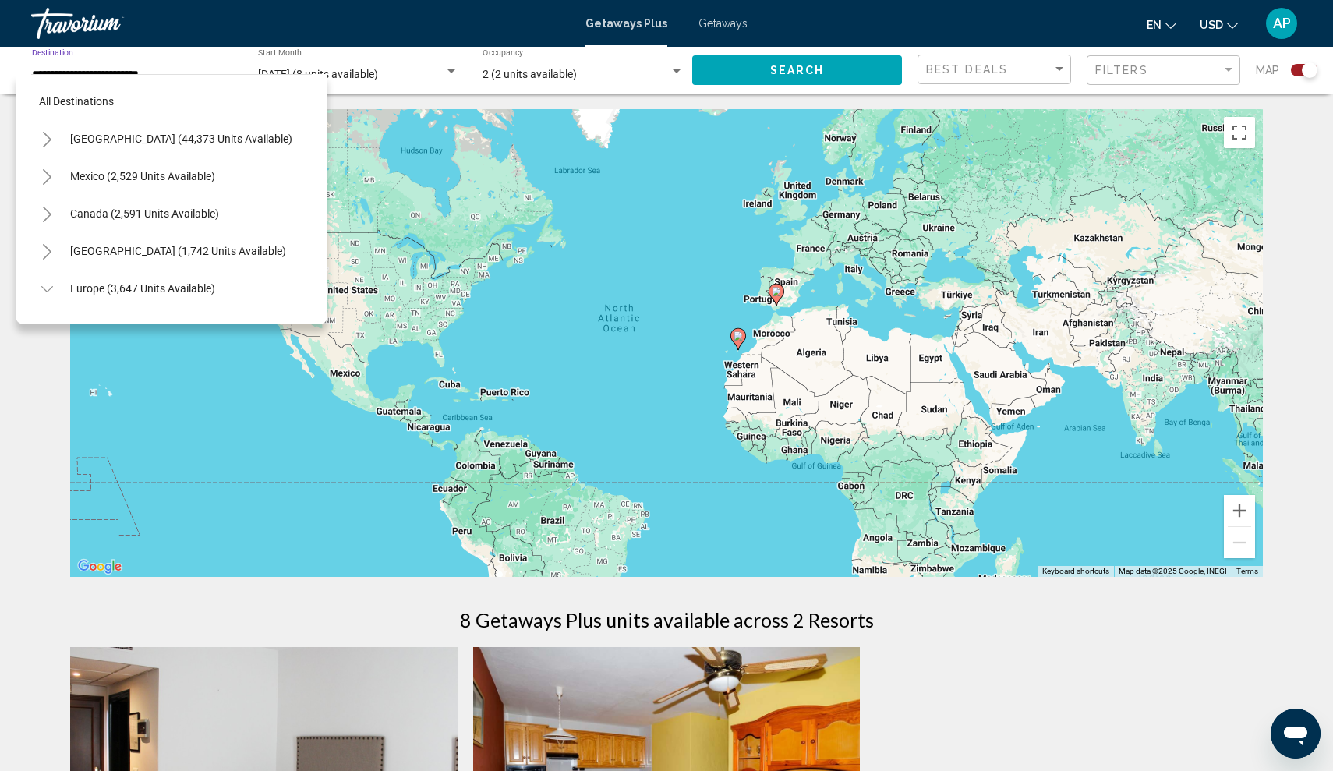
scroll to position [542, 0]
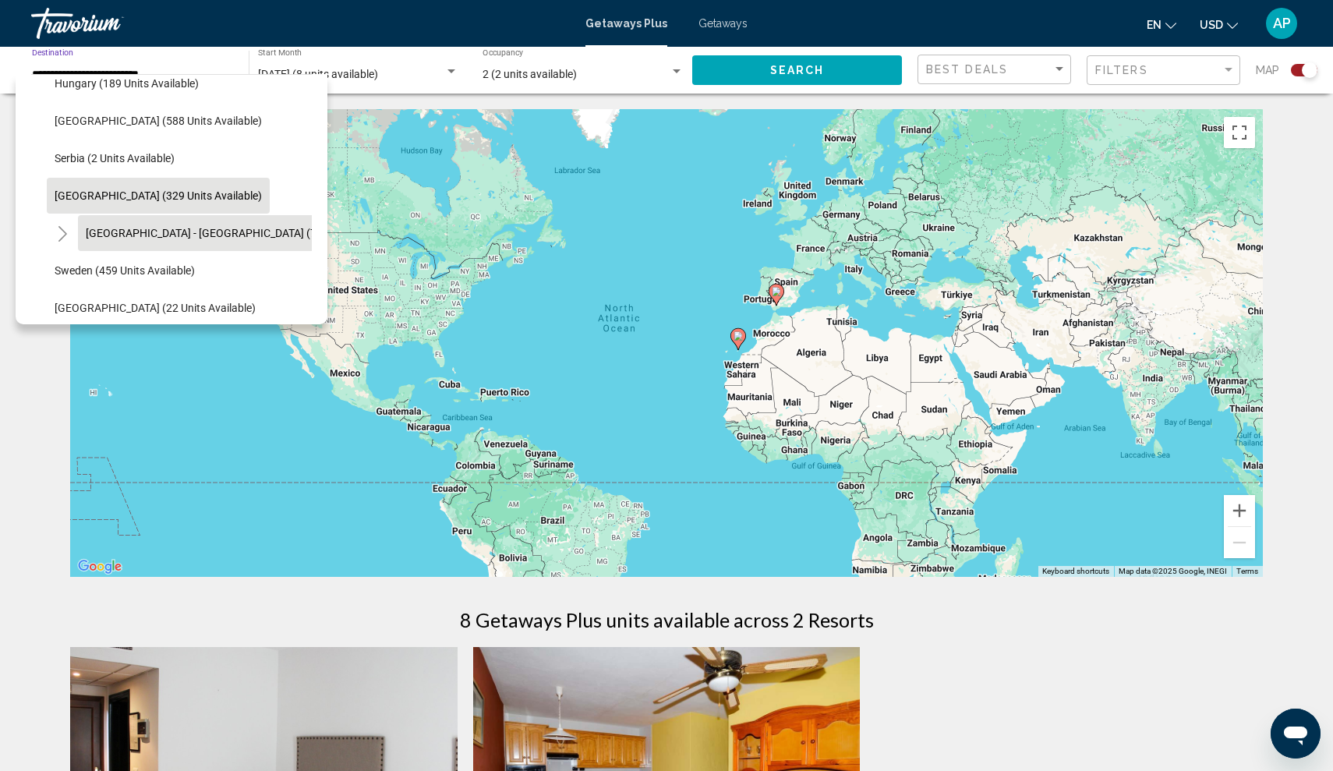
click at [143, 235] on span "[GEOGRAPHIC_DATA] - [GEOGRAPHIC_DATA] (73 units available)" at bounding box center [243, 233] width 314 height 12
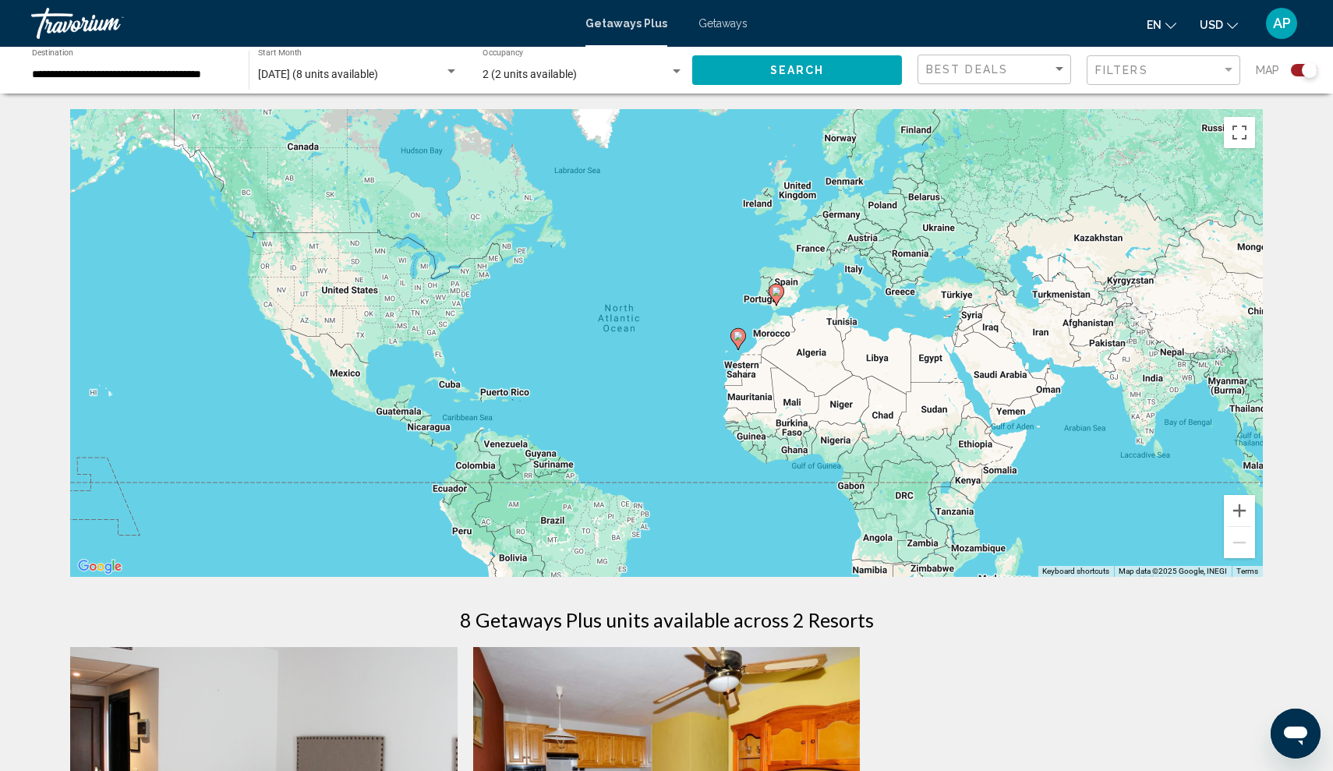
click at [204, 67] on div "**********" at bounding box center [132, 70] width 201 height 43
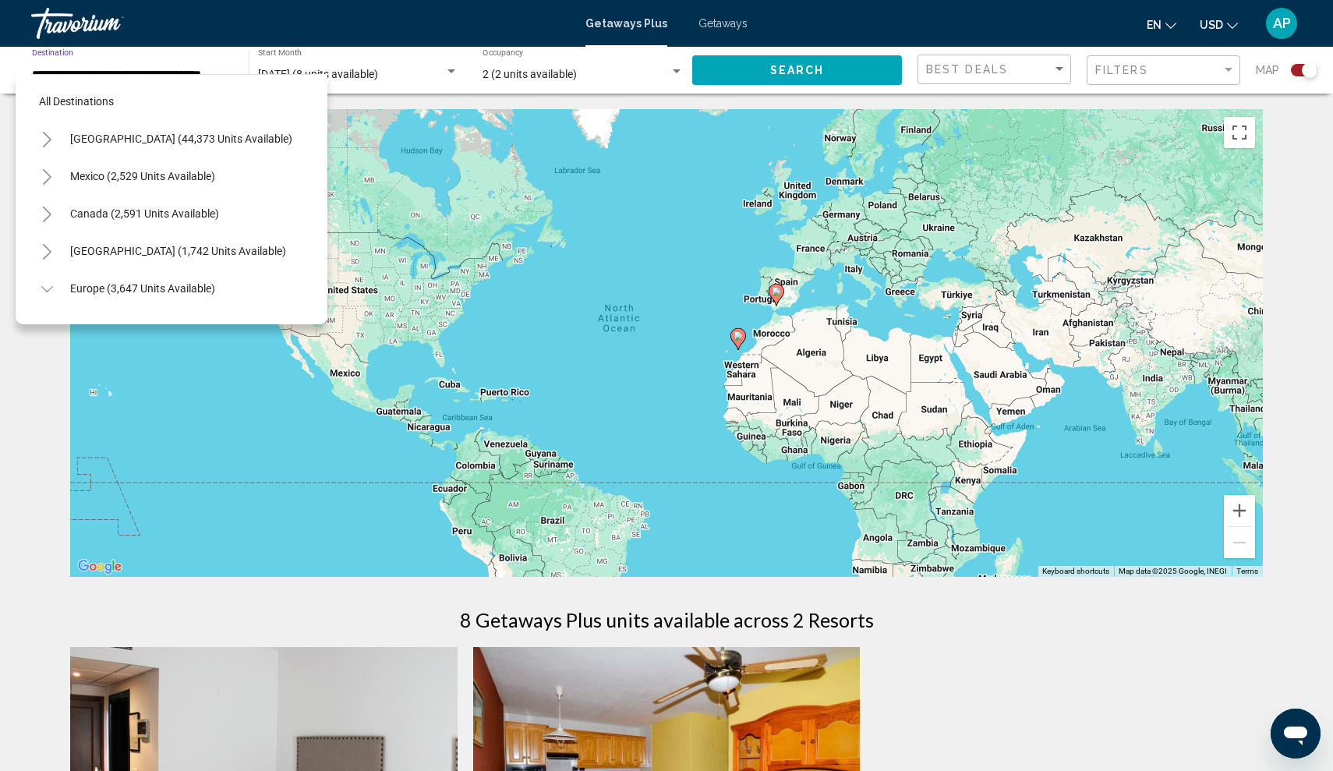
scroll to position [579, 0]
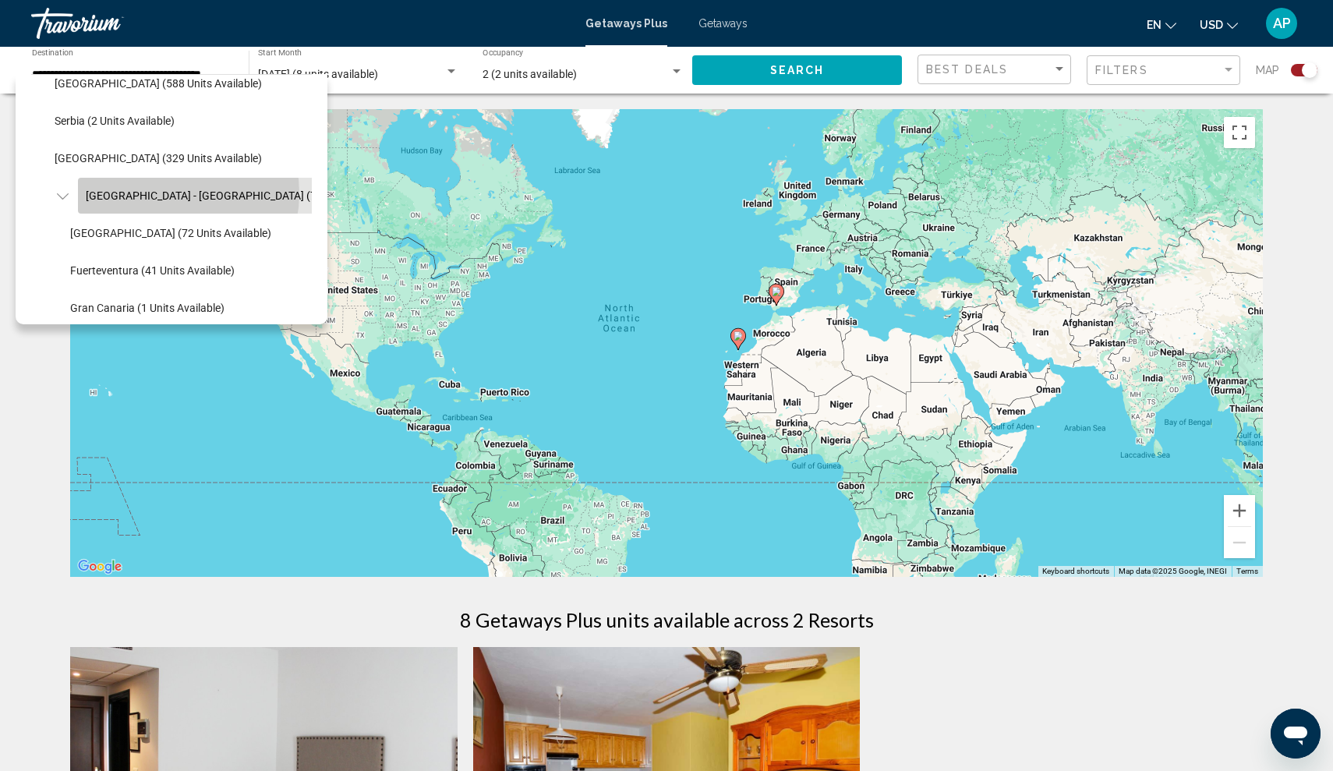
click at [166, 193] on span "[GEOGRAPHIC_DATA] - [GEOGRAPHIC_DATA] (73 units available)" at bounding box center [243, 195] width 314 height 12
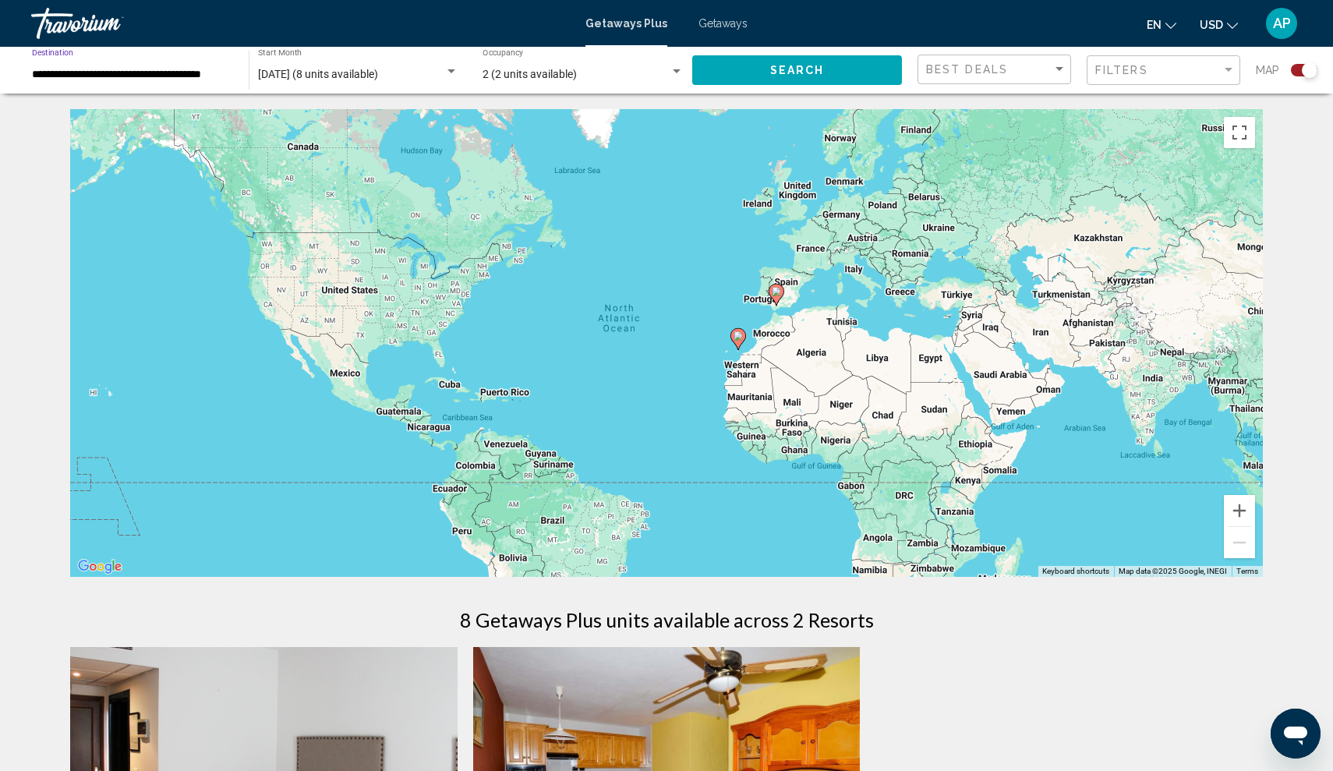
click at [217, 76] on input "**********" at bounding box center [132, 75] width 201 height 12
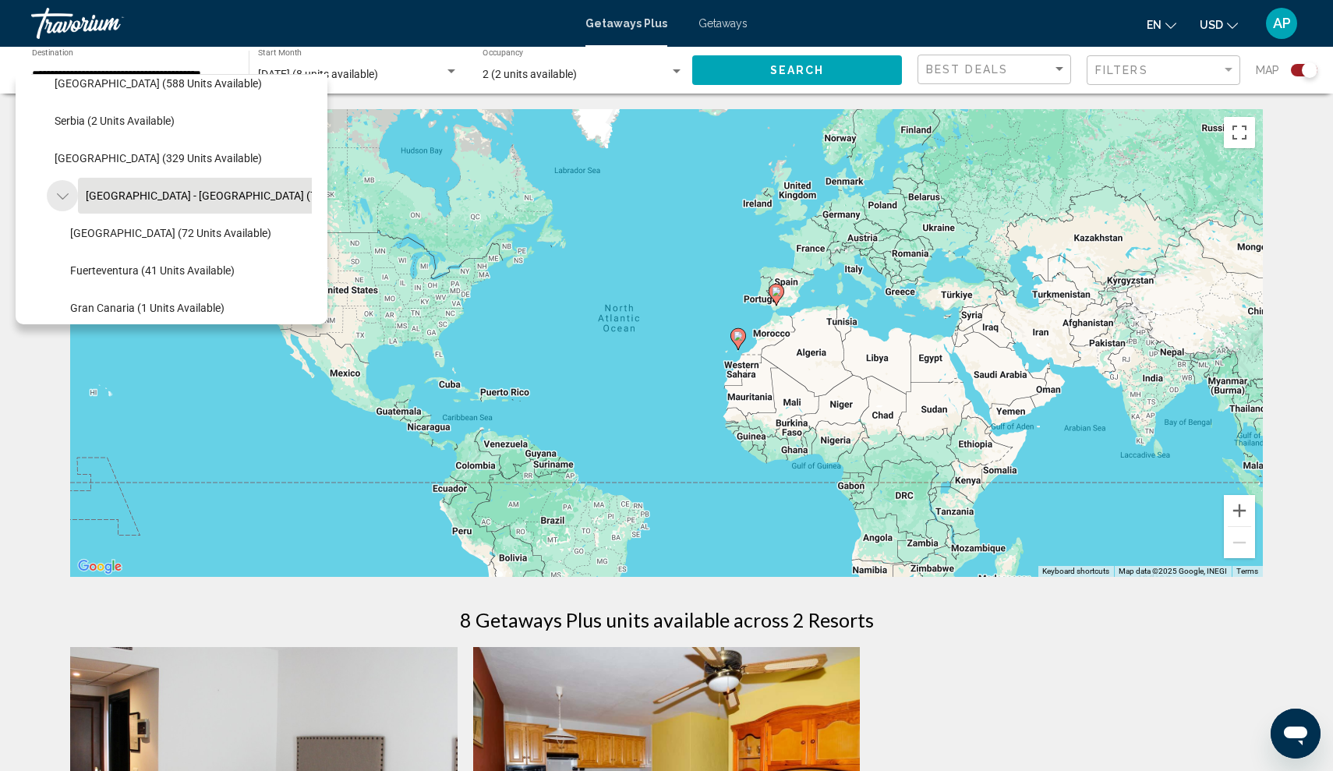
click at [64, 196] on icon "Toggle Spain - Canary Islands (73 units available)" at bounding box center [63, 197] width 12 height 16
click at [101, 236] on span "[GEOGRAPHIC_DATA] (72 units available)" at bounding box center [170, 233] width 201 height 12
type input "**********"
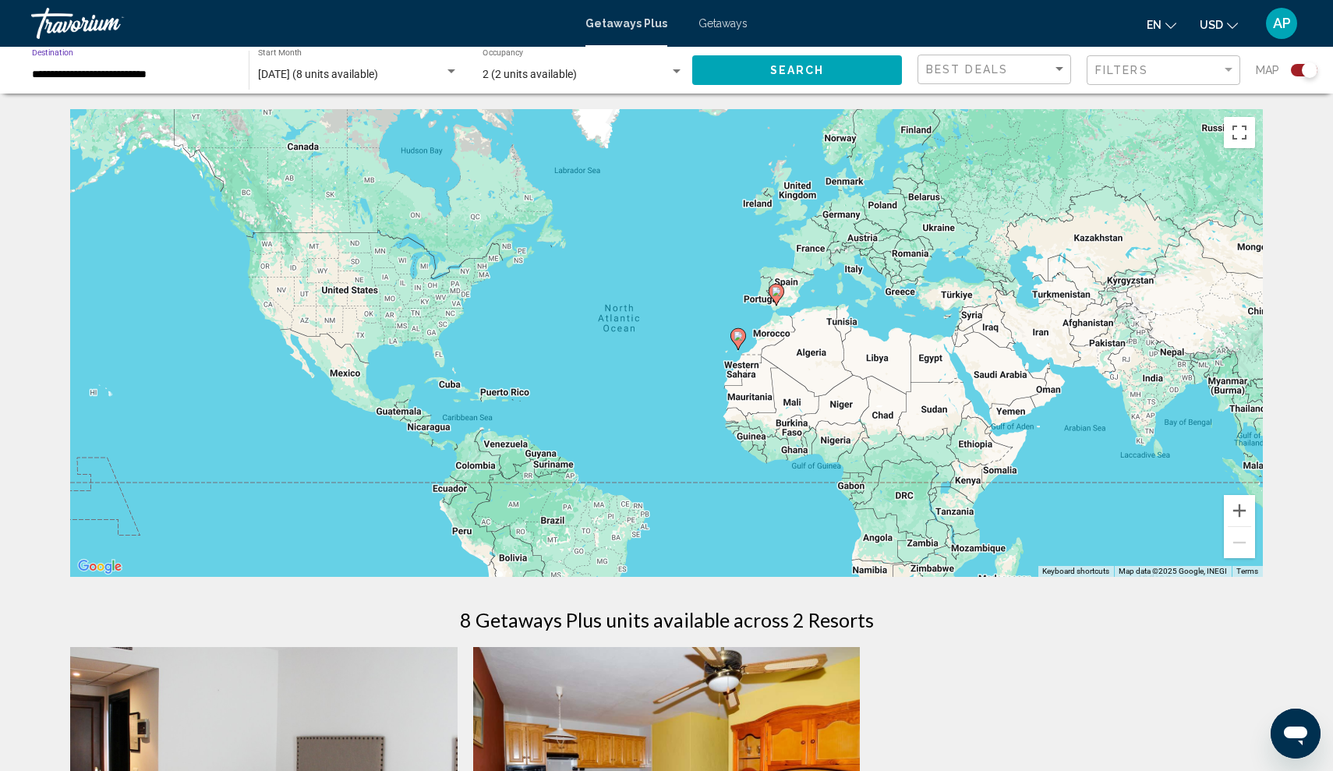
click at [872, 67] on button "Search" at bounding box center [797, 69] width 210 height 29
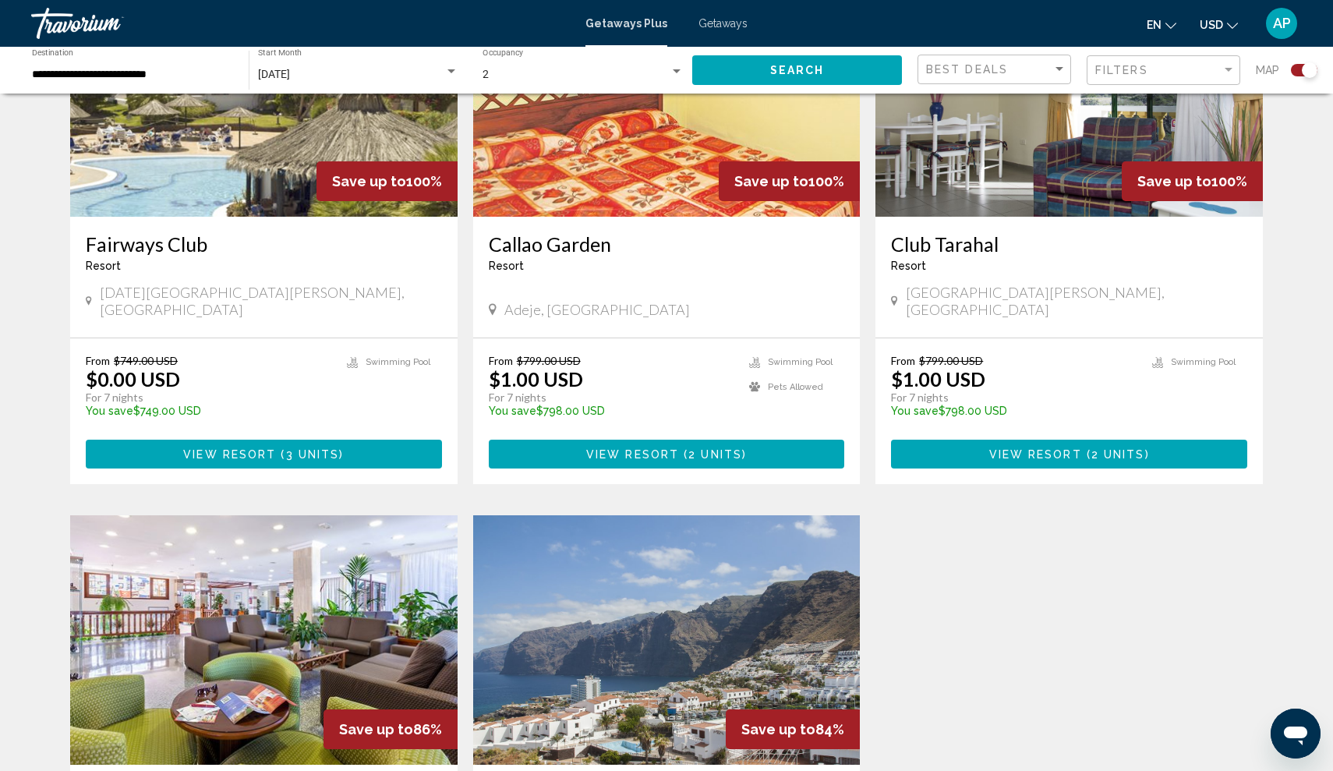
scroll to position [679, 0]
